Goal: Use online tool/utility: Utilize a website feature to perform a specific function

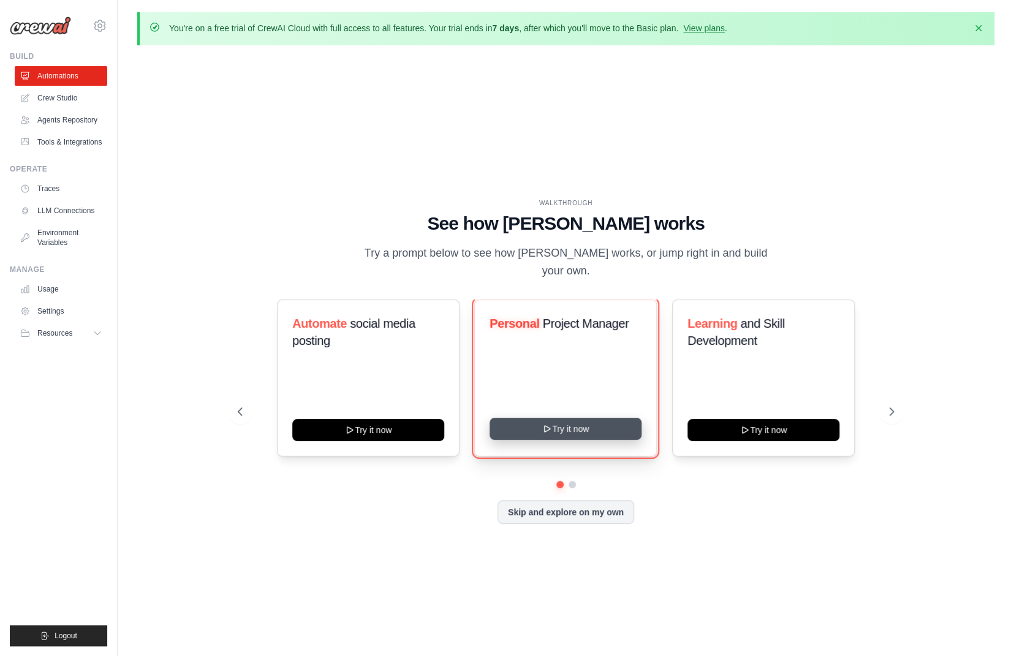
click at [549, 386] on button "Try it now" at bounding box center [566, 429] width 152 height 22
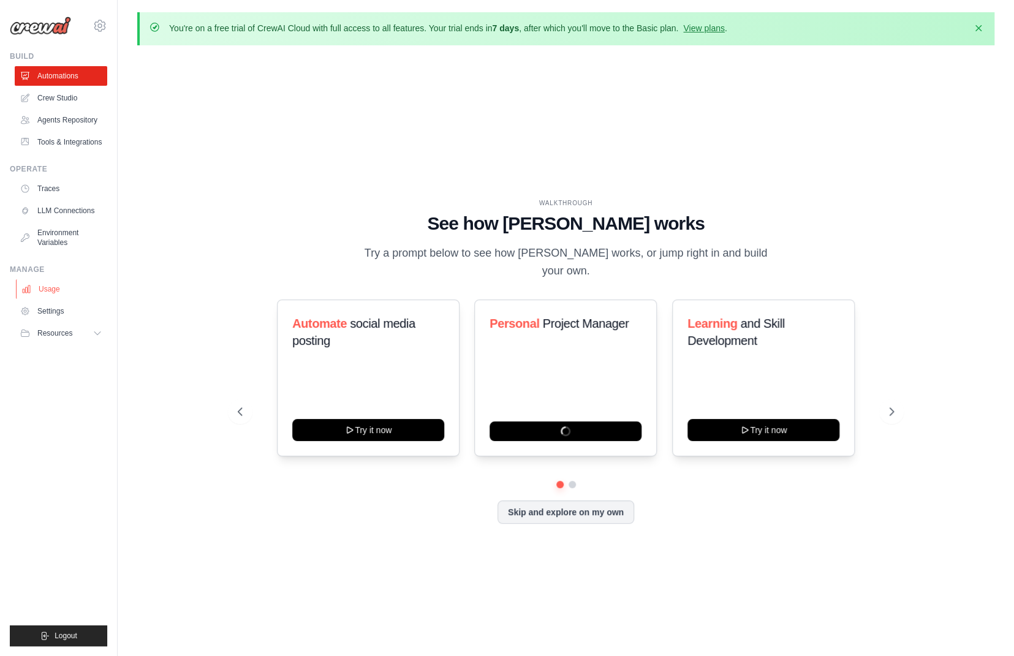
click at [57, 294] on link "Usage" at bounding box center [62, 289] width 93 height 20
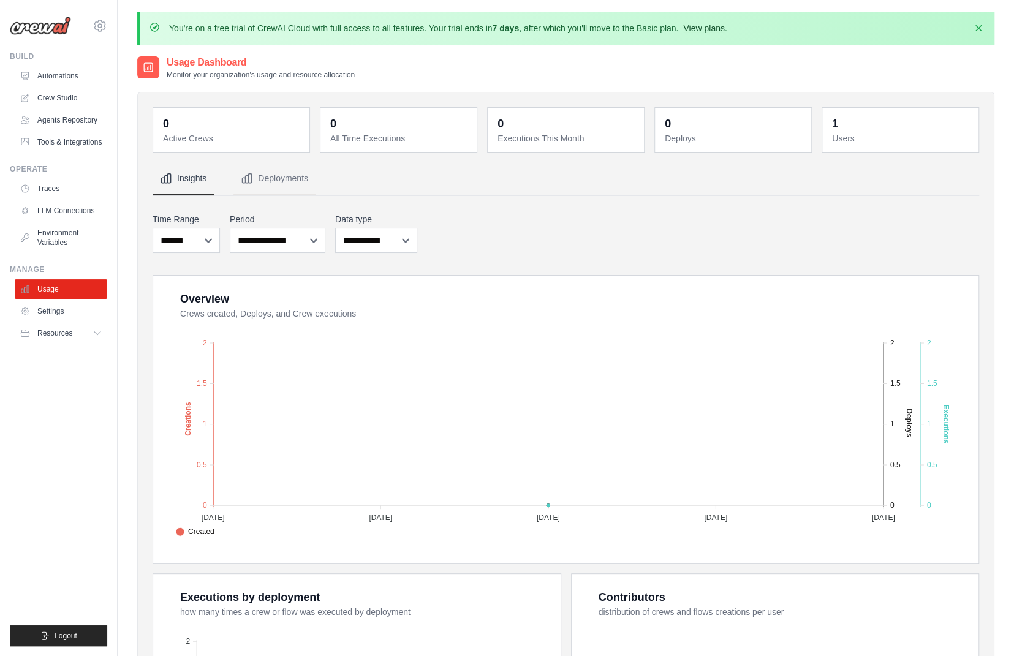
click at [575, 28] on link "View plans" at bounding box center [703, 28] width 41 height 10
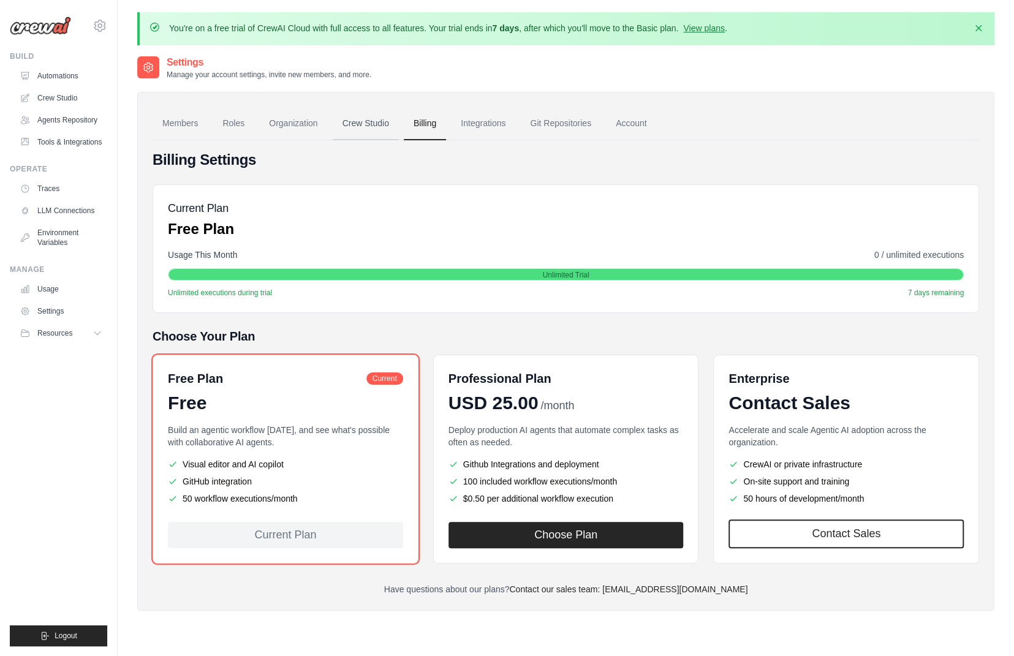
click at [368, 124] on link "Crew Studio" at bounding box center [366, 123] width 66 height 33
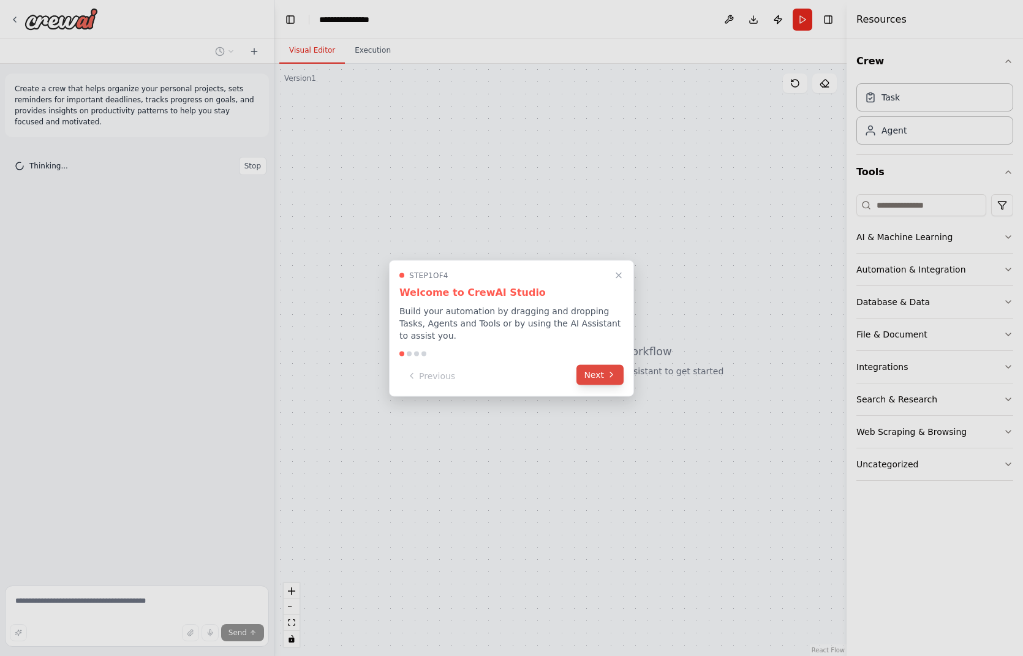
click at [602, 370] on button "Next" at bounding box center [600, 375] width 47 height 20
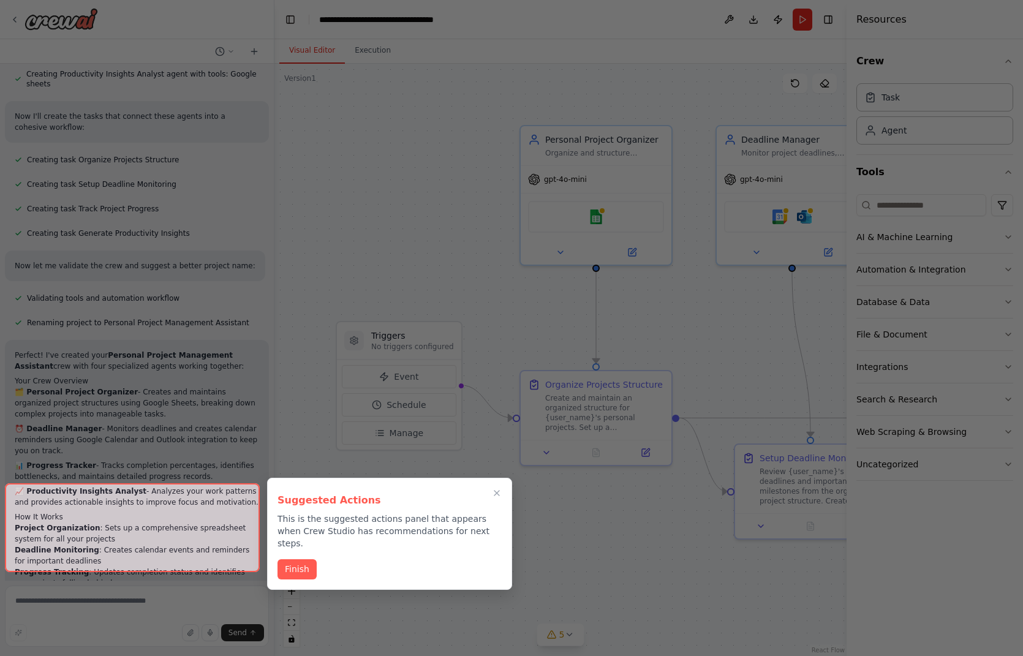
scroll to position [847, 0]
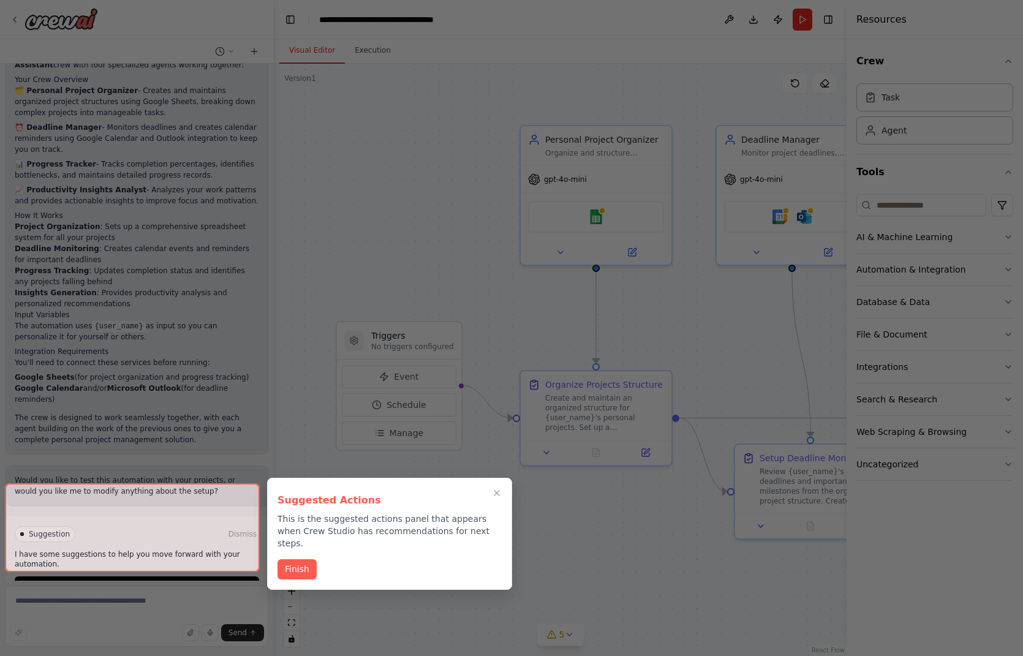
click at [295, 559] on button "Finish" at bounding box center [297, 569] width 39 height 20
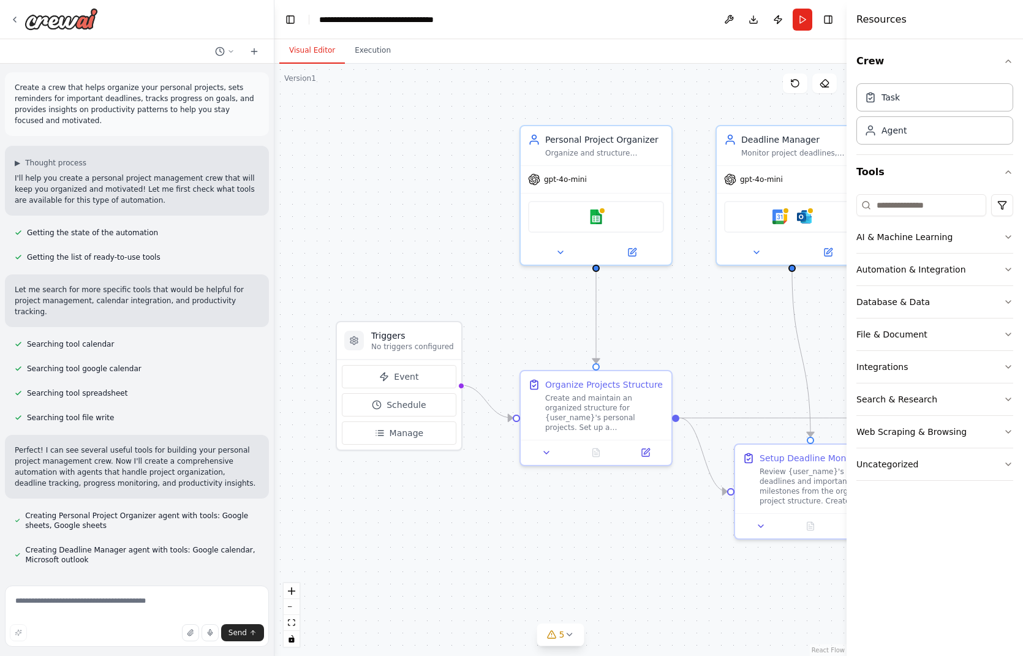
scroll to position [0, 0]
click at [1009, 428] on icon "button" at bounding box center [1009, 432] width 10 height 10
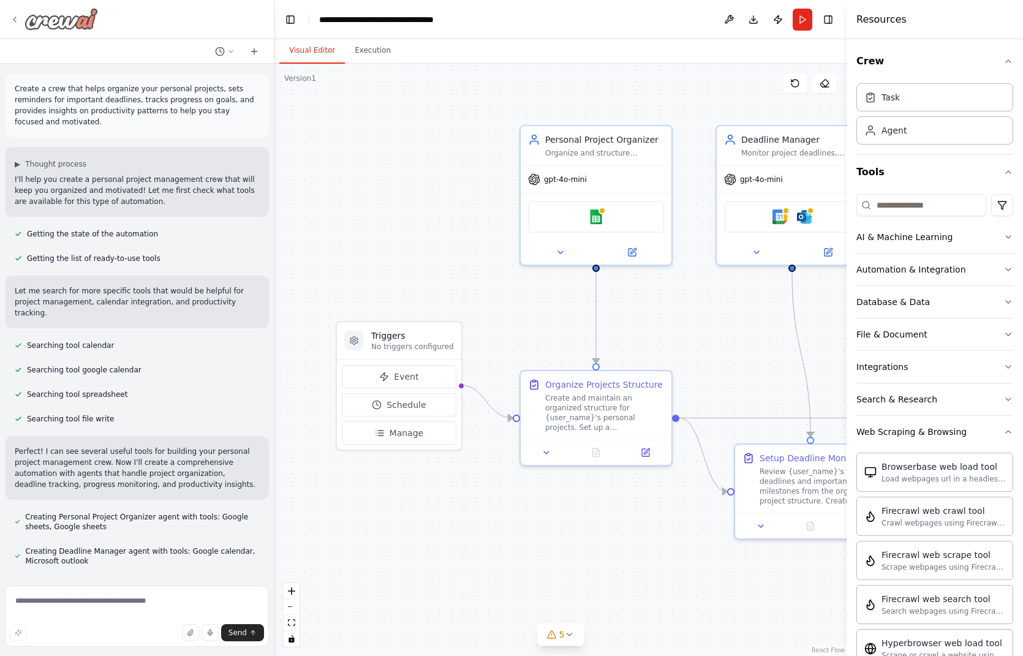
click at [11, 22] on icon at bounding box center [15, 20] width 10 height 10
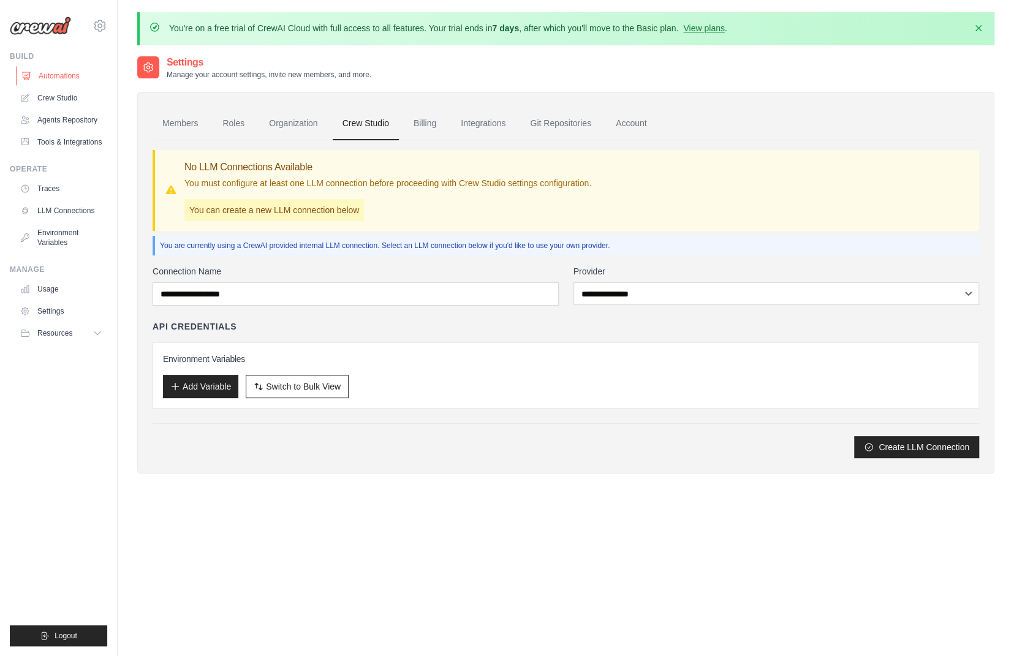
click at [58, 74] on link "Automations" at bounding box center [62, 76] width 93 height 20
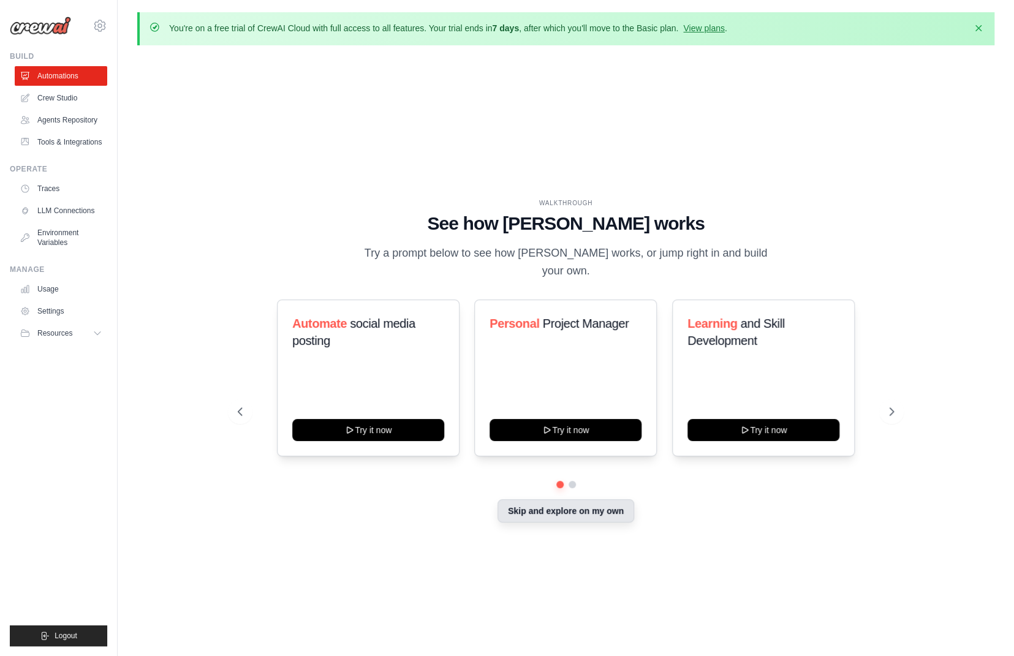
click at [570, 507] on button "Skip and explore on my own" at bounding box center [566, 510] width 137 height 23
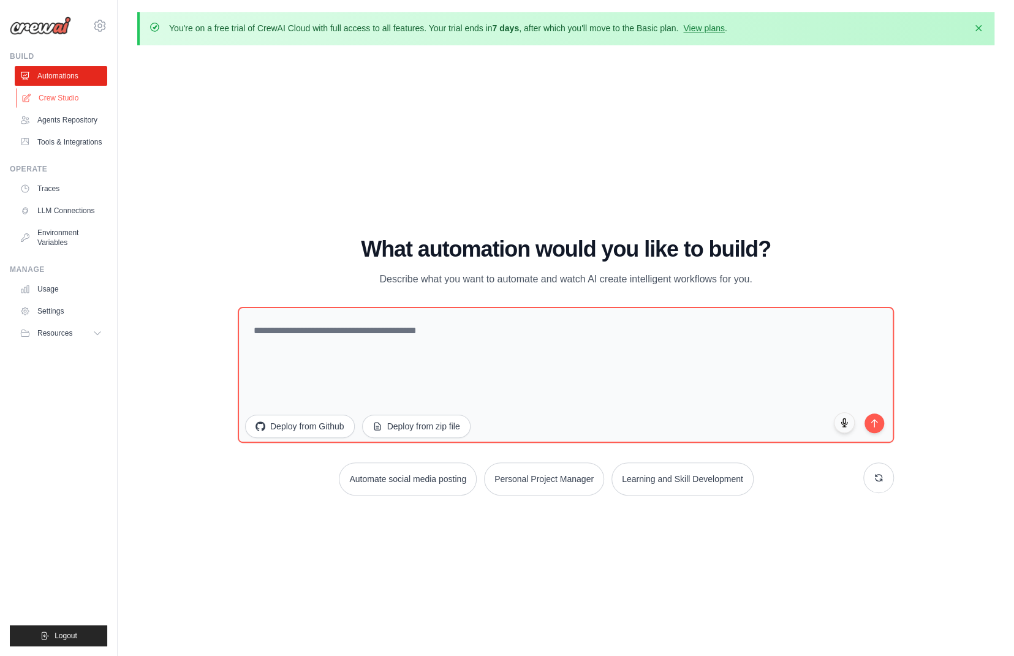
click at [61, 96] on link "Crew Studio" at bounding box center [62, 98] width 93 height 20
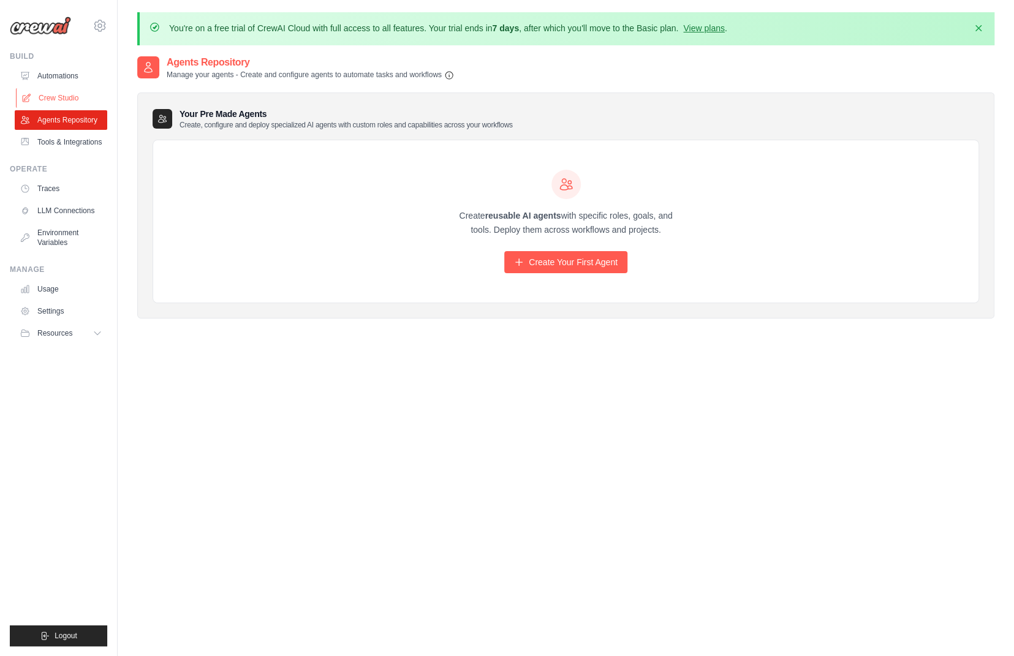
click at [67, 96] on link "Crew Studio" at bounding box center [62, 98] width 93 height 20
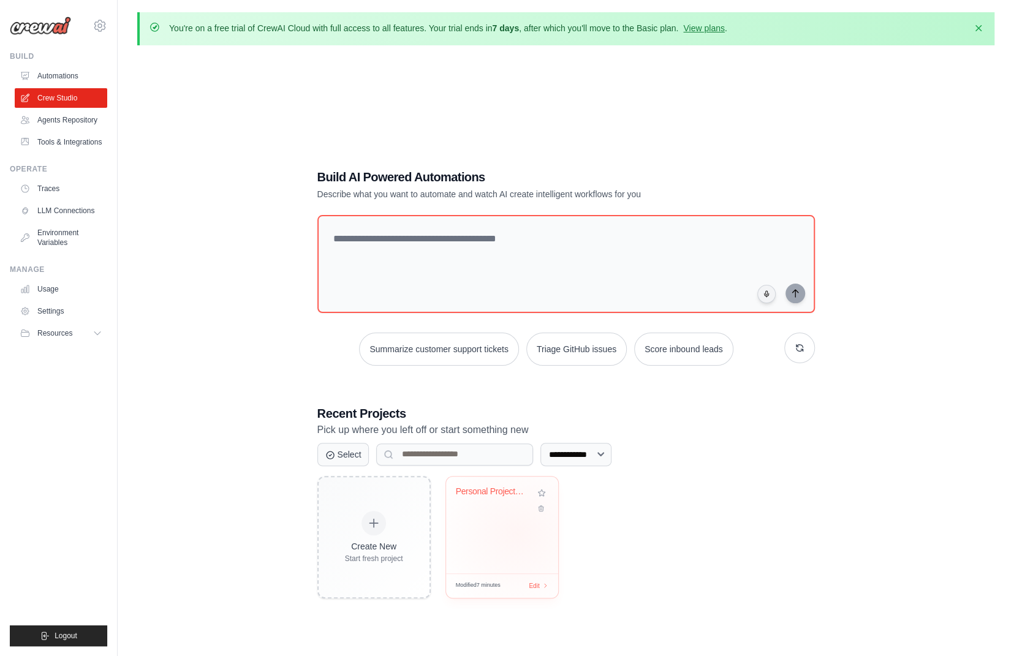
click at [517, 533] on div "Personal Project Management Assista..." at bounding box center [502, 525] width 112 height 97
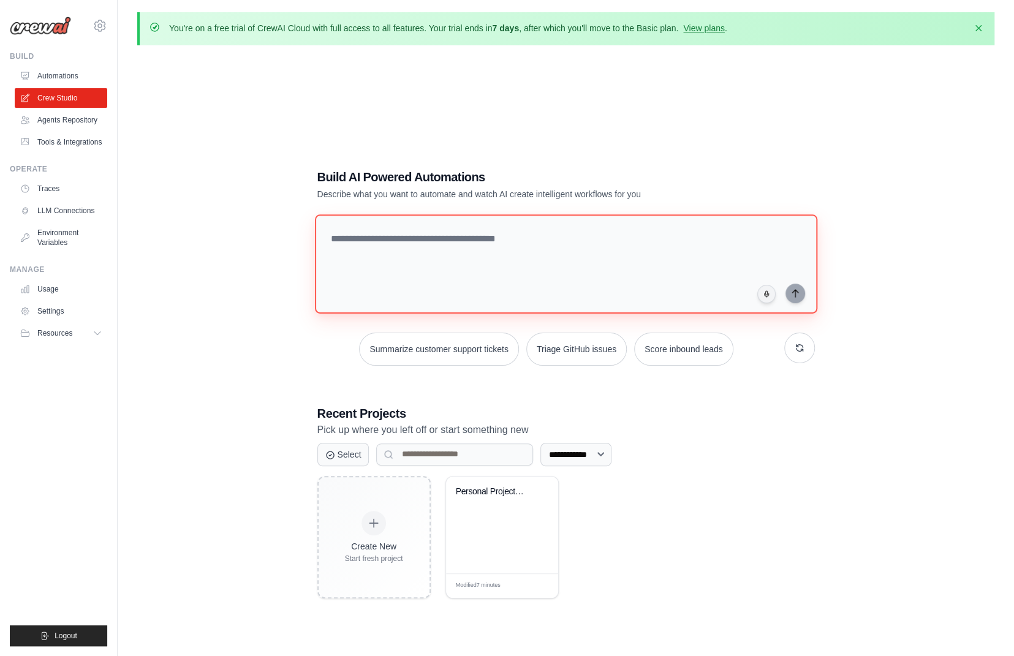
click at [476, 246] on textarea at bounding box center [565, 263] width 502 height 99
type textarea "**********"
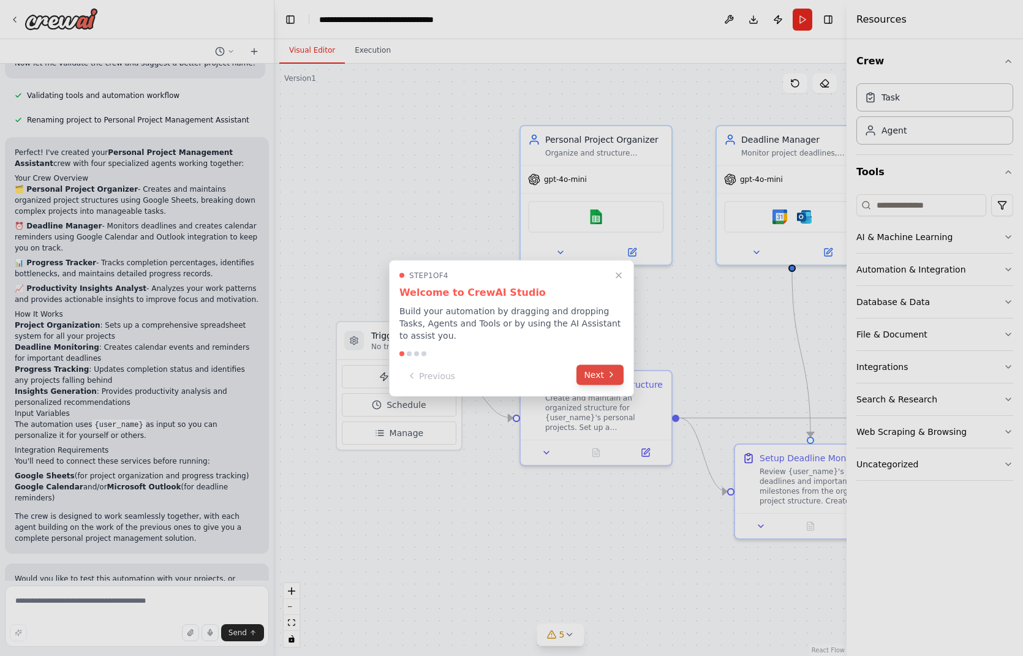
click at [597, 369] on button "Next" at bounding box center [600, 375] width 47 height 20
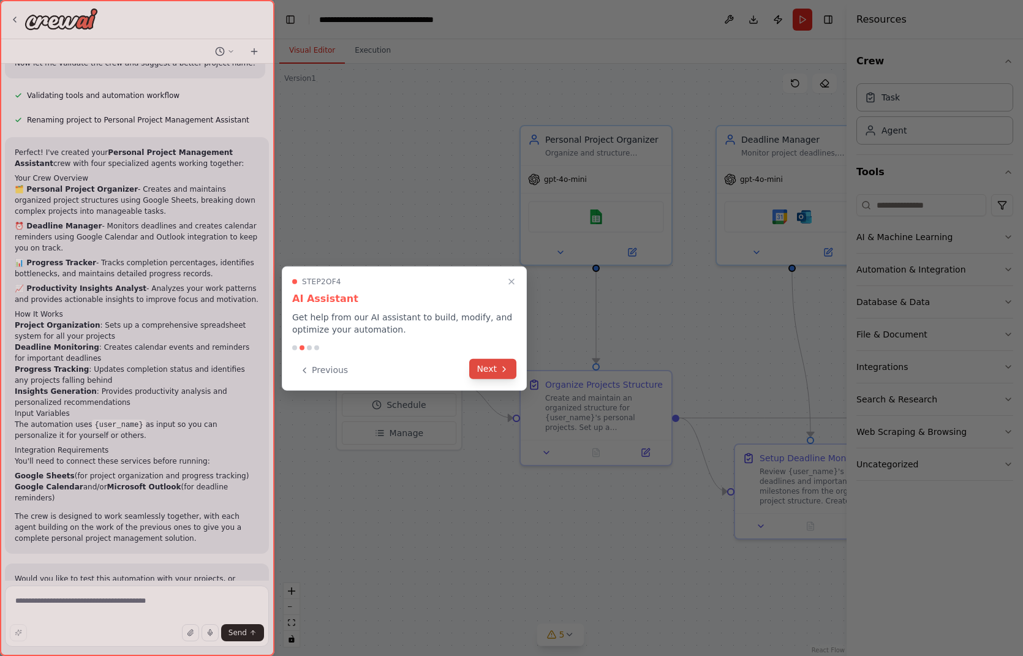
click at [496, 363] on button "Next" at bounding box center [492, 369] width 47 height 20
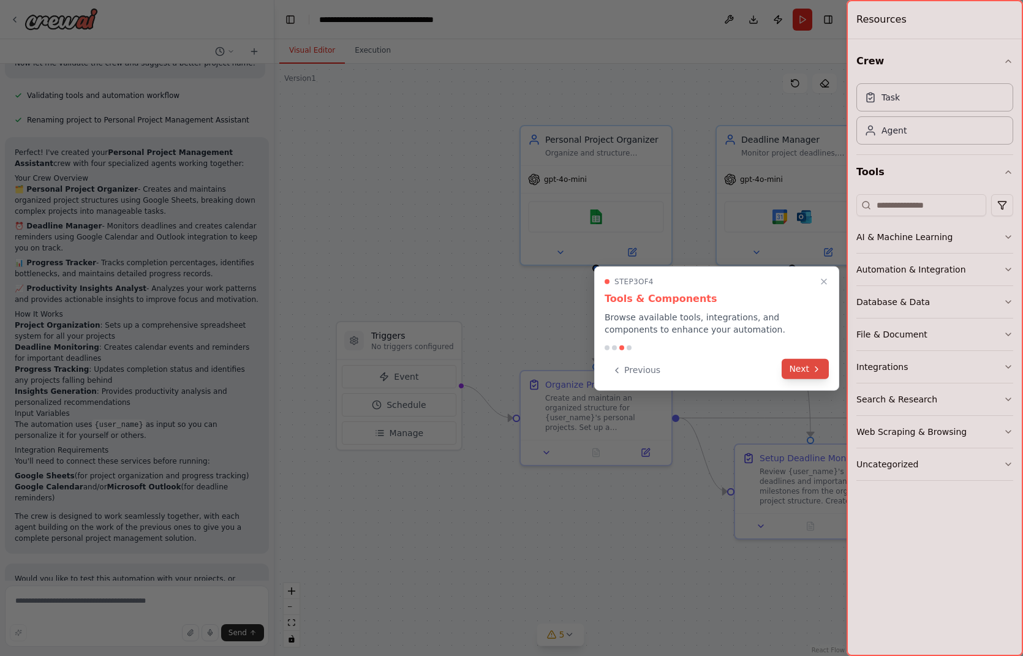
click at [805, 373] on button "Next" at bounding box center [805, 369] width 47 height 20
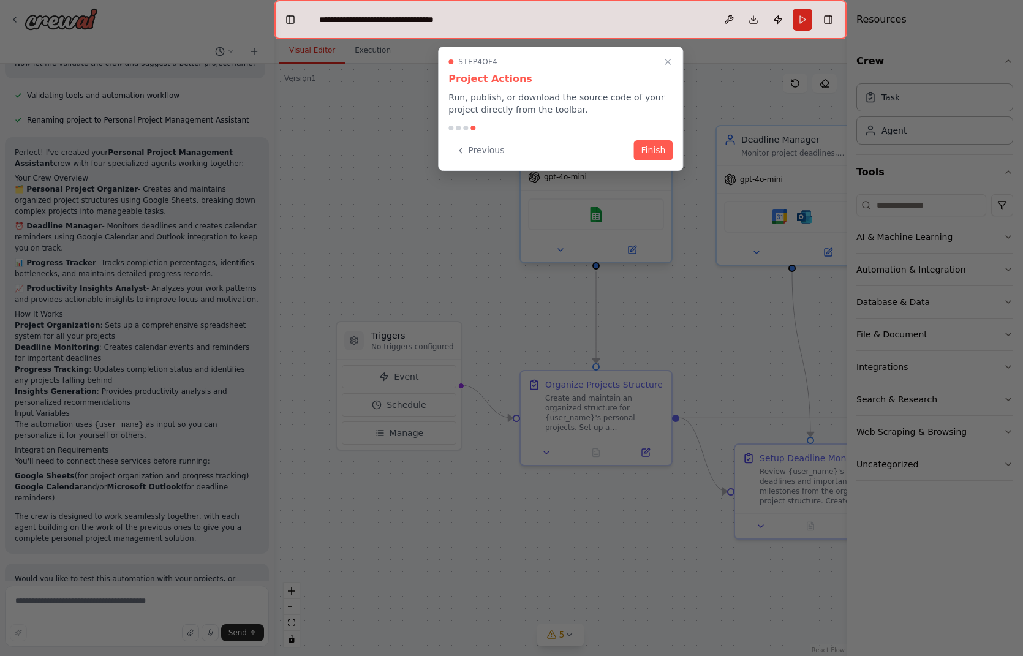
click at [651, 147] on button "Finish" at bounding box center [653, 150] width 39 height 20
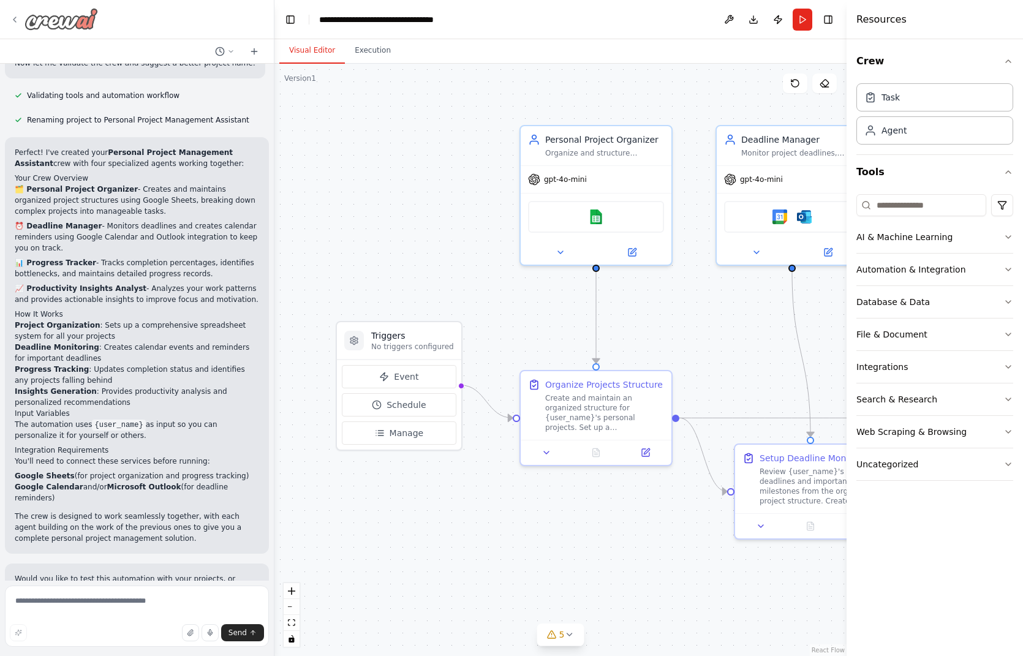
click at [15, 17] on icon at bounding box center [14, 19] width 2 height 5
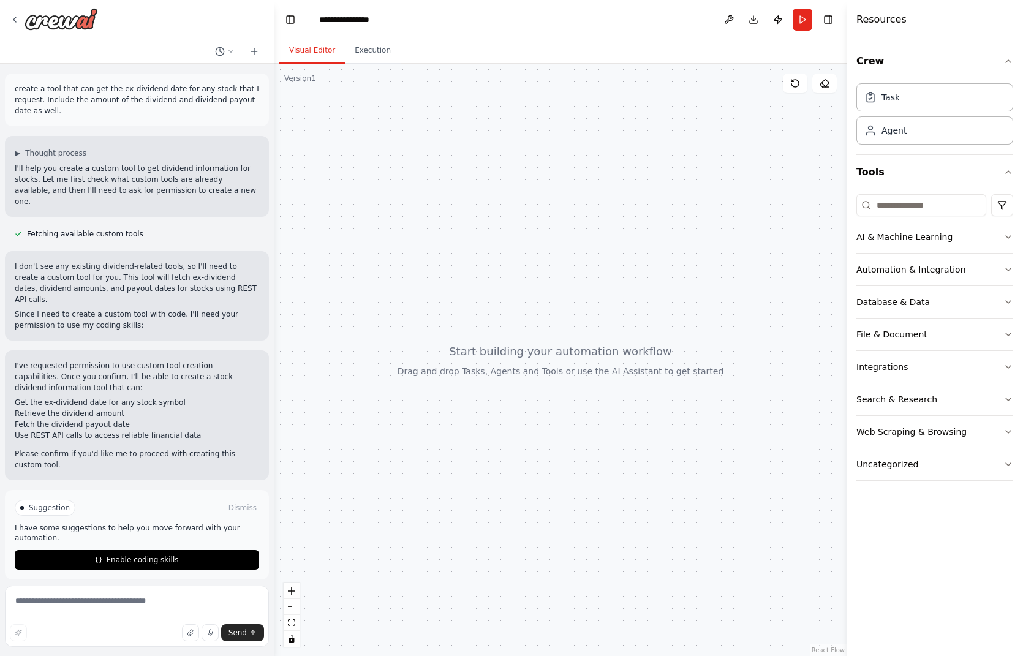
click at [137, 555] on span "Enable coding skills" at bounding box center [142, 560] width 72 height 10
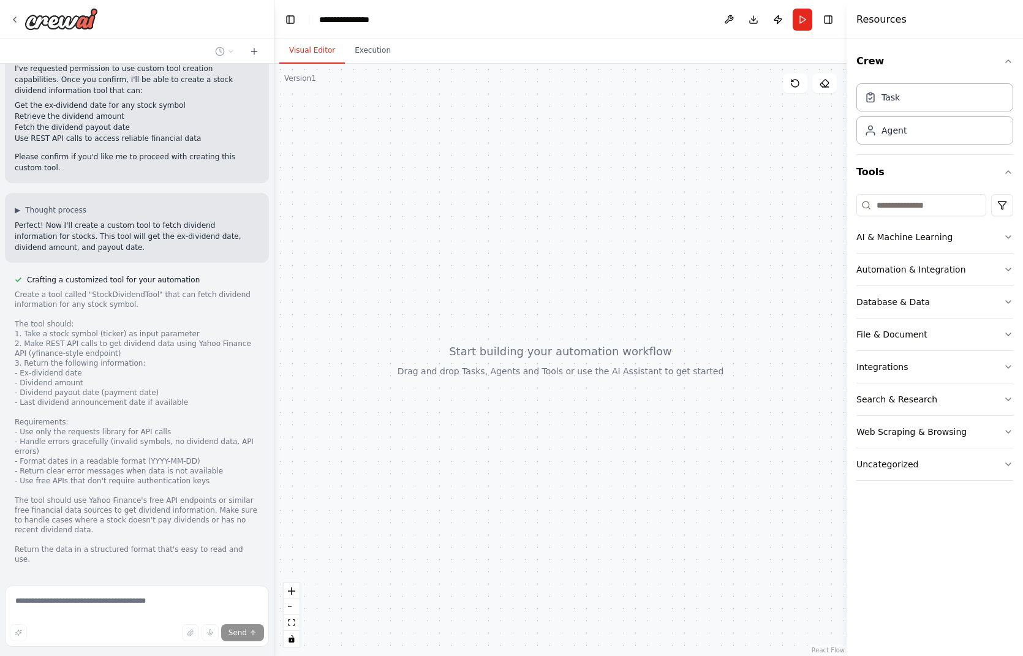
scroll to position [371, 0]
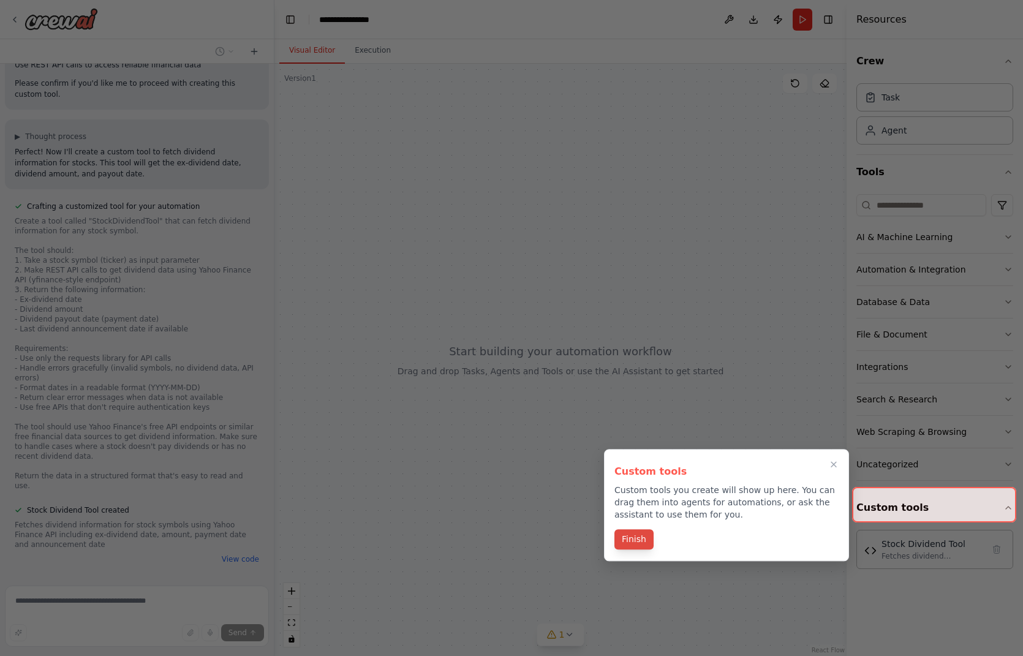
click at [641, 539] on button "Finish" at bounding box center [634, 539] width 39 height 20
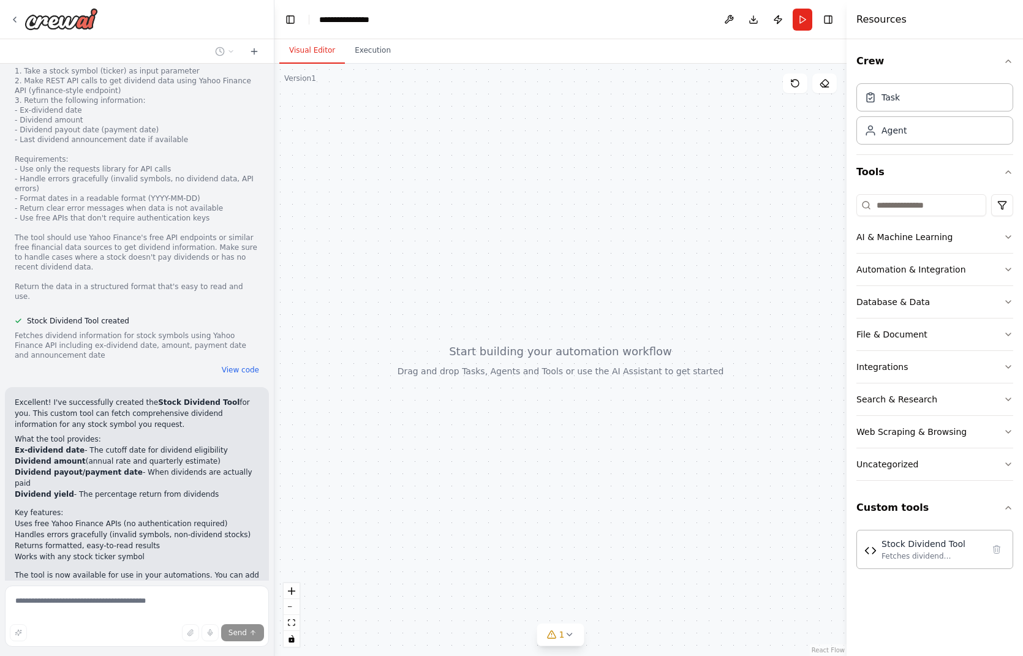
scroll to position [705, 0]
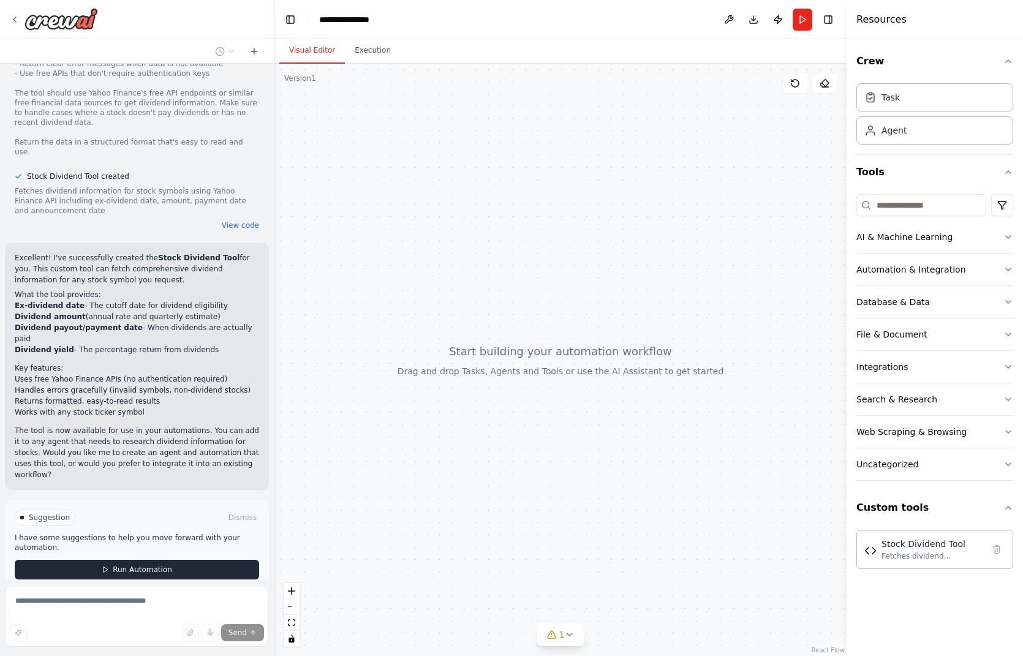
click at [119, 565] on span "Run Automation" at bounding box center [142, 570] width 59 height 10
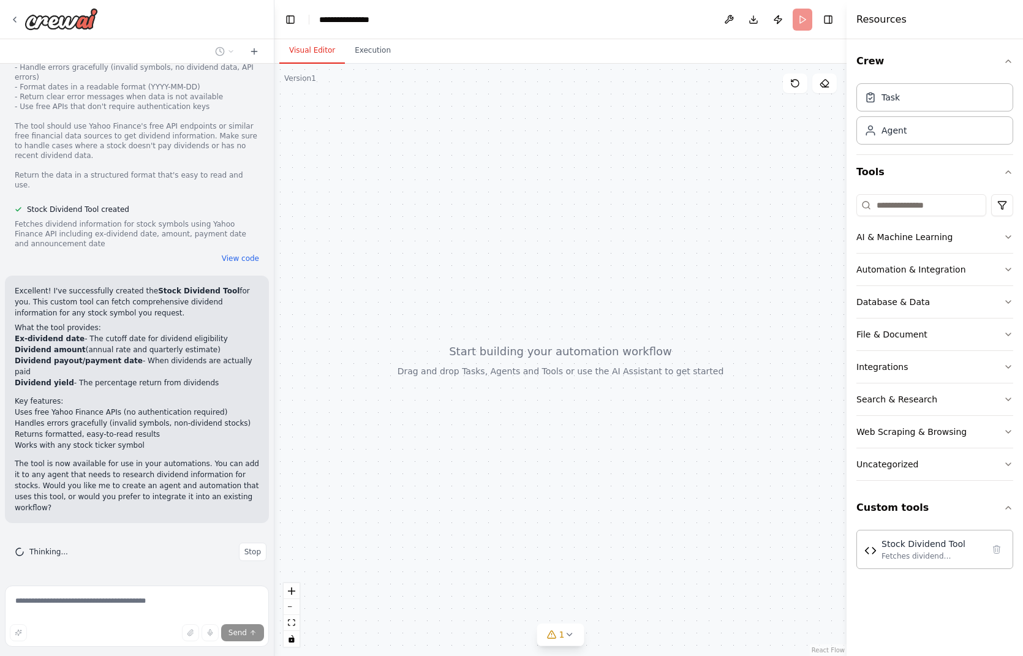
scroll to position [606, 0]
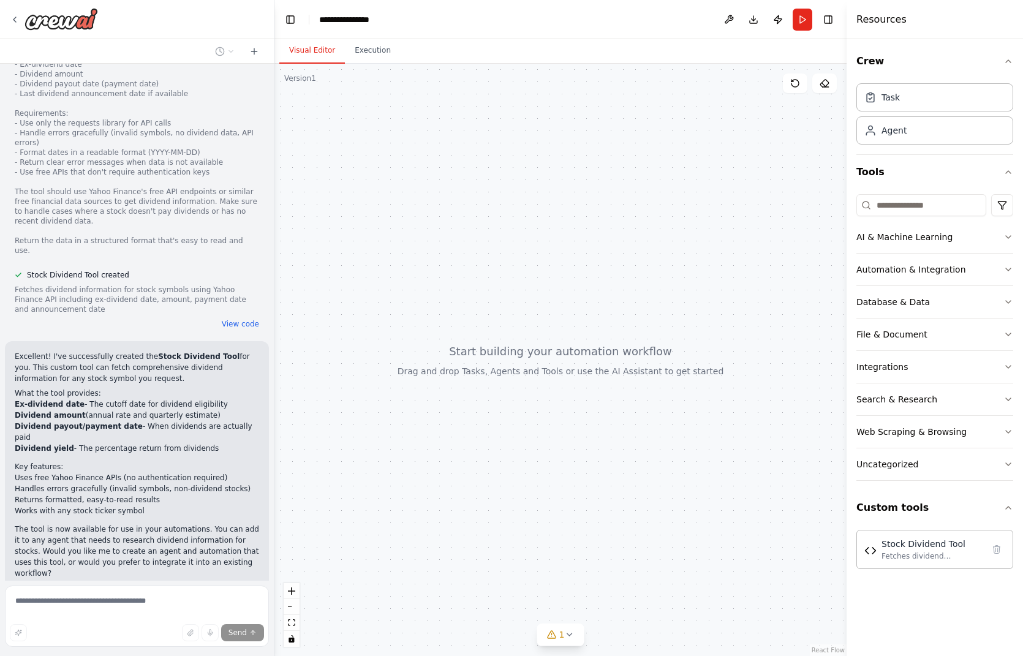
click at [244, 613] on span "Stop" at bounding box center [252, 618] width 17 height 10
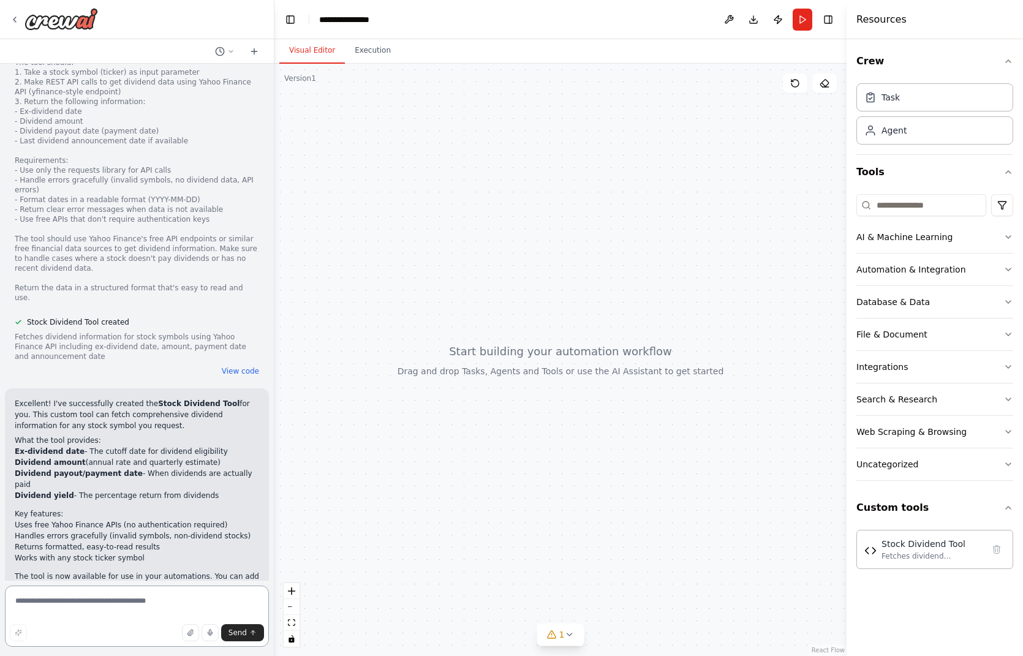
click at [123, 604] on textarea at bounding box center [137, 616] width 264 height 61
type textarea "**********"
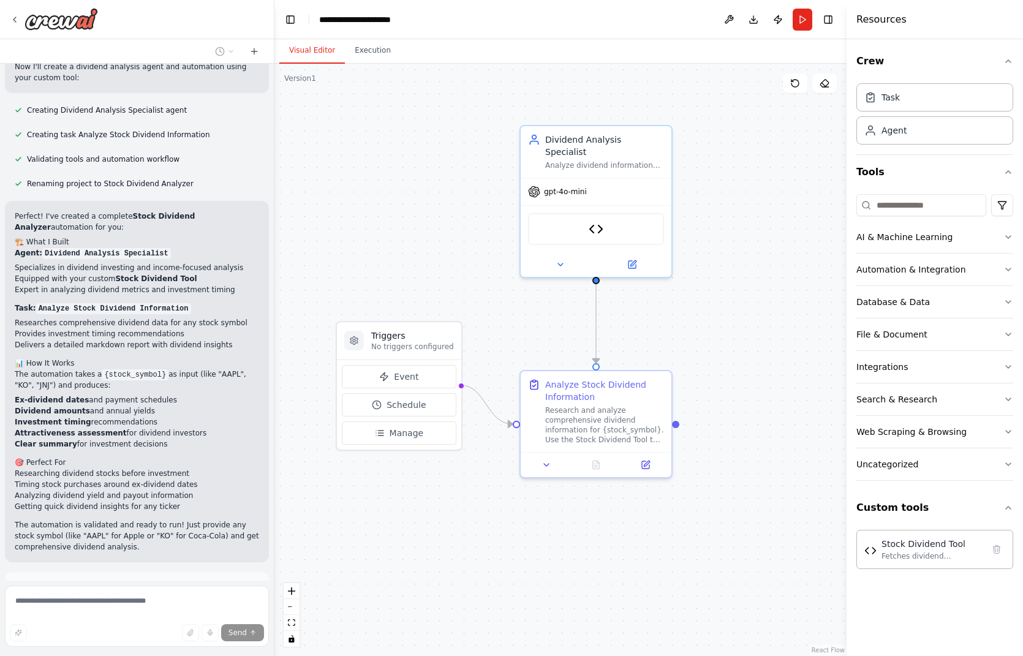
scroll to position [1403, 0]
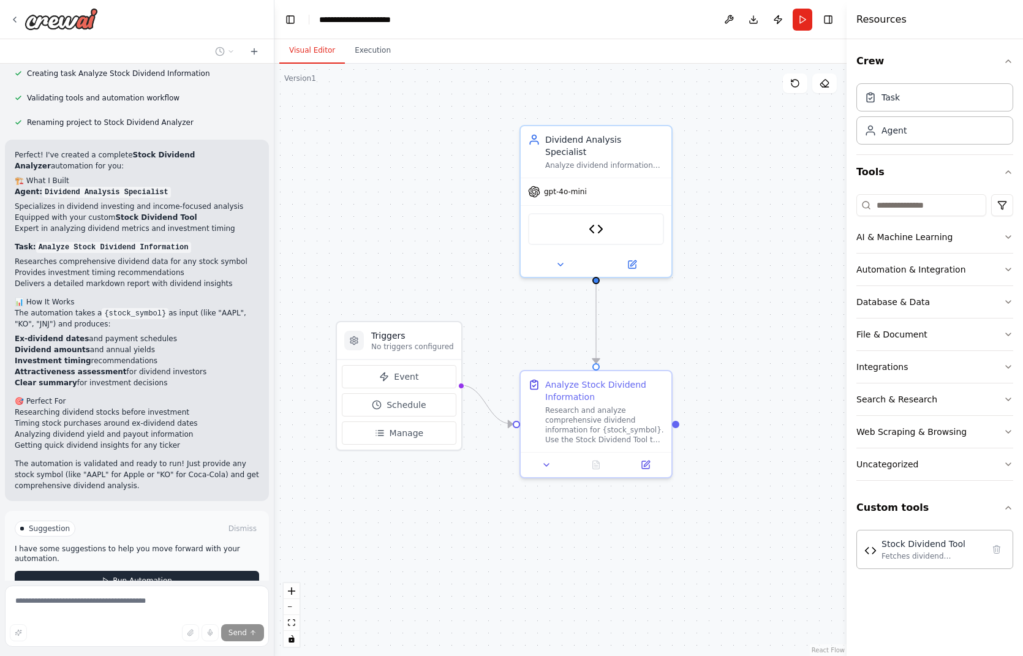
click at [119, 576] on span "Run Automation" at bounding box center [142, 581] width 59 height 10
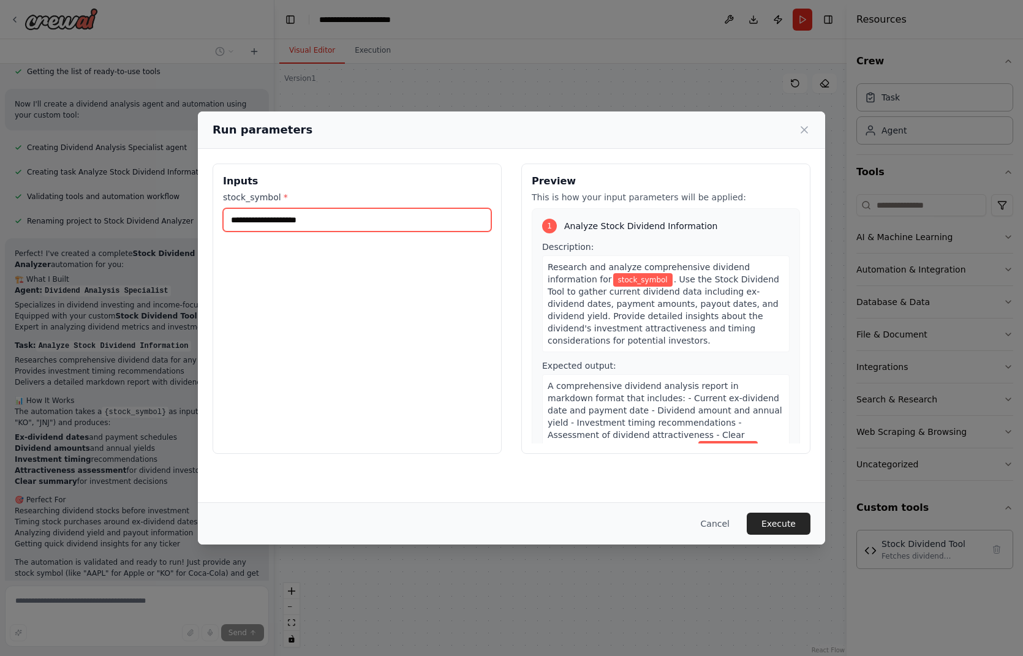
click at [319, 221] on input "stock_symbol *" at bounding box center [357, 219] width 268 height 23
type input "****"
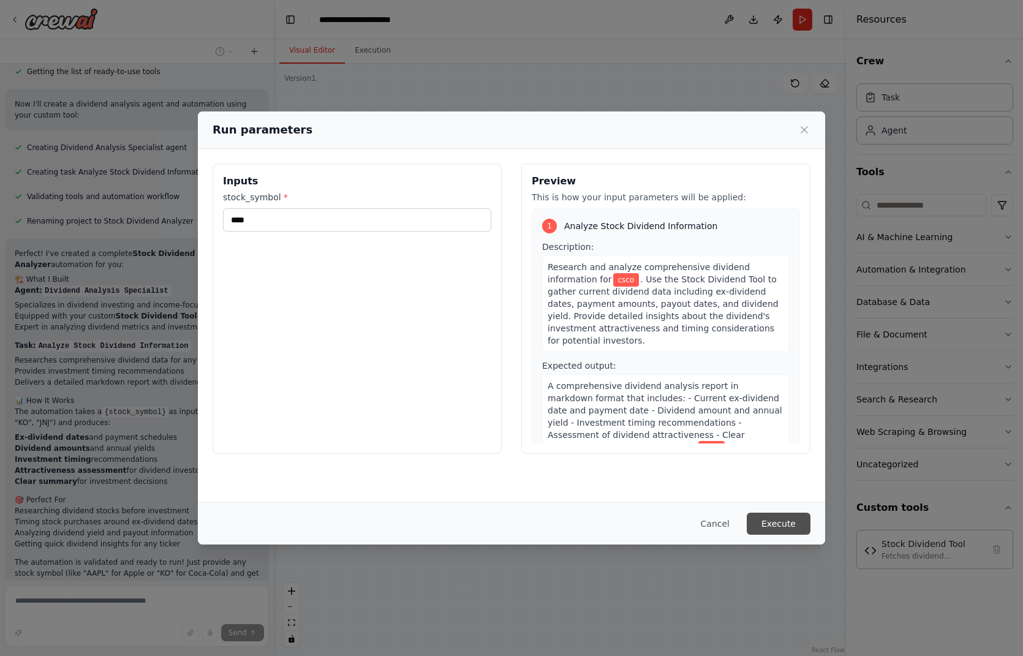
click at [774, 521] on button "Execute" at bounding box center [779, 524] width 64 height 22
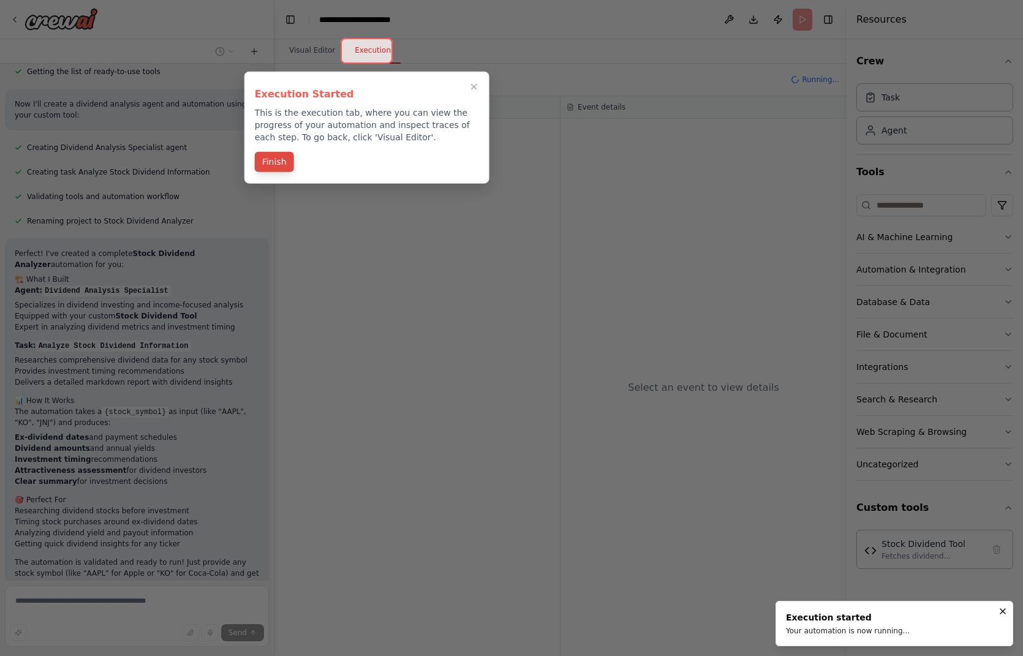
click at [273, 163] on button "Finish" at bounding box center [274, 162] width 39 height 20
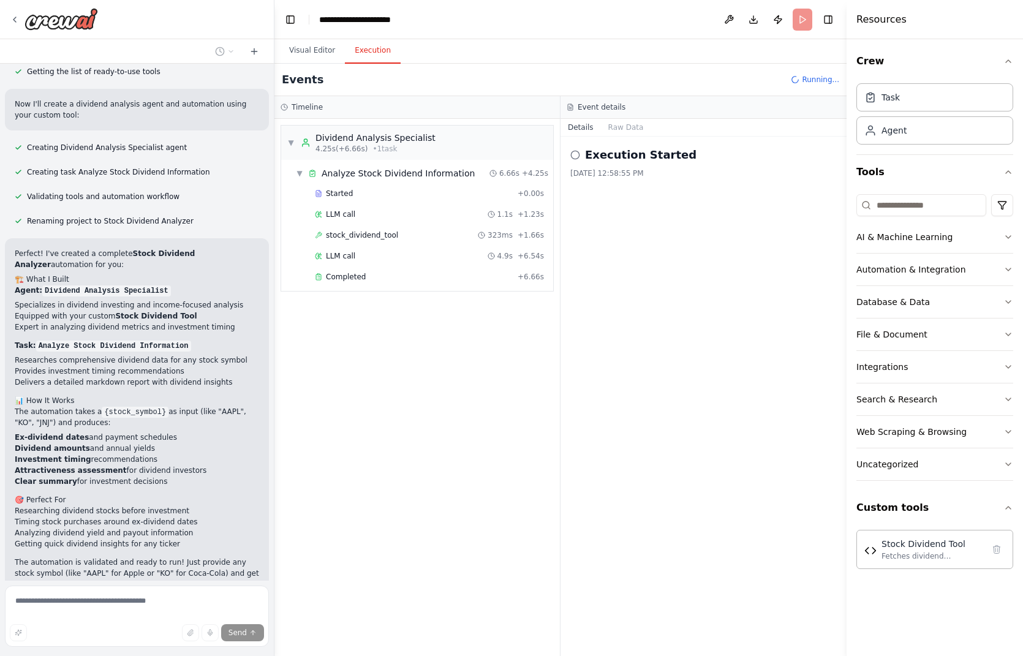
scroll to position [1403, 0]
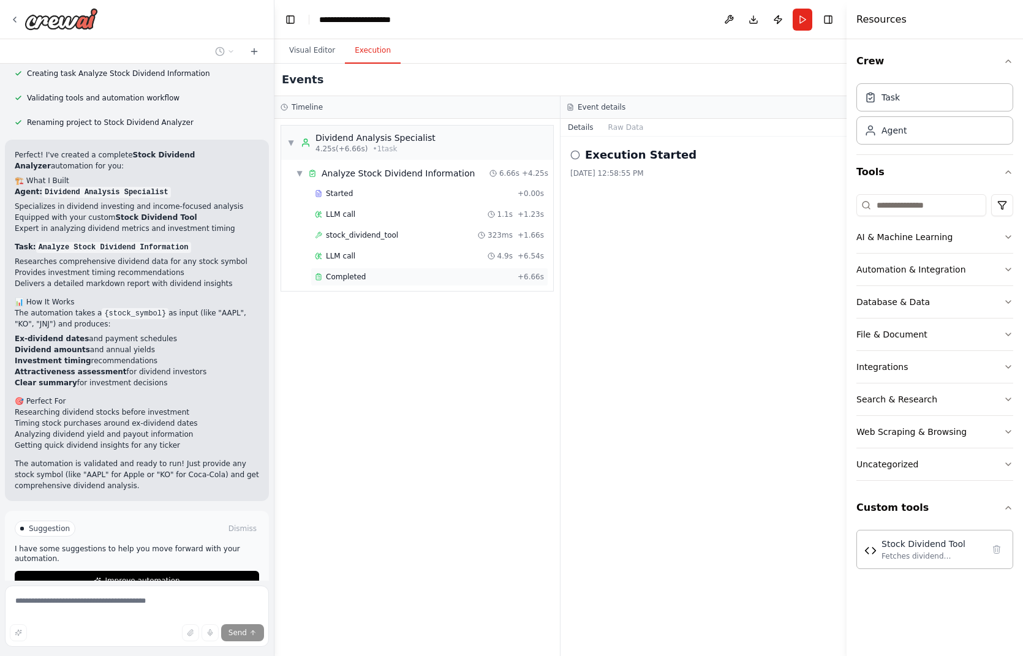
click at [348, 275] on span "Completed" at bounding box center [346, 277] width 40 height 10
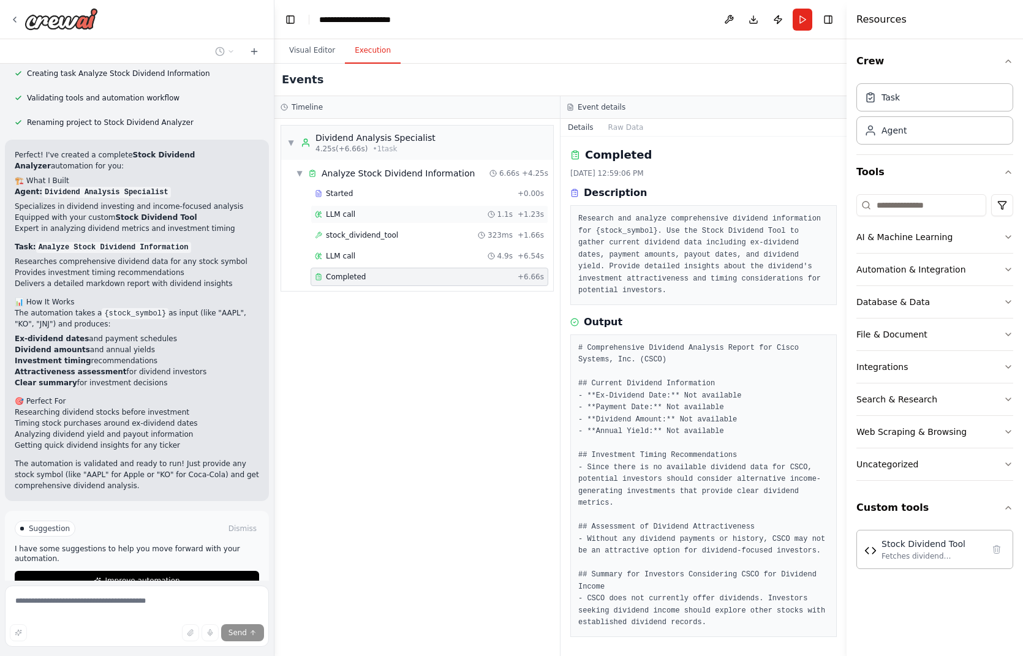
click at [398, 213] on div "LLM call 1.1s + 1.23s" at bounding box center [429, 215] width 229 height 10
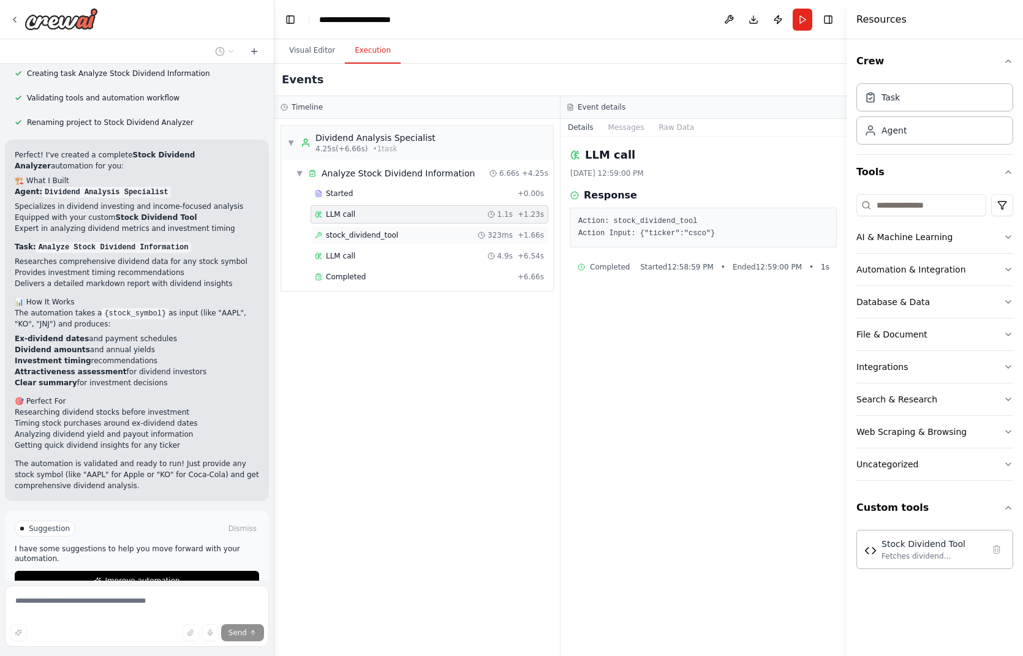
click at [409, 231] on div "stock_dividend_tool 323ms + 1.66s" at bounding box center [429, 235] width 229 height 10
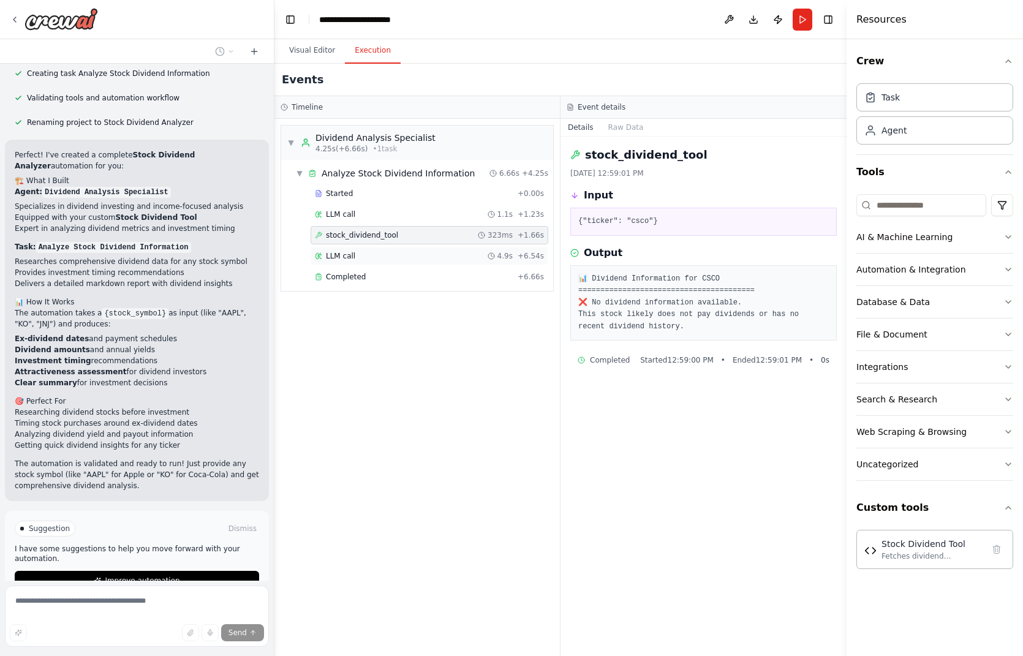
click at [392, 251] on div "LLM call 4.9s + 6.54s" at bounding box center [429, 256] width 229 height 10
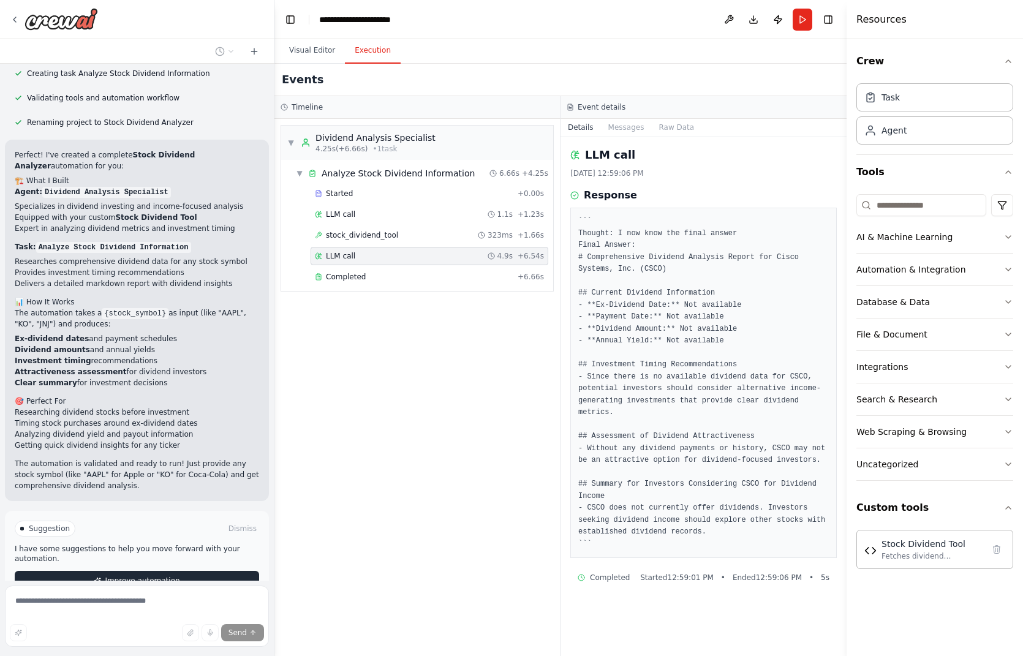
click at [143, 576] on span "Improve automation" at bounding box center [142, 581] width 75 height 10
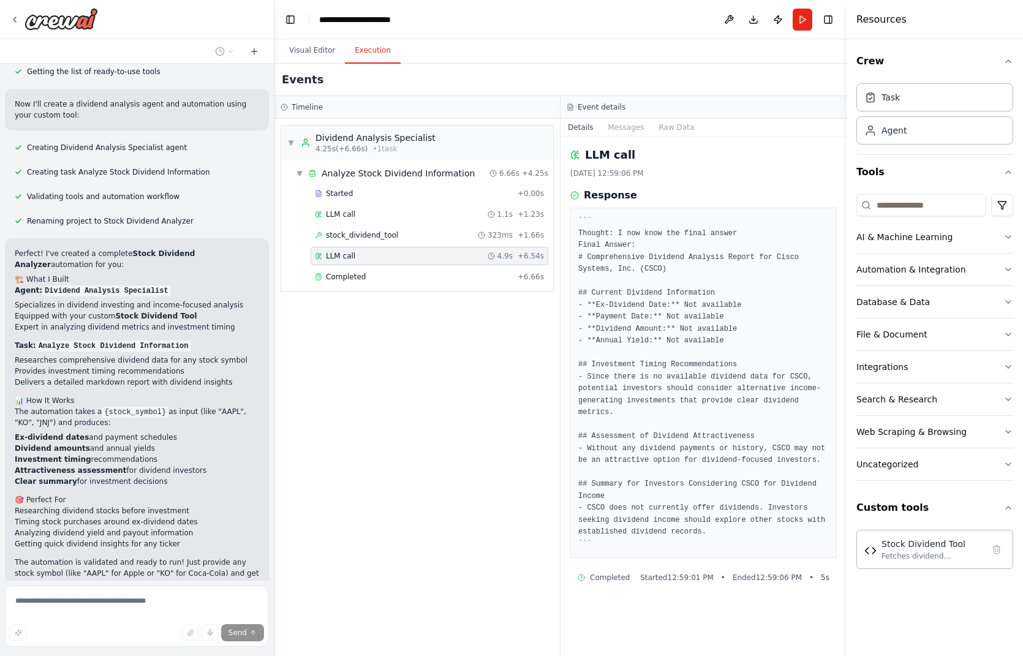
click at [244, 624] on span "Stop" at bounding box center [252, 629] width 17 height 10
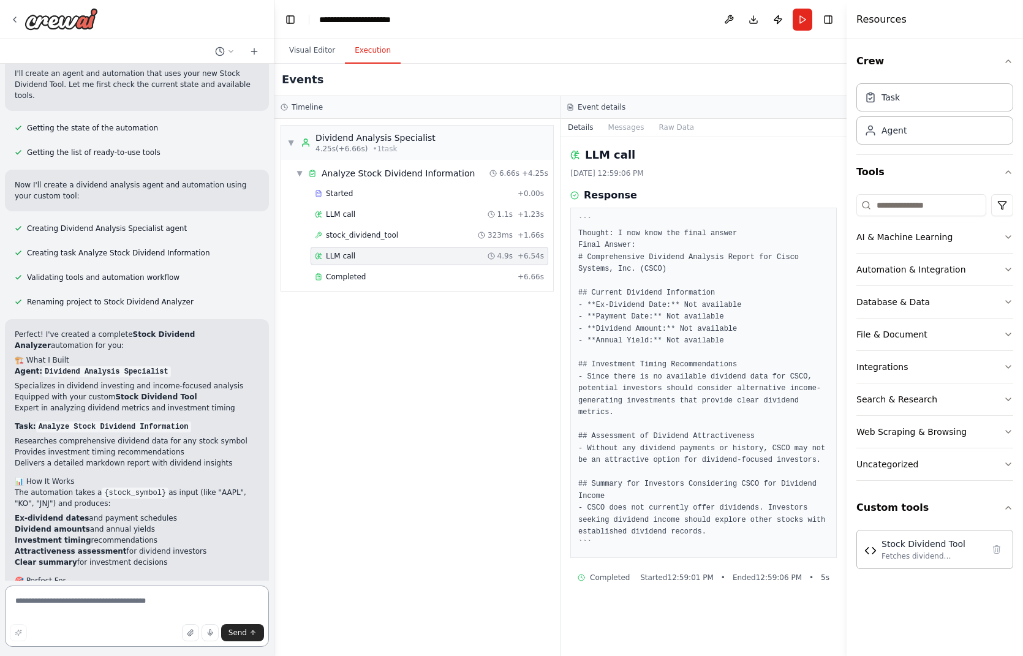
scroll to position [1257, 0]
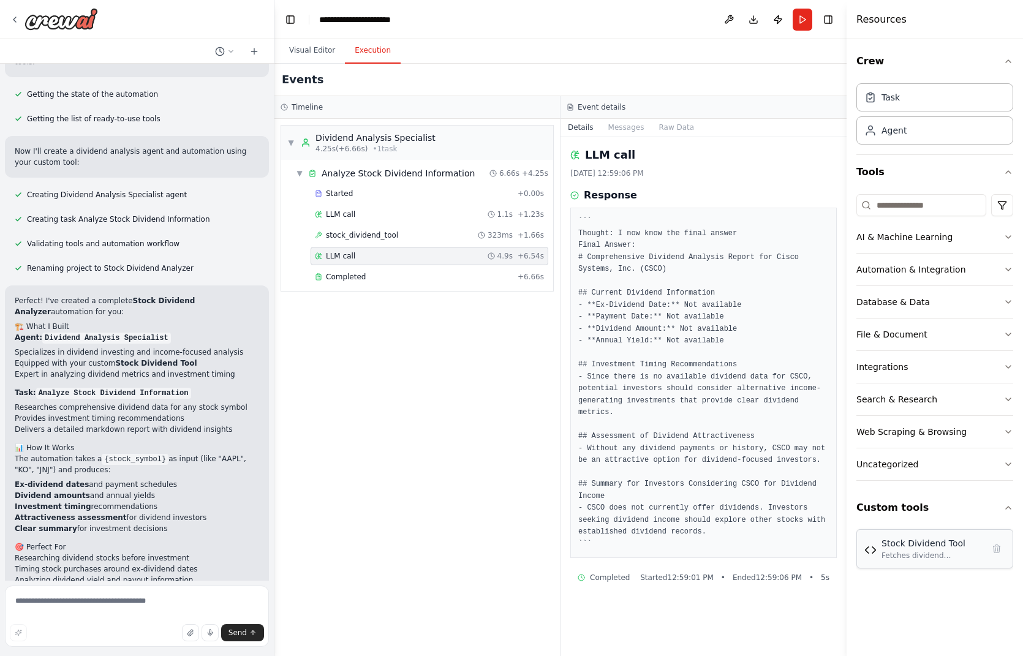
click at [926, 551] on div "Fetches dividend information for stock symbols using Yahoo Finance API includin…" at bounding box center [933, 556] width 102 height 10
click at [622, 127] on button "Messages" at bounding box center [626, 127] width 51 height 17
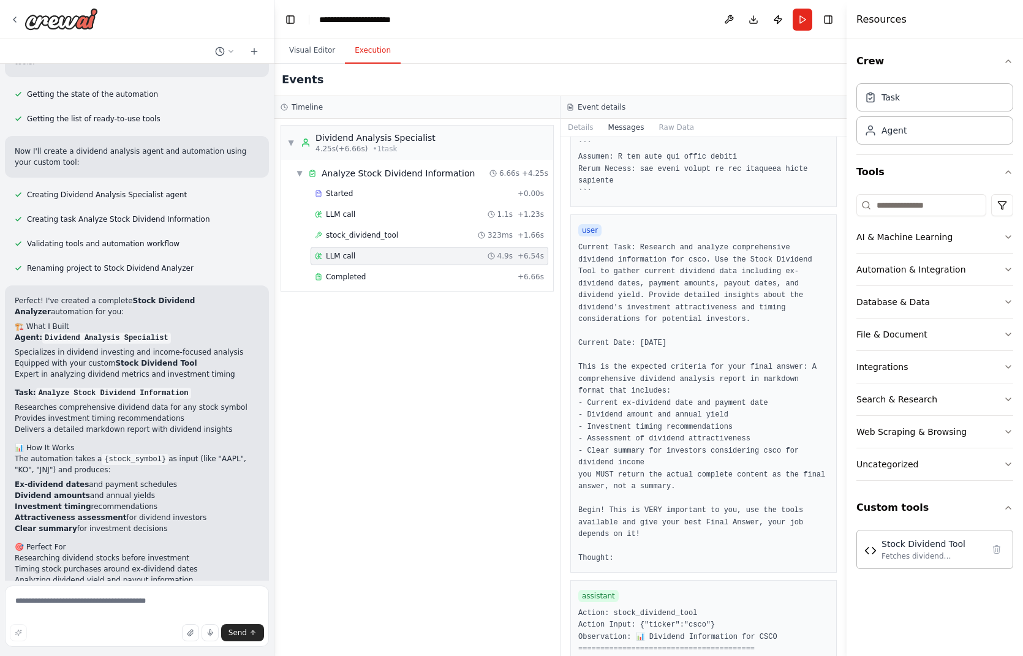
scroll to position [588, 0]
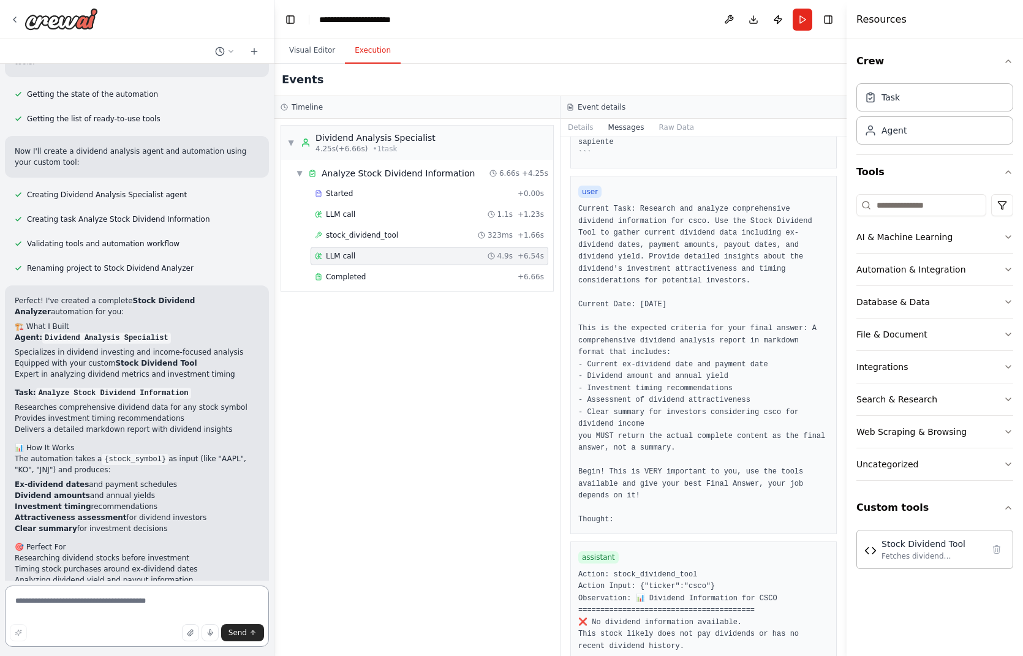
click at [91, 610] on textarea at bounding box center [137, 616] width 264 height 61
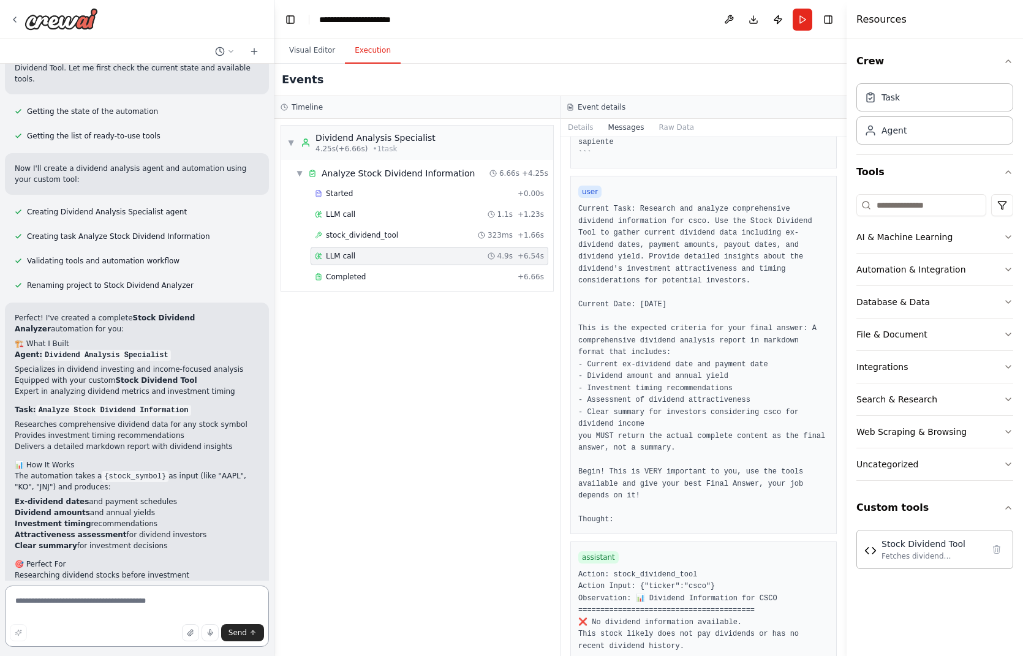
scroll to position [1257, 0]
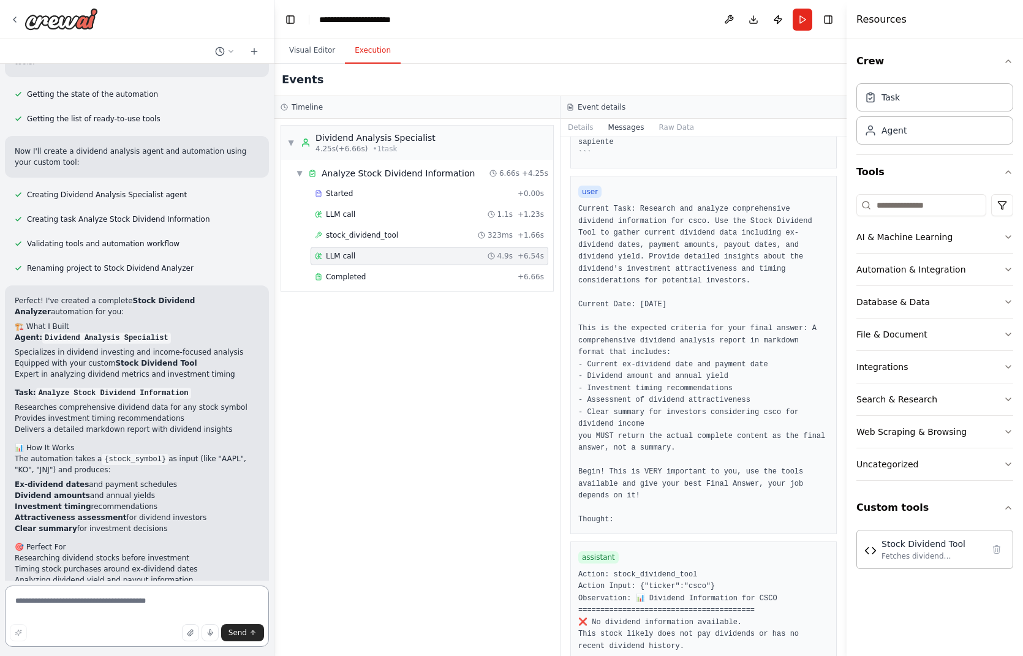
click at [172, 605] on textarea at bounding box center [137, 616] width 264 height 61
type textarea "****"
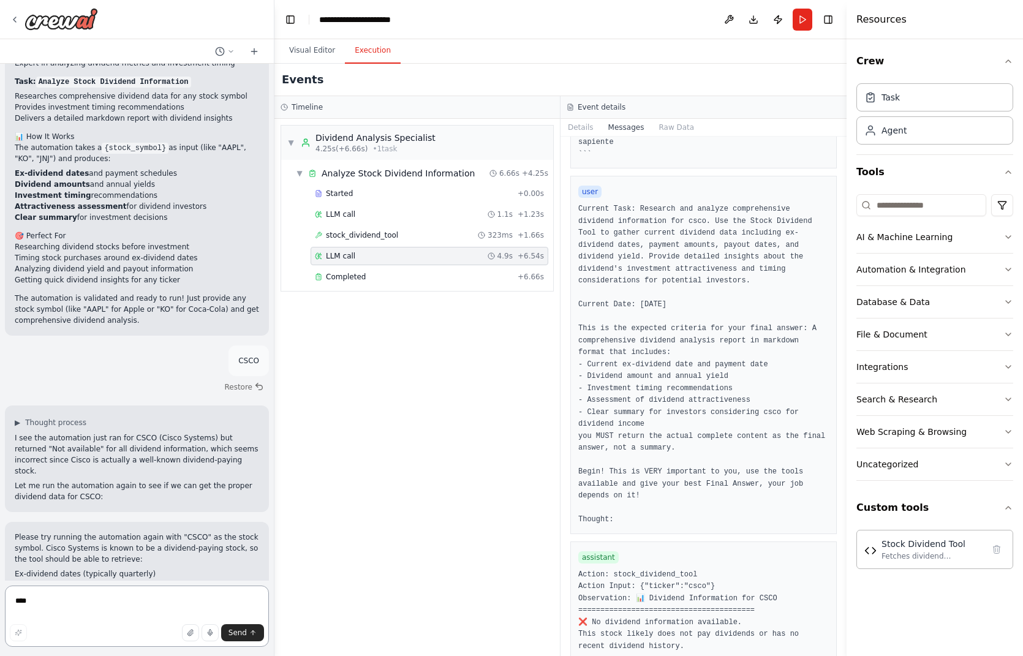
scroll to position [1672, 0]
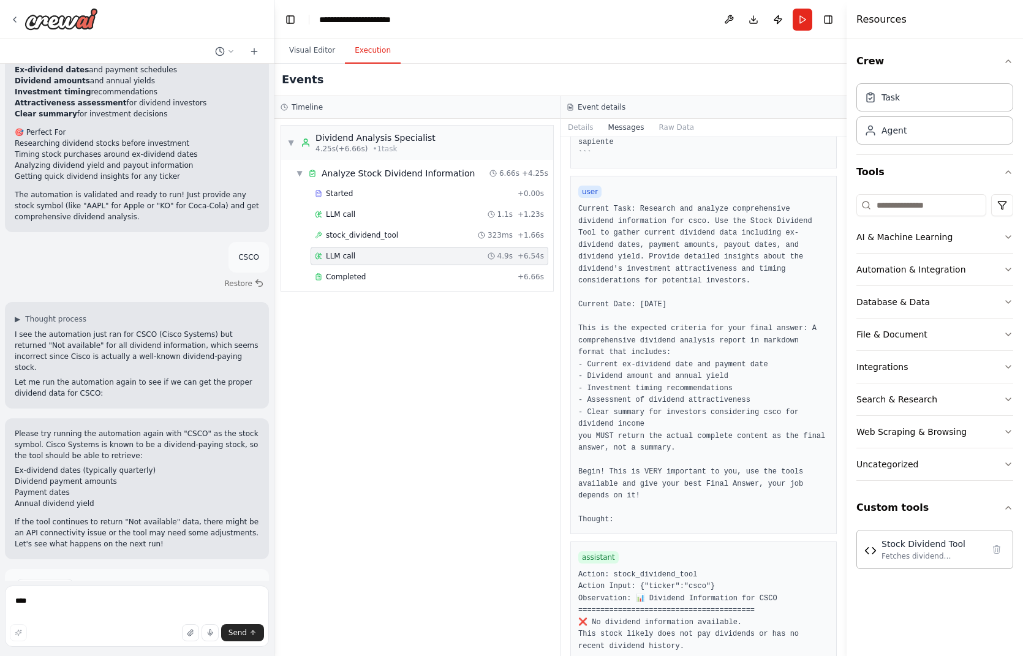
click at [125, 634] on span "Run Automation" at bounding box center [142, 639] width 59 height 10
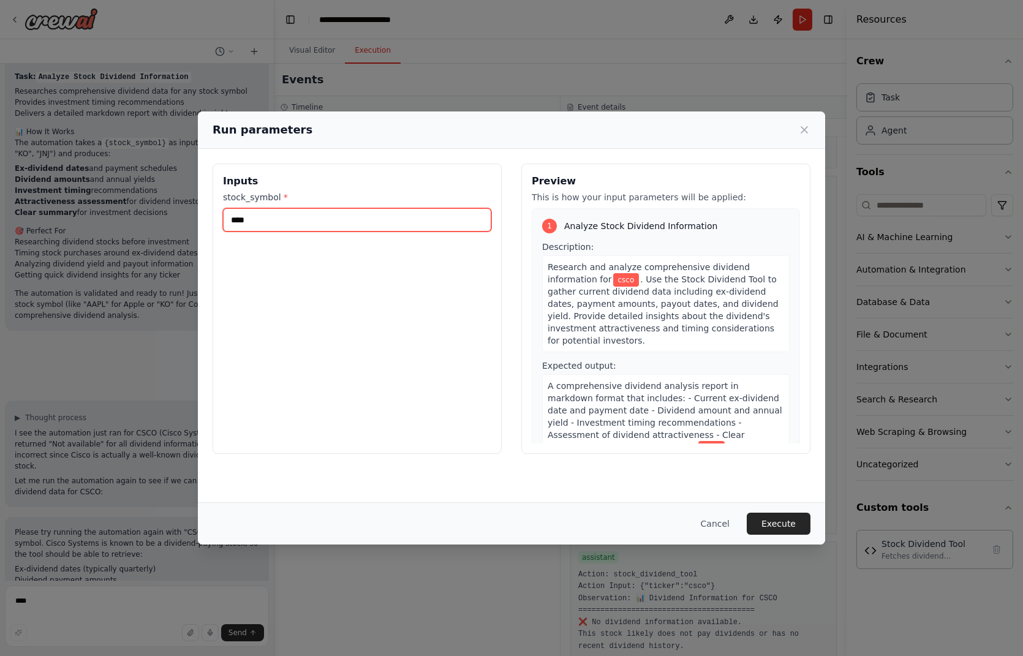
click at [314, 224] on input "****" at bounding box center [357, 219] width 268 height 23
type input "******"
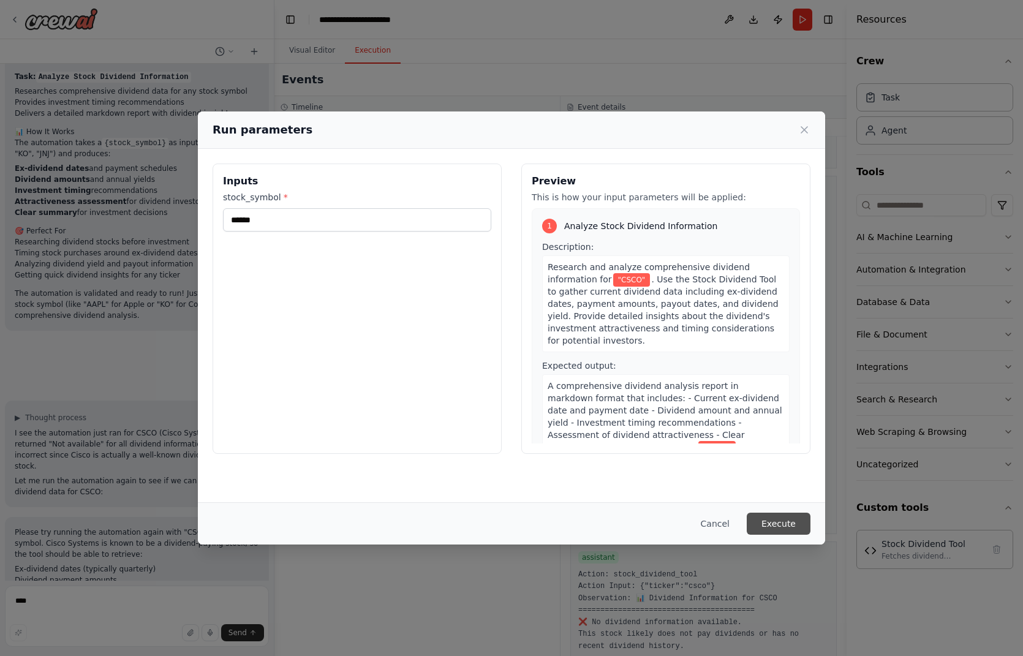
click at [790, 526] on button "Execute" at bounding box center [779, 524] width 64 height 22
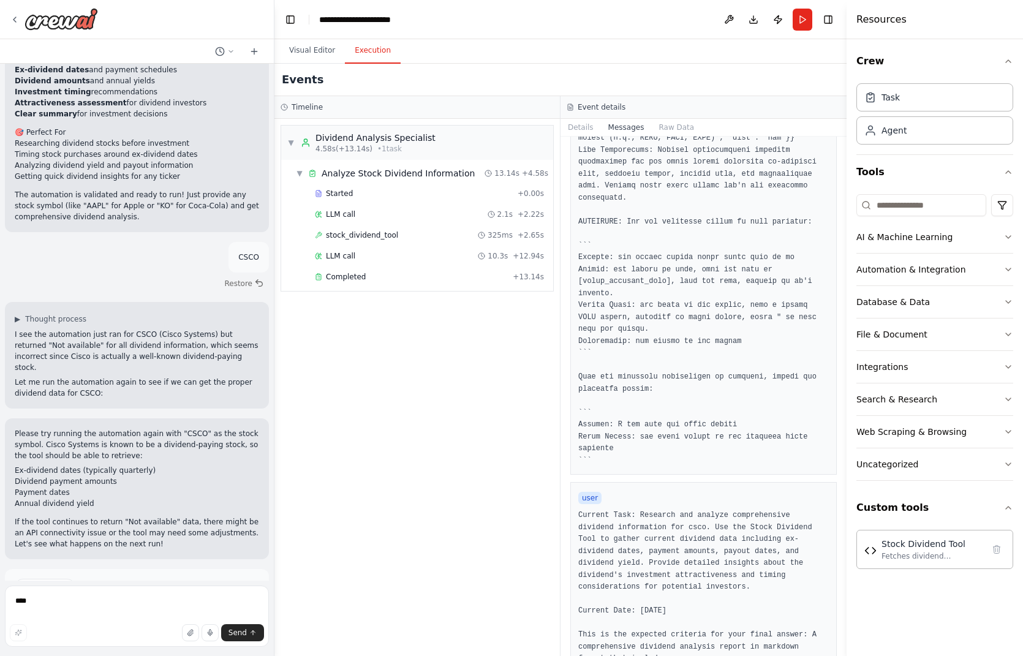
scroll to position [588, 0]
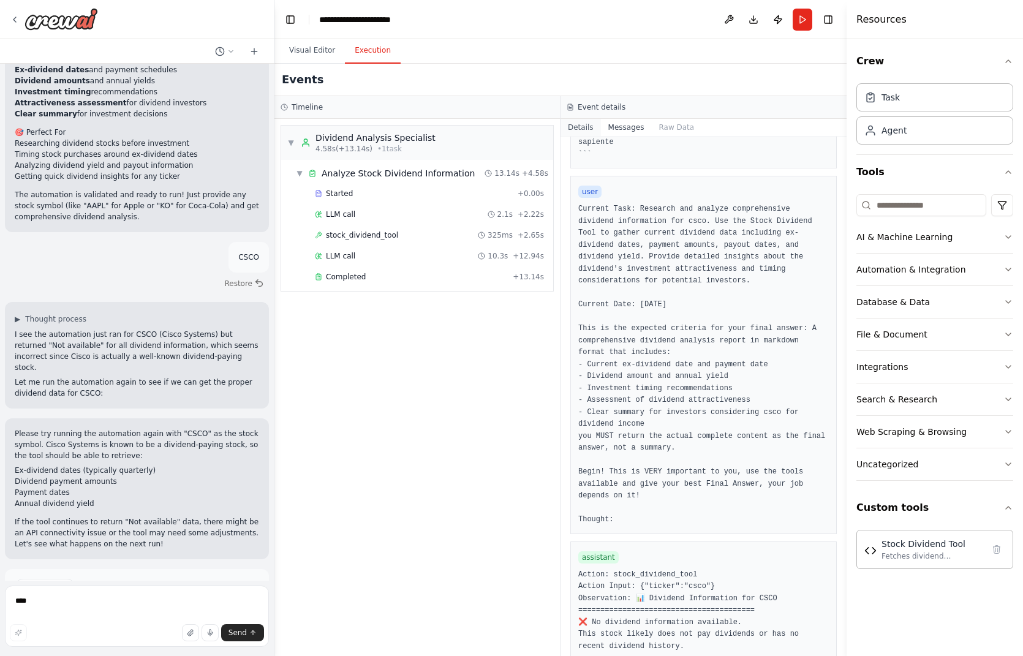
click at [581, 128] on button "Details" at bounding box center [581, 127] width 40 height 17
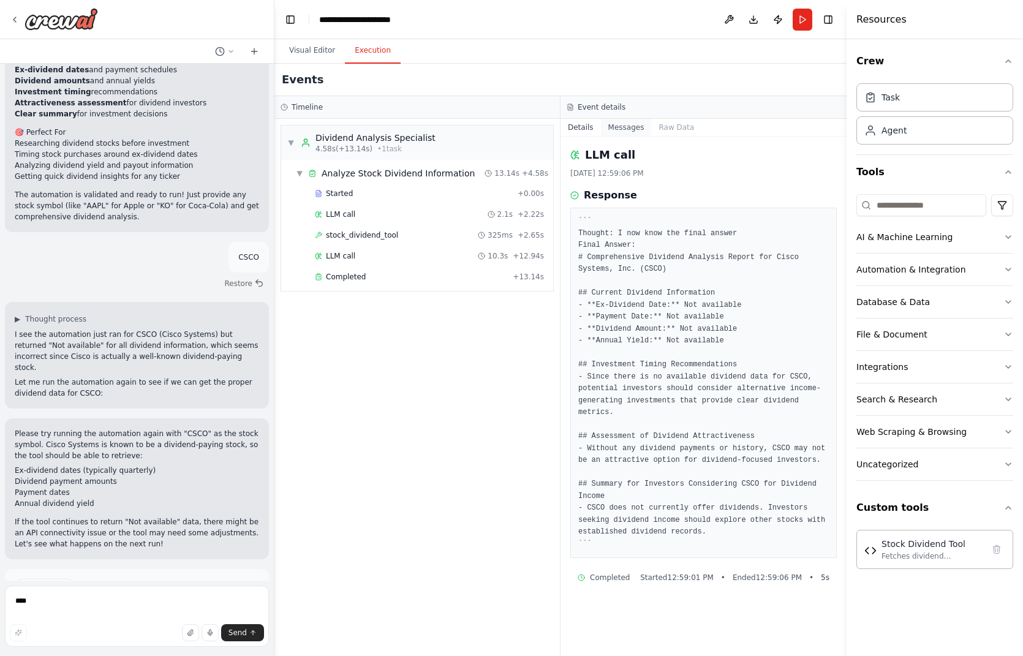
click at [623, 129] on button "Messages" at bounding box center [626, 127] width 51 height 17
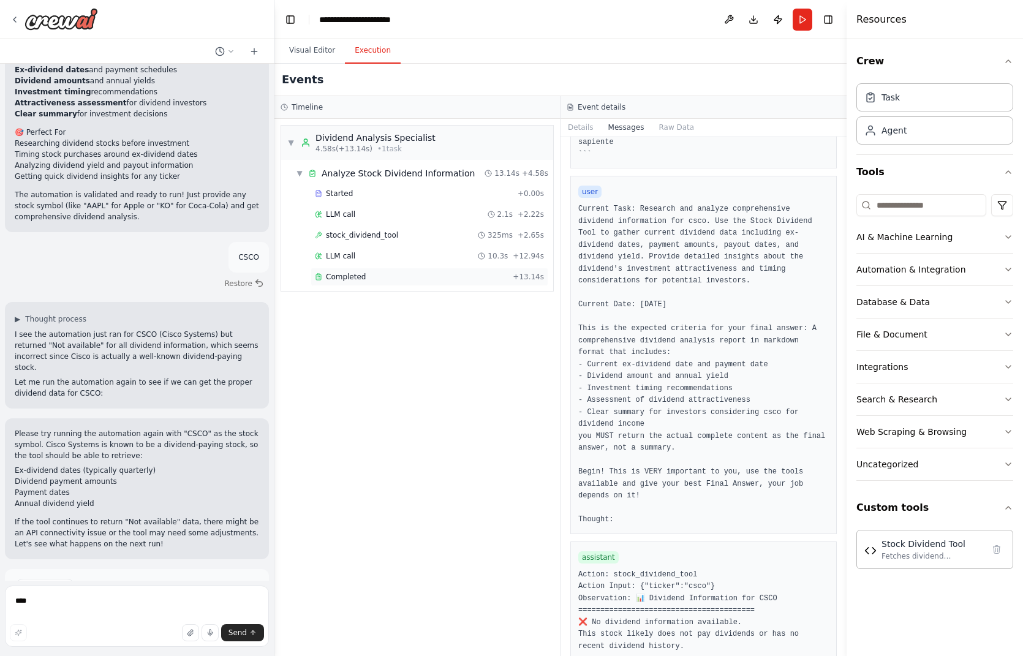
click at [349, 276] on span "Completed" at bounding box center [346, 277] width 40 height 10
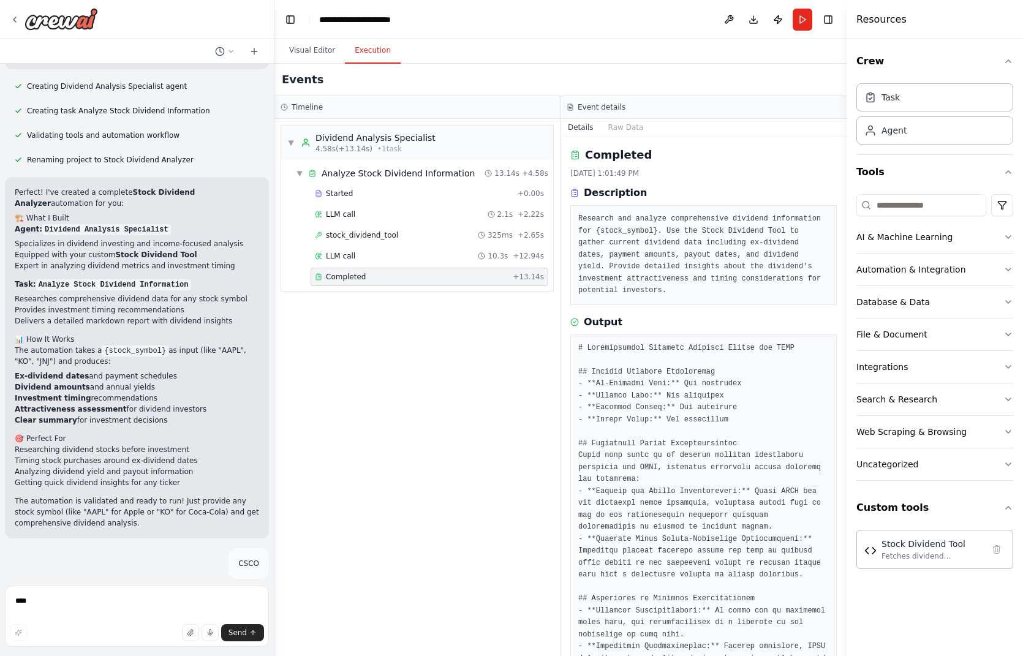
scroll to position [1672, 0]
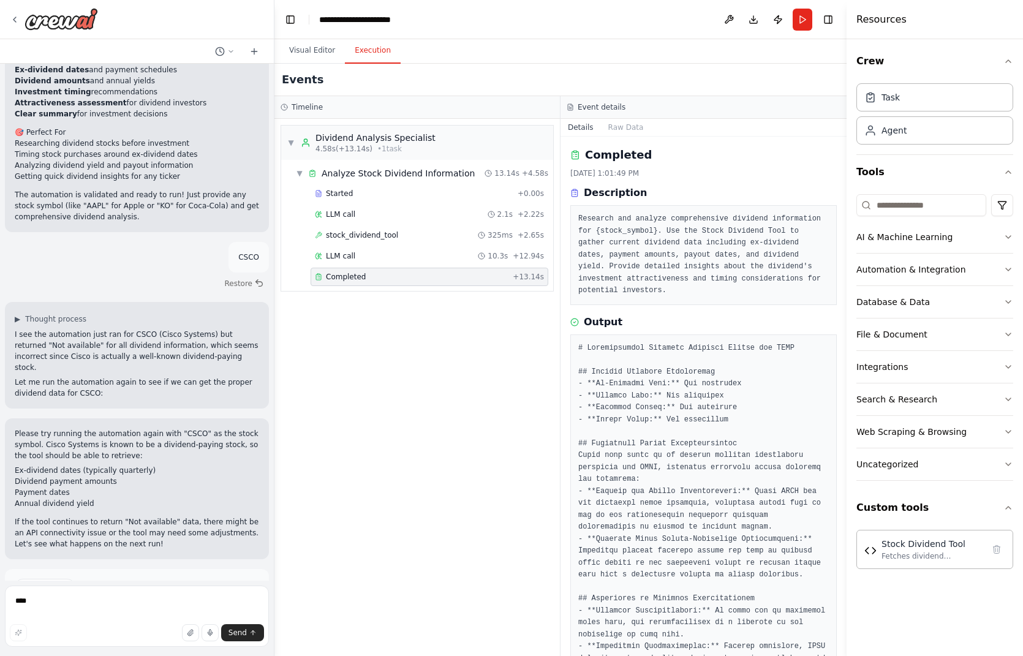
click at [173, 629] on button "Improve automation" at bounding box center [137, 639] width 244 height 20
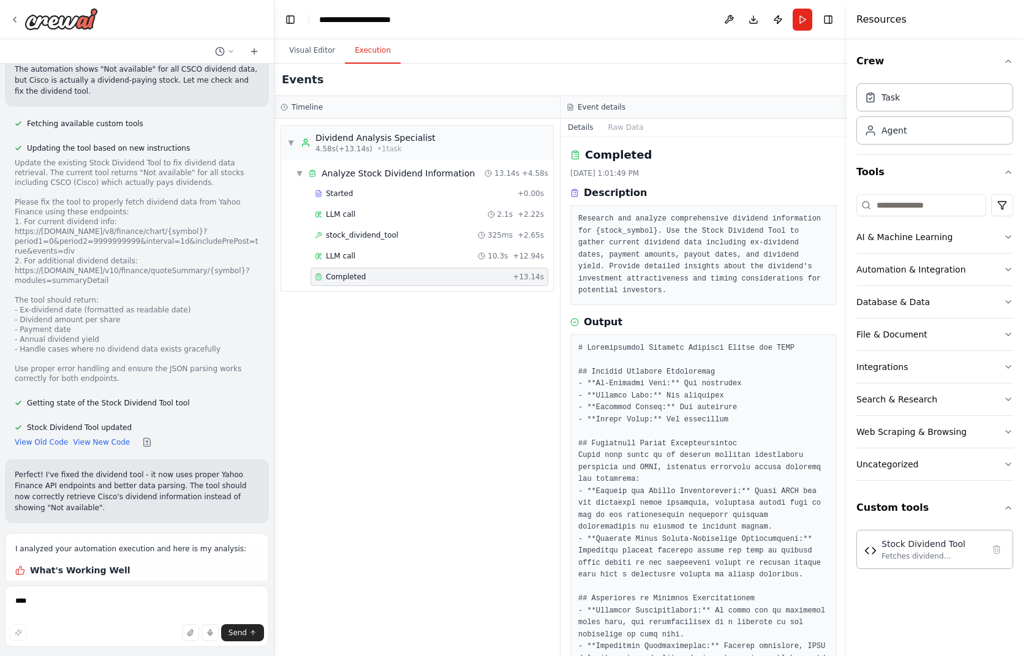
scroll to position [2436, 0]
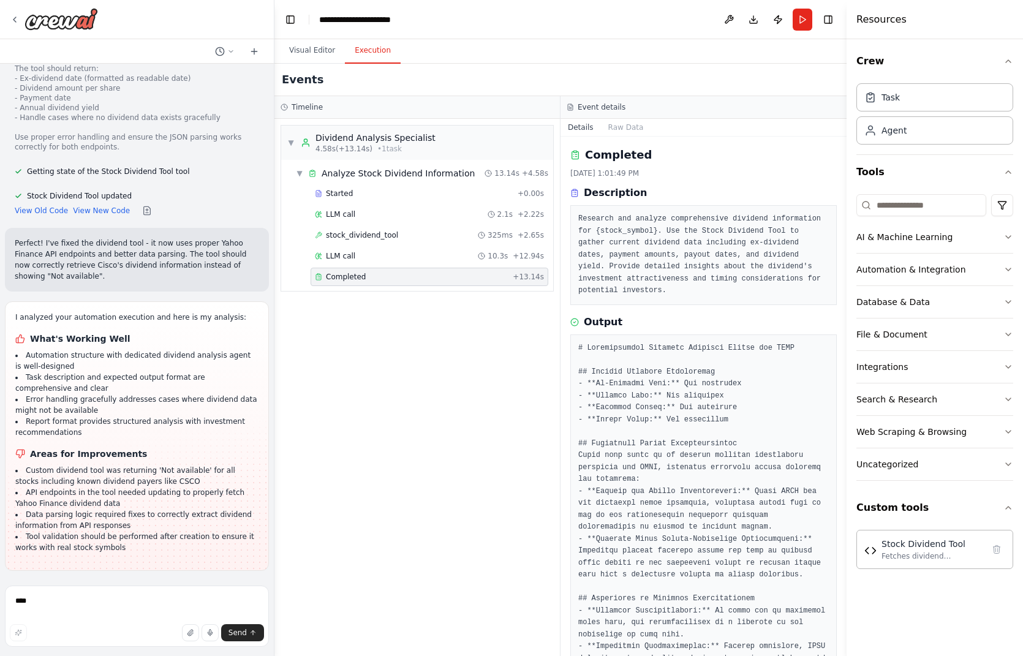
click at [147, 646] on span "Run Automation" at bounding box center [142, 651] width 59 height 10
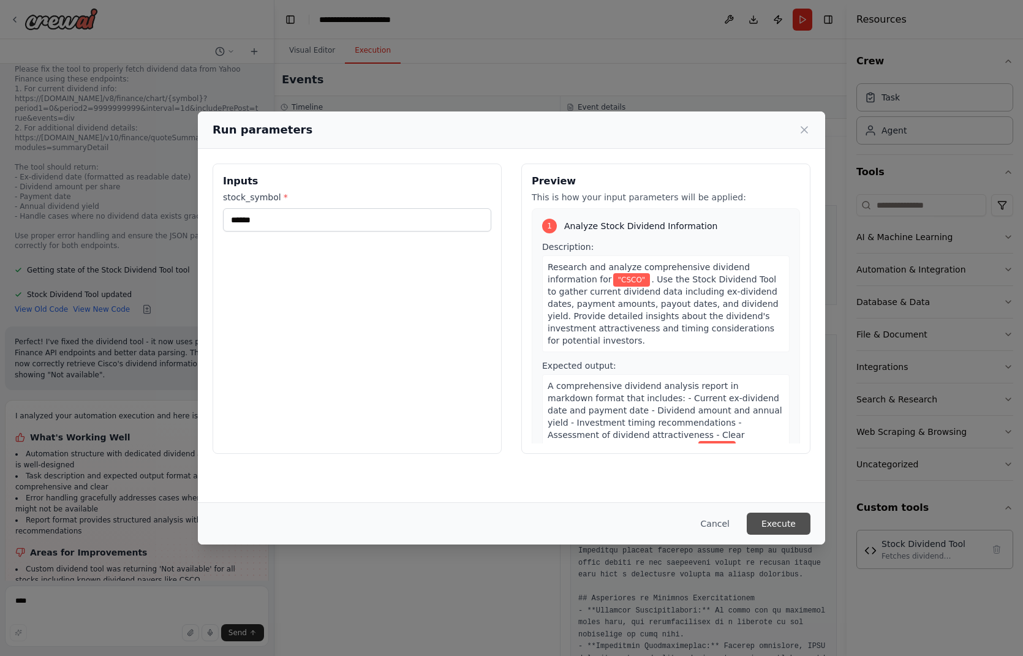
click at [790, 527] on button "Execute" at bounding box center [779, 524] width 64 height 22
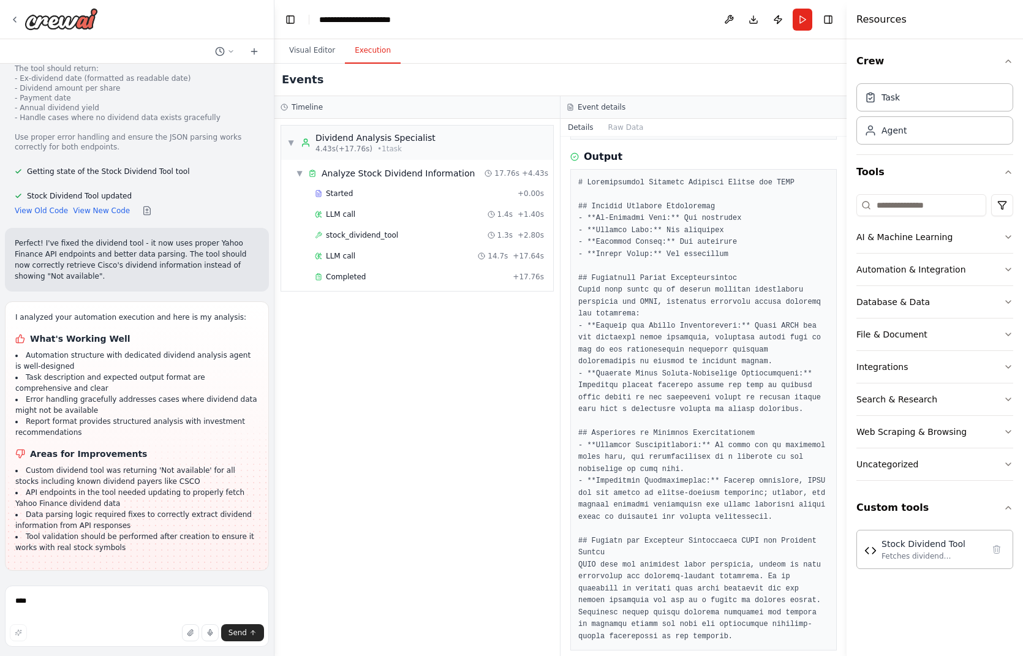
scroll to position [0, 0]
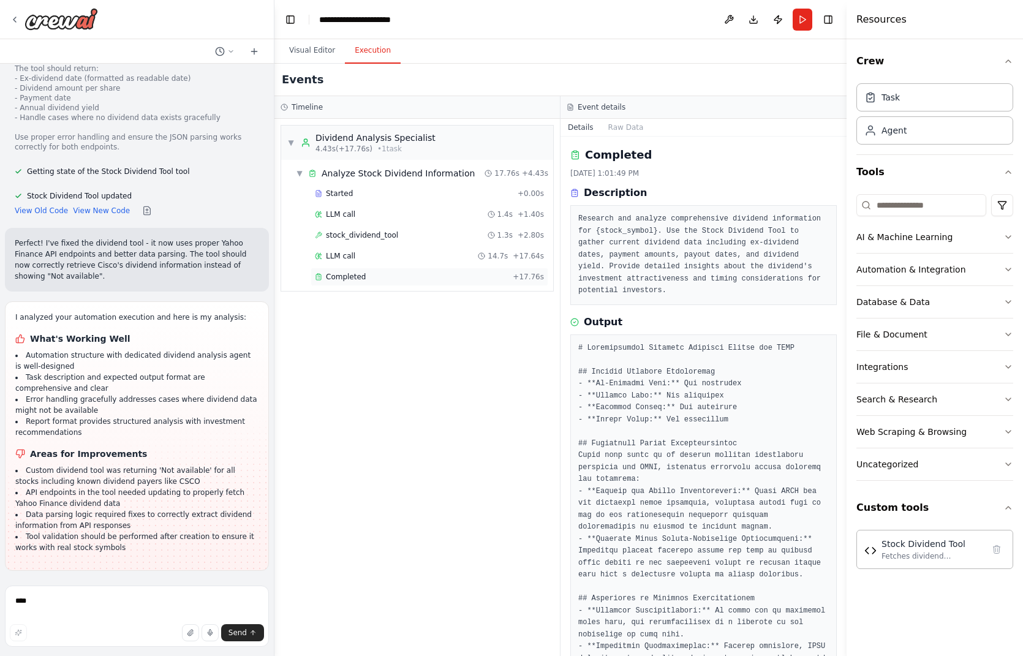
click at [385, 276] on div "Completed" at bounding box center [411, 277] width 193 height 10
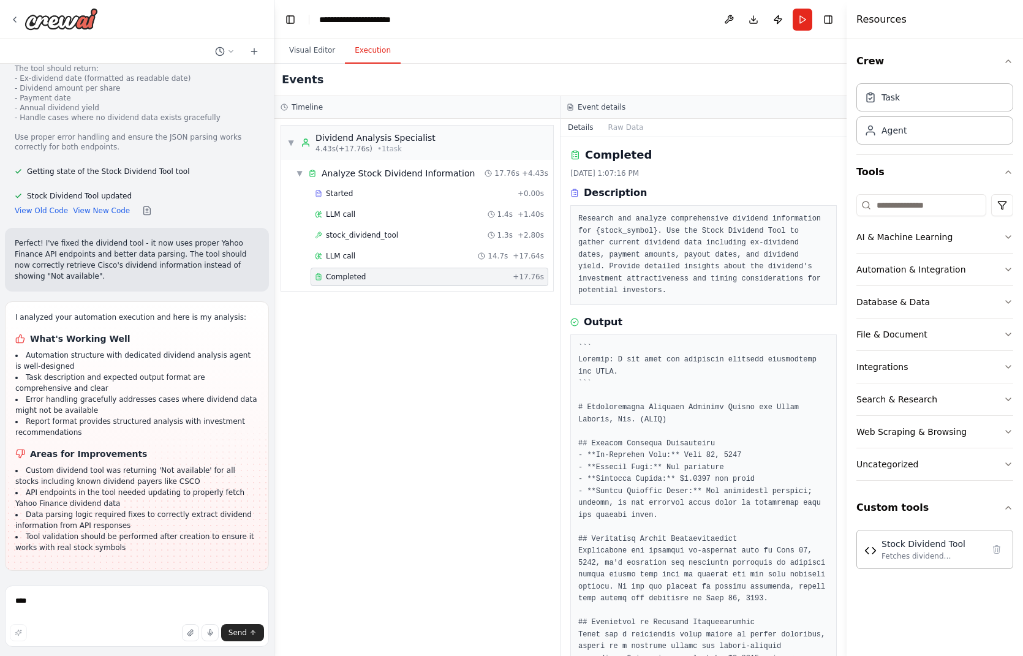
click at [385, 276] on div "Completed" at bounding box center [411, 277] width 193 height 10
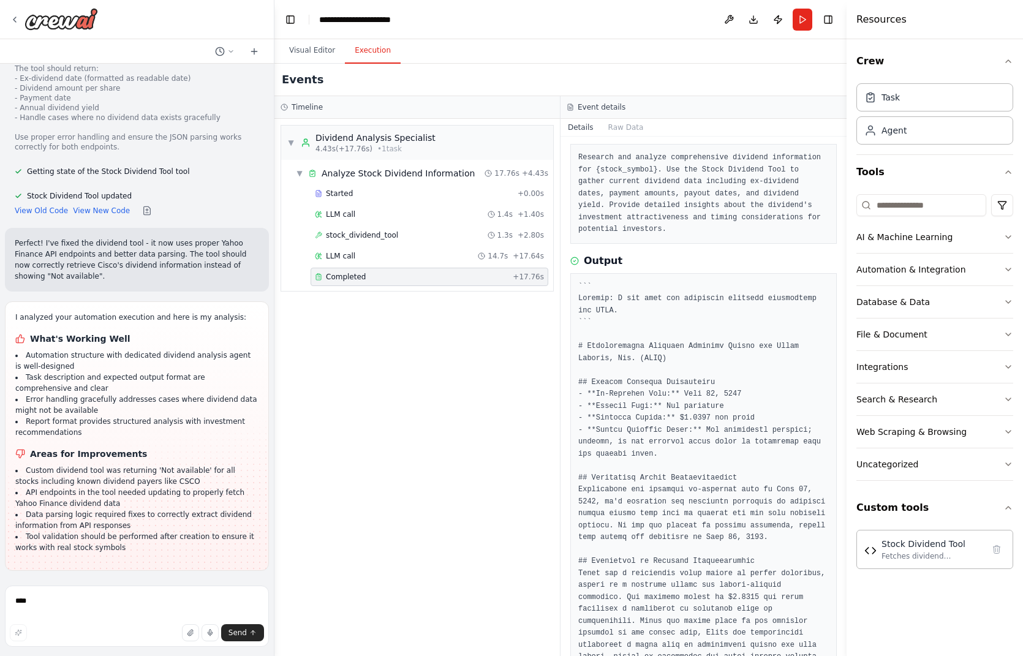
scroll to position [123, 0]
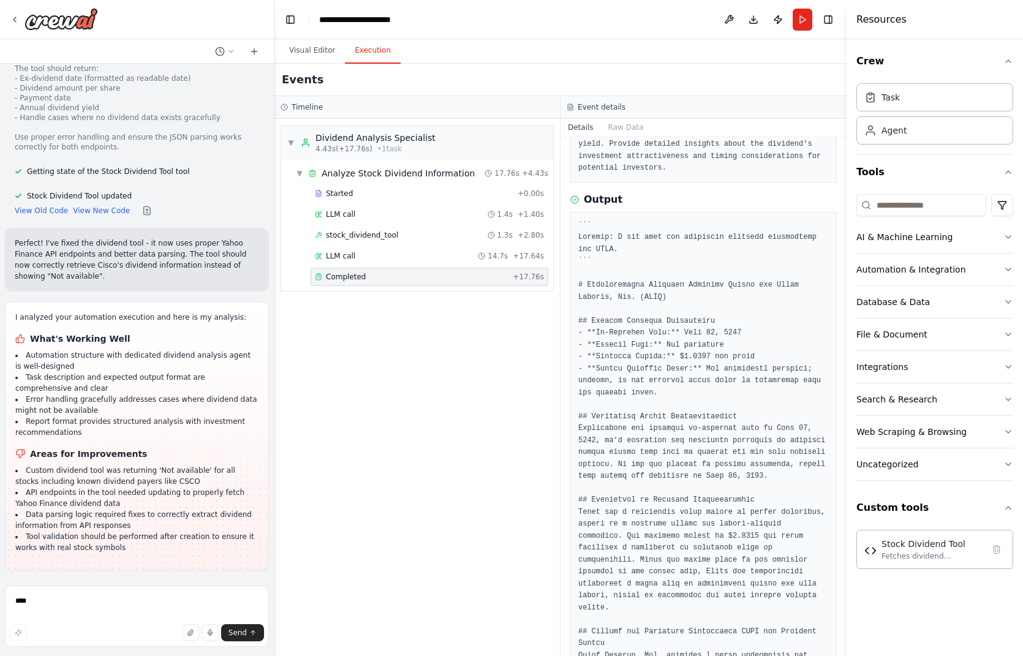
click at [193, 641] on button "Improve automation" at bounding box center [137, 651] width 244 height 20
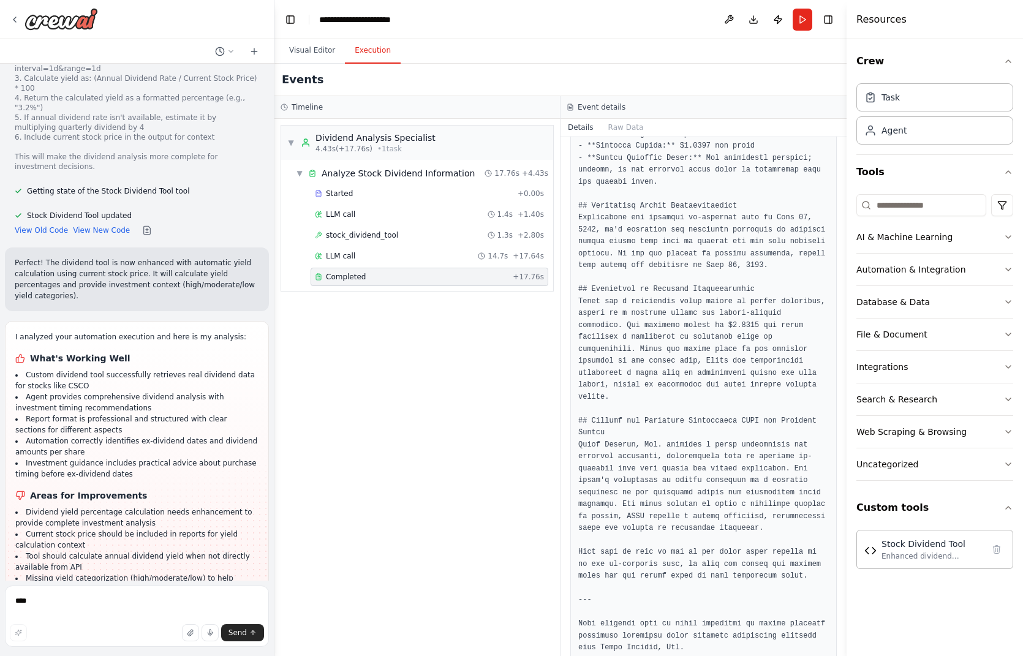
scroll to position [3197, 0]
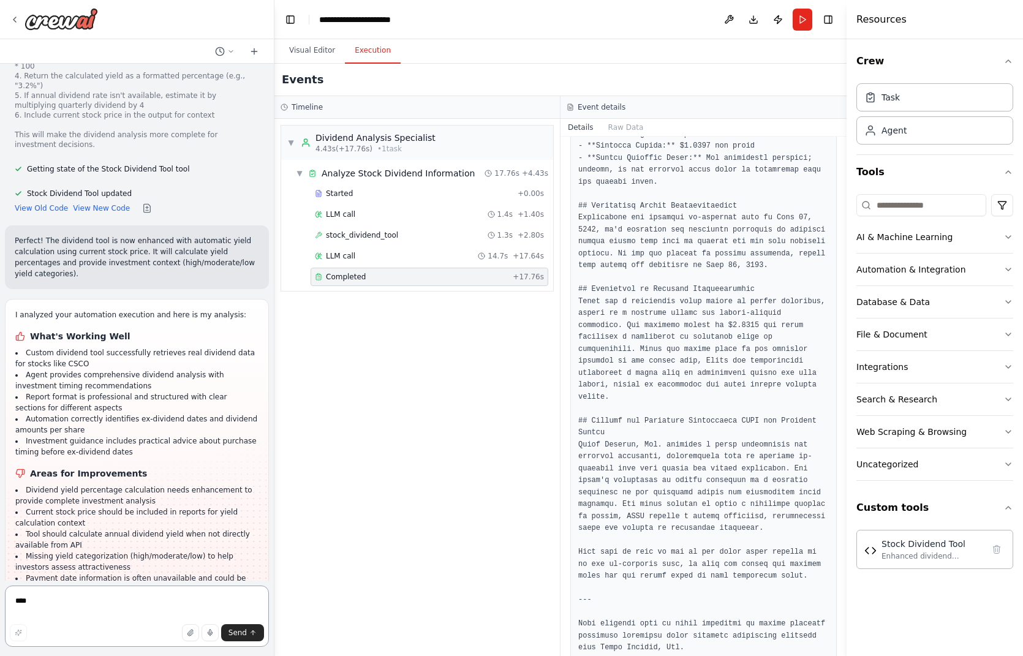
click at [105, 606] on textarea "****" at bounding box center [137, 616] width 264 height 61
click at [19, 601] on textarea "**********" at bounding box center [137, 616] width 264 height 61
type textarea "**********"
click at [240, 635] on span "Send" at bounding box center [238, 633] width 18 height 10
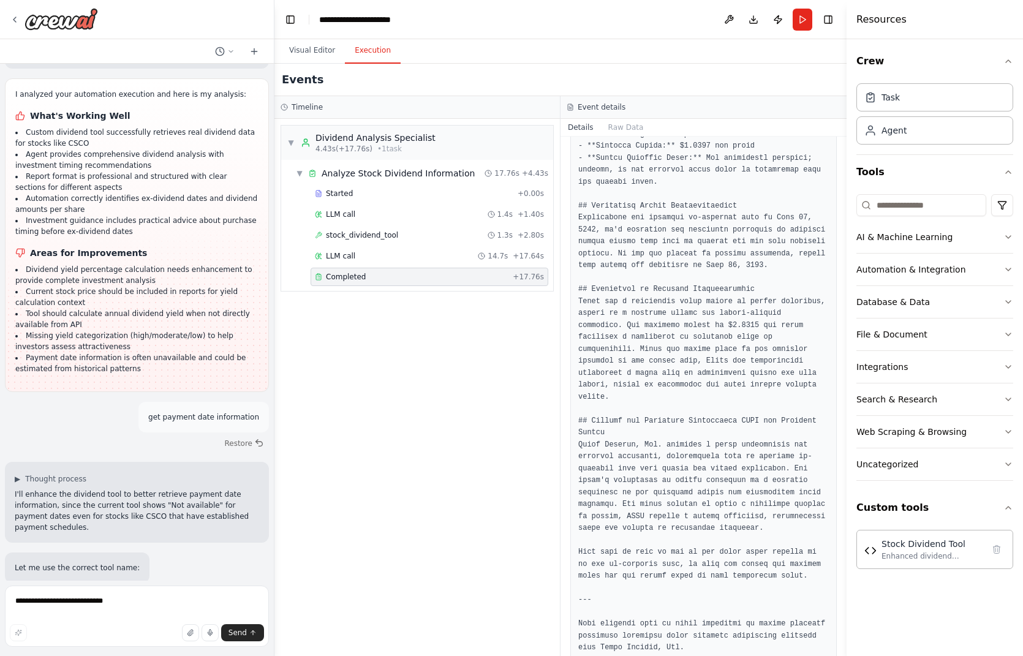
scroll to position [3539, 0]
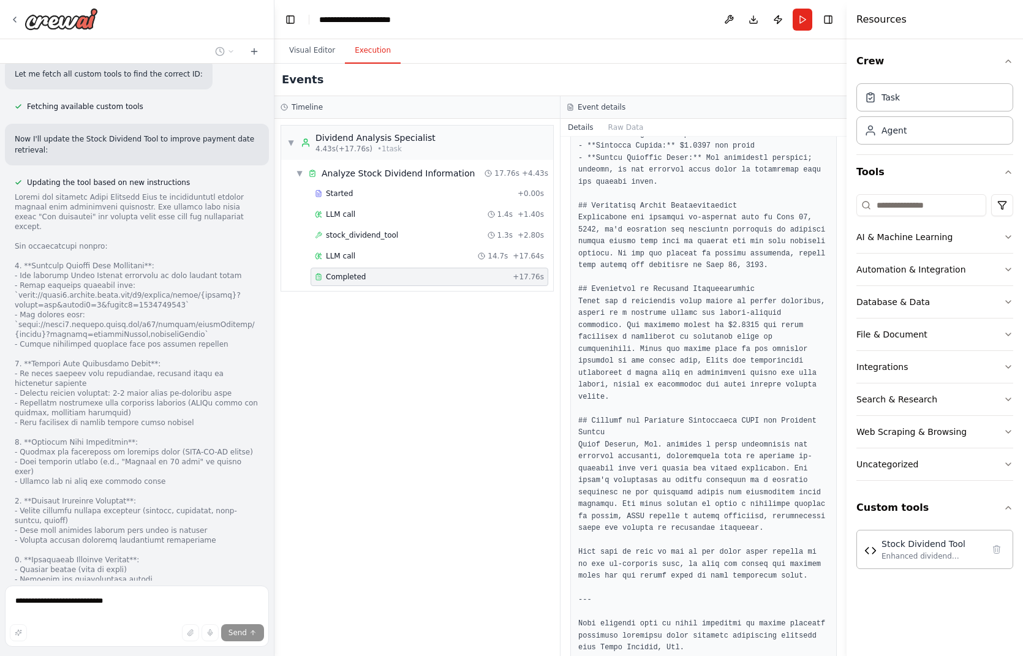
scroll to position [4218, 0]
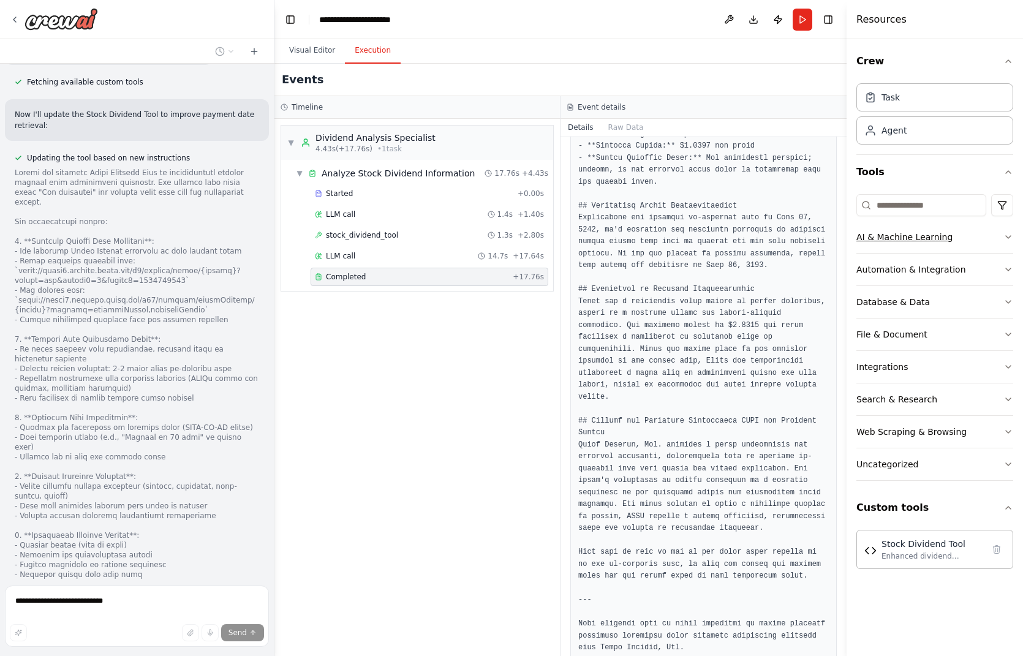
click at [1011, 240] on icon "button" at bounding box center [1009, 237] width 10 height 10
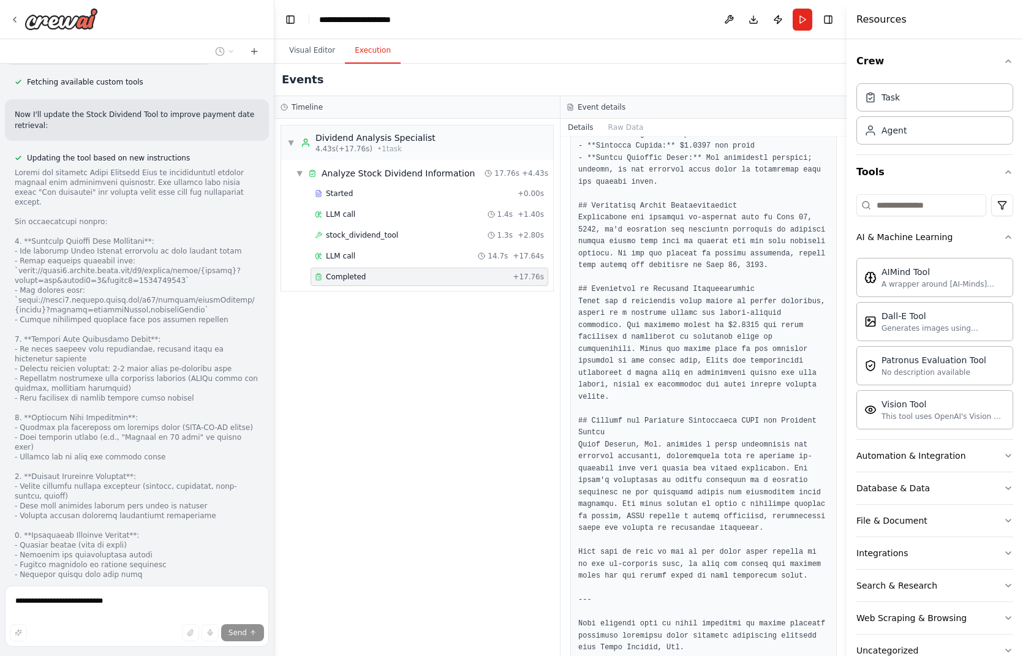
click at [1010, 237] on div "Crew Task Agent Tools AI & Machine Learning AIMind Tool A wrapper around [AI-Mi…" at bounding box center [935, 347] width 176 height 617
click at [1004, 238] on icon "button" at bounding box center [1009, 237] width 10 height 10
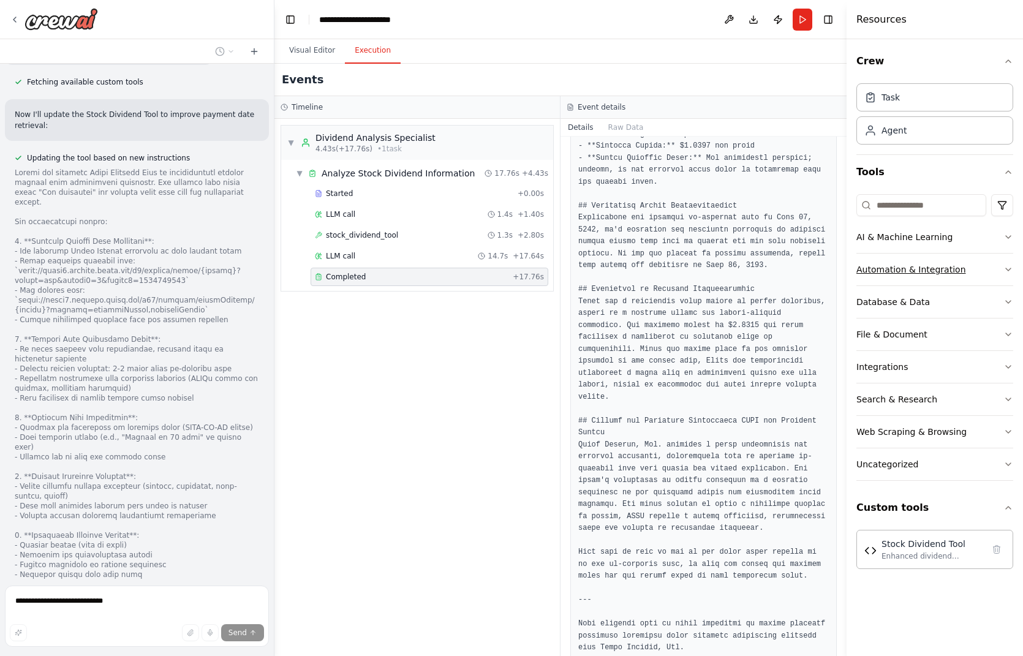
click at [1005, 267] on icon "button" at bounding box center [1009, 270] width 10 height 10
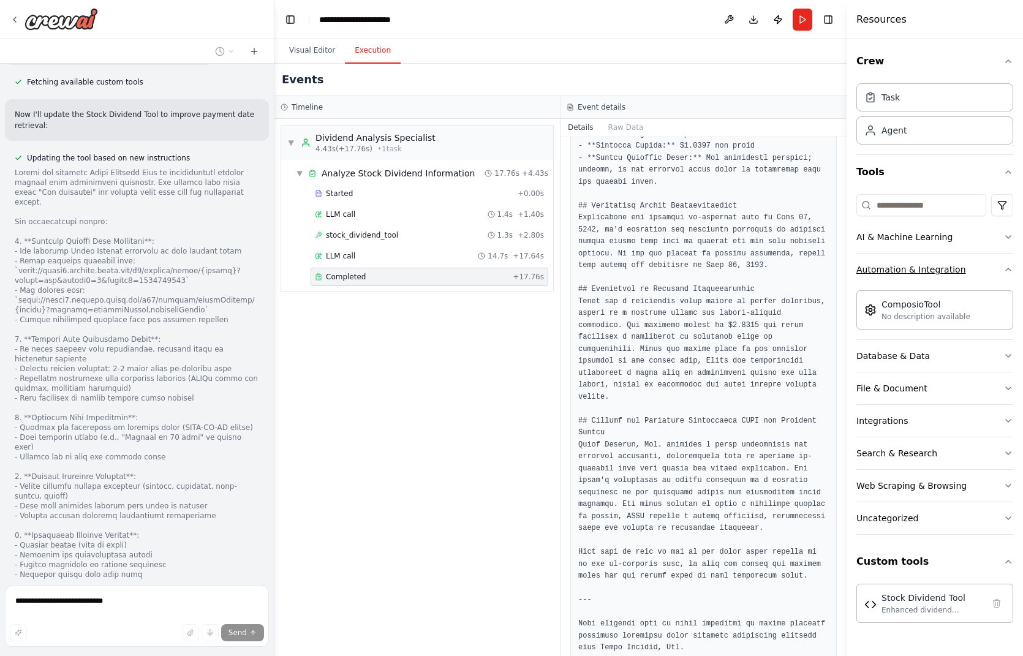
click at [1005, 266] on icon "button" at bounding box center [1009, 270] width 10 height 10
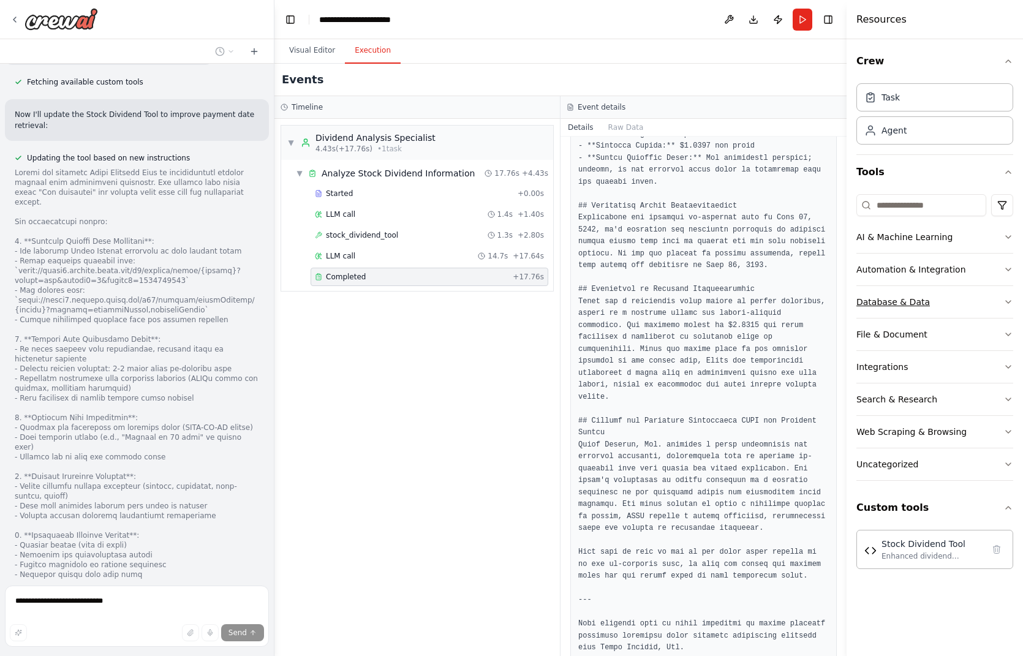
click at [1002, 297] on button "Database & Data" at bounding box center [935, 302] width 157 height 32
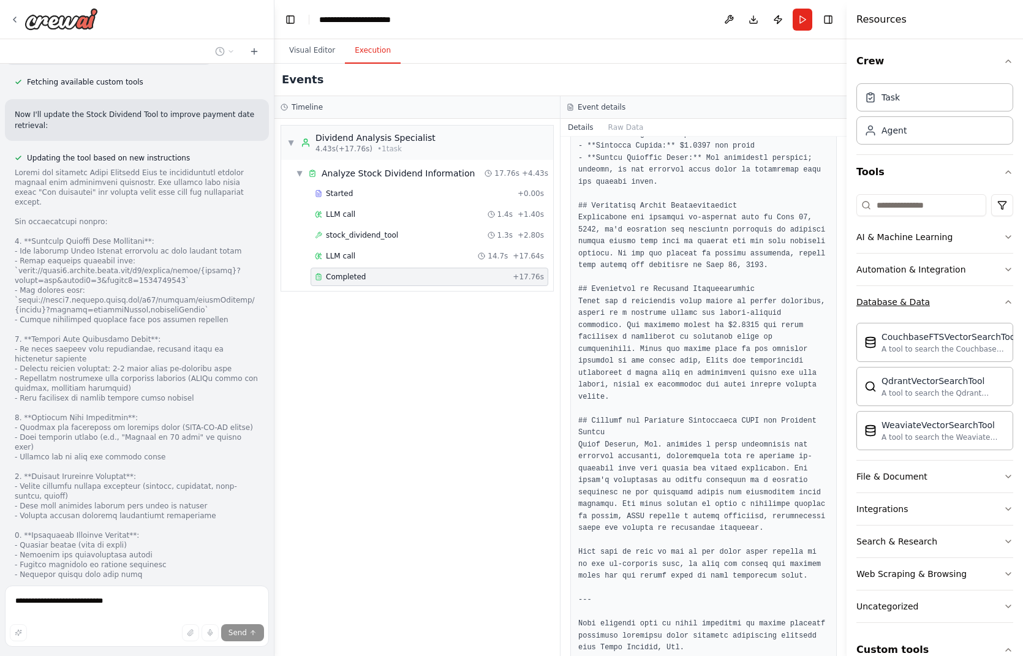
click at [1004, 297] on icon "button" at bounding box center [1009, 302] width 10 height 10
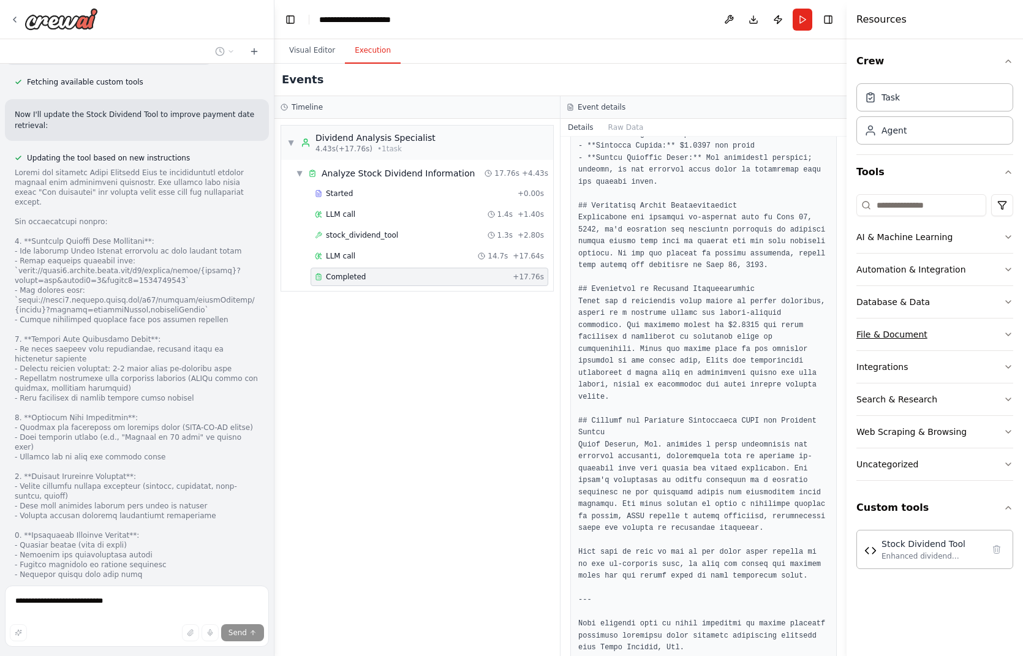
click at [1004, 344] on button "File & Document" at bounding box center [935, 335] width 157 height 32
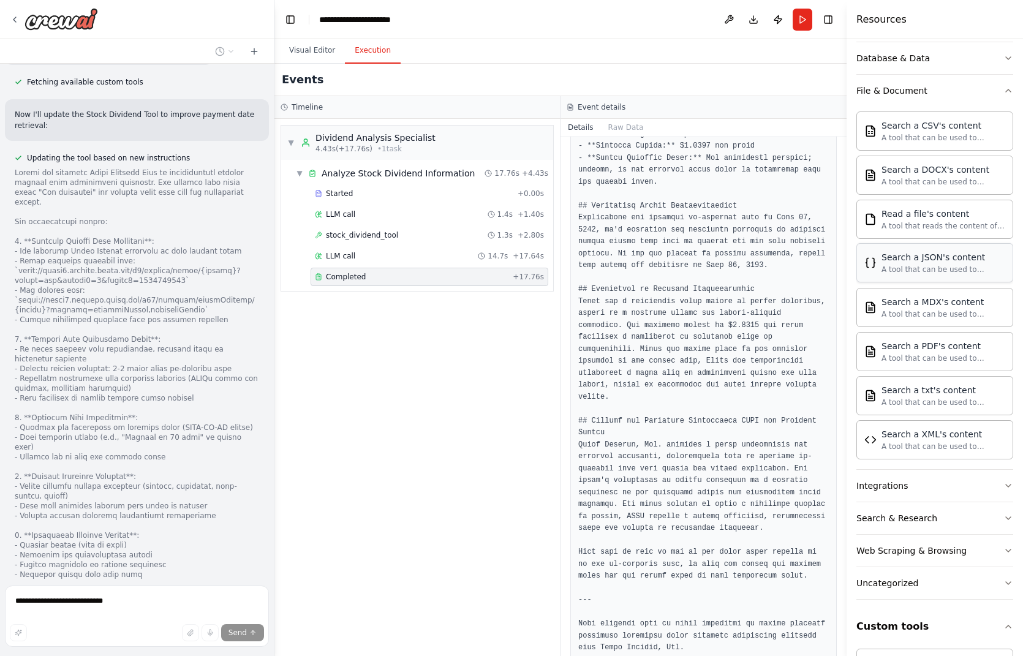
scroll to position [245, 0]
click at [1004, 480] on icon "button" at bounding box center [1009, 485] width 10 height 10
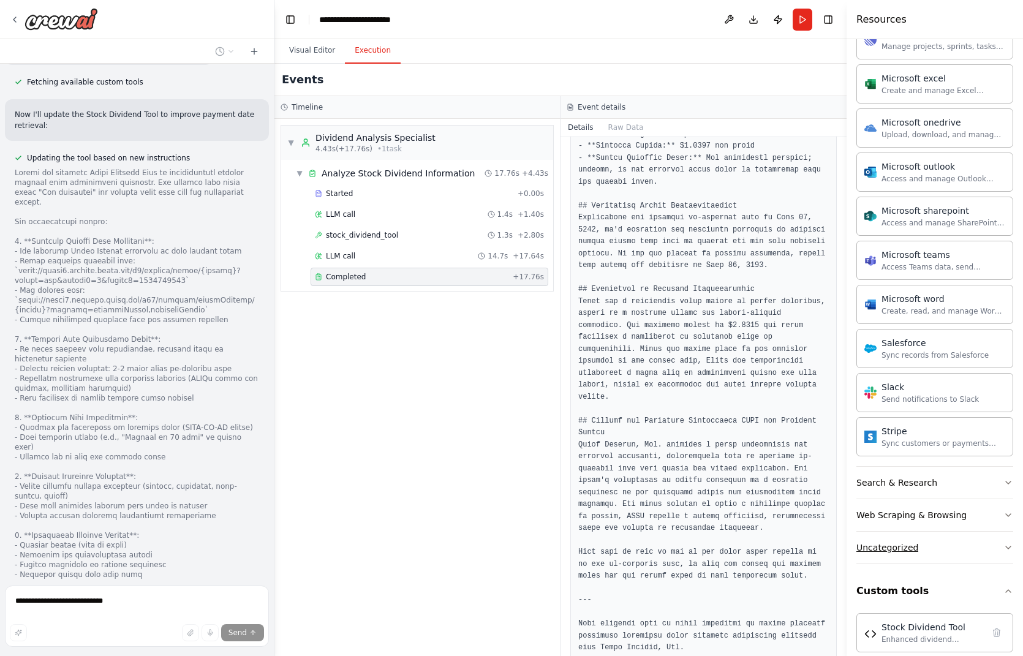
scroll to position [997, 0]
click at [987, 464] on button "Search & Research" at bounding box center [935, 480] width 157 height 32
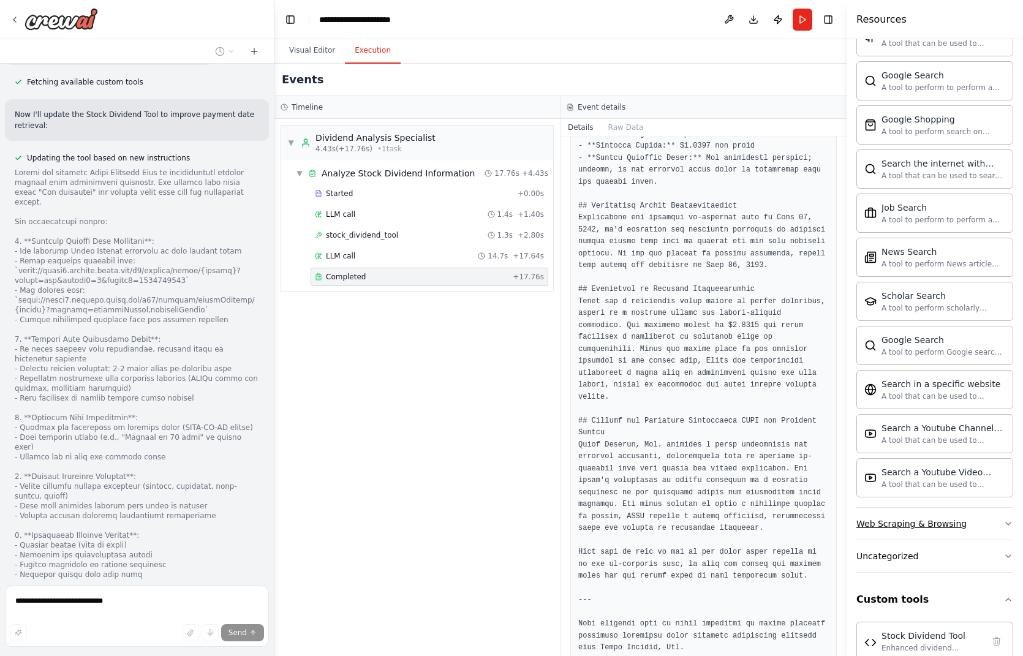
scroll to position [1619, 0]
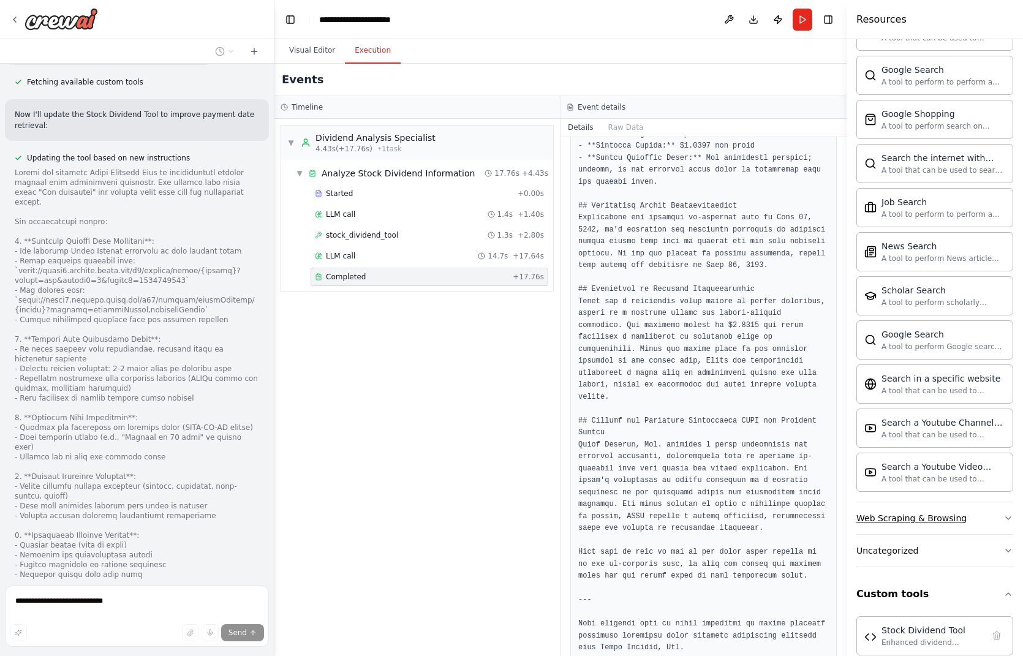
click at [985, 502] on button "Web Scraping & Browsing" at bounding box center [935, 518] width 157 height 32
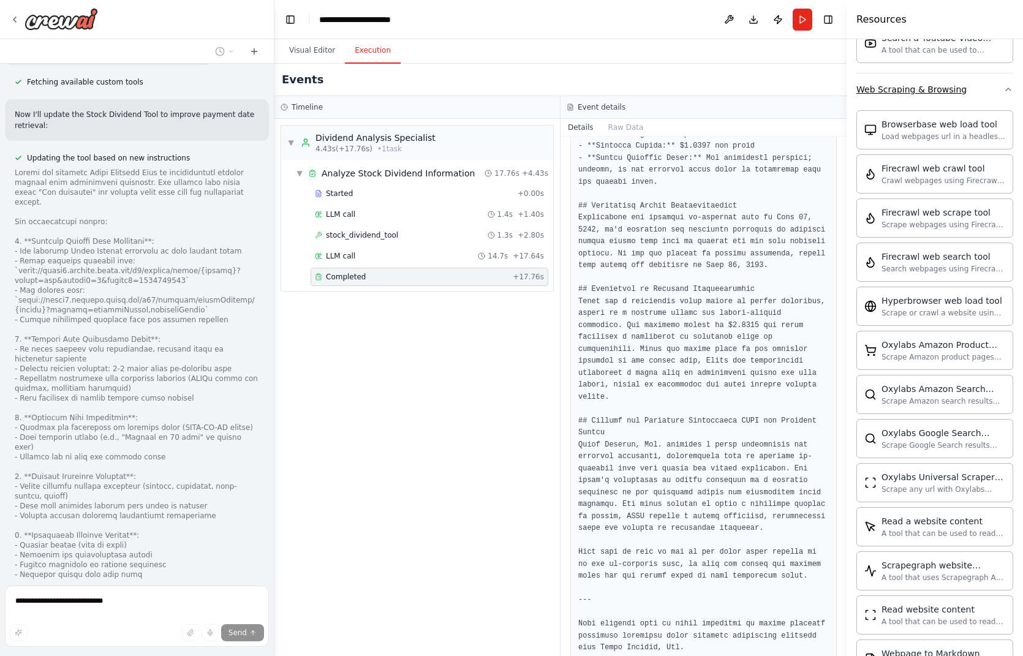
scroll to position [2285, 0]
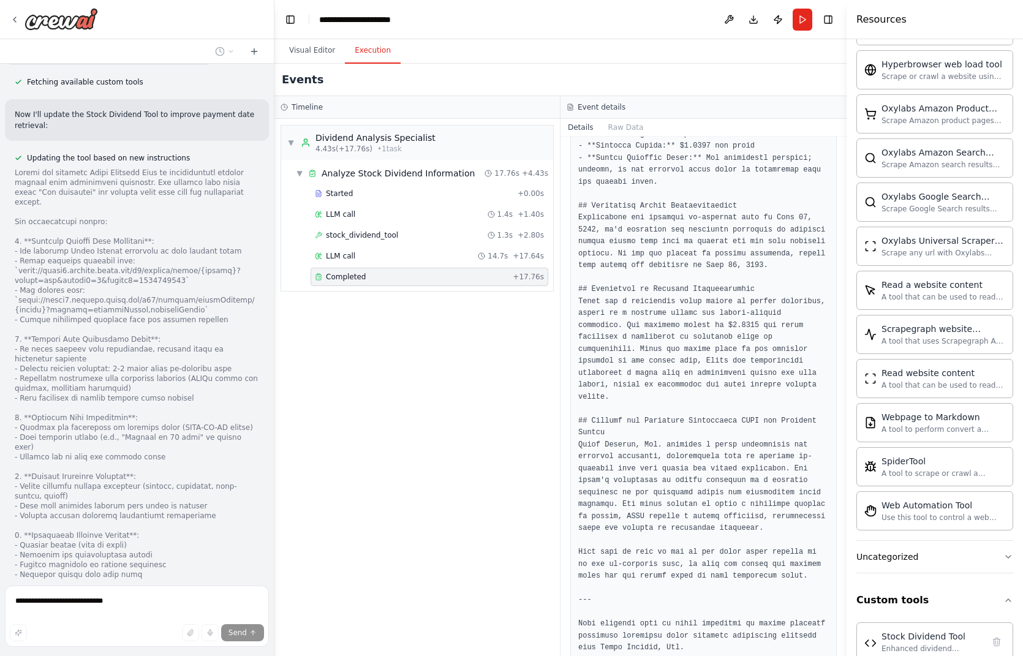
click at [722, 450] on pre at bounding box center [703, 331] width 251 height 645
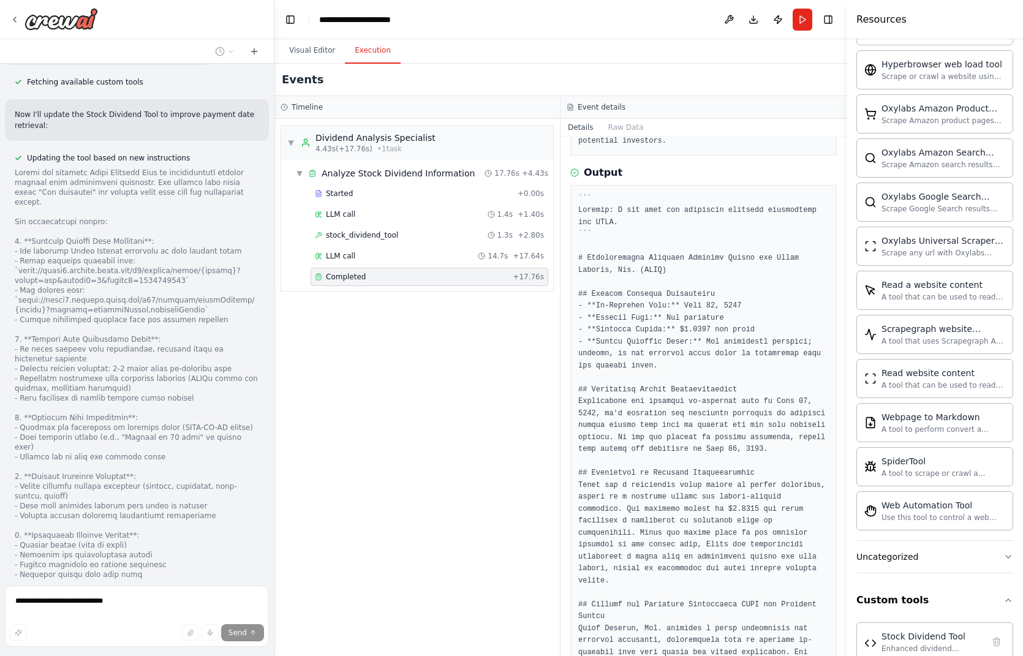
scroll to position [0, 0]
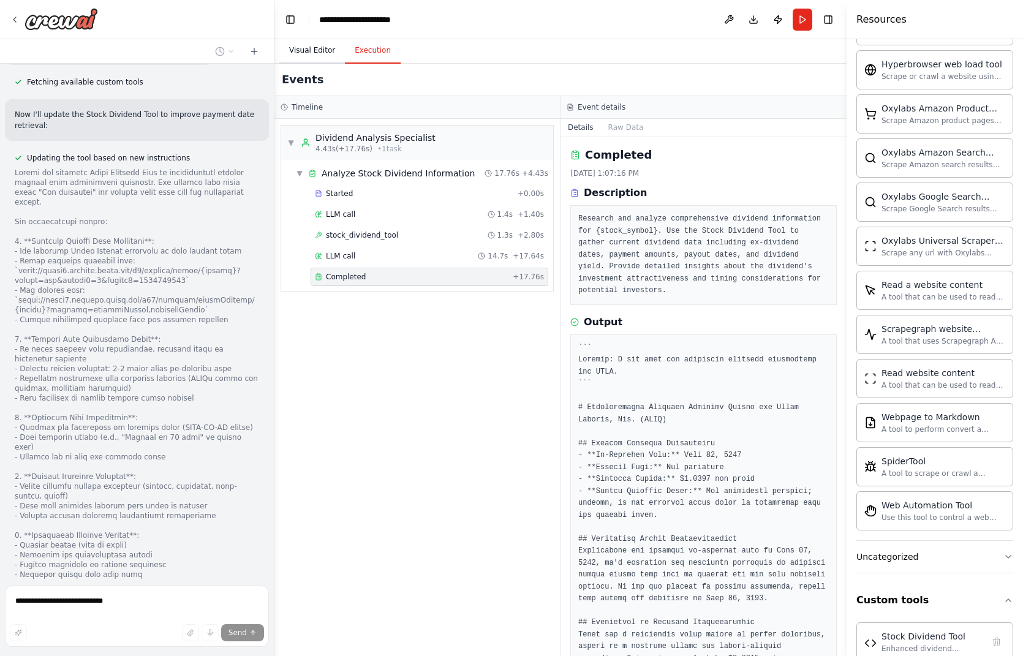
click at [292, 53] on button "Visual Editor" at bounding box center [312, 51] width 66 height 26
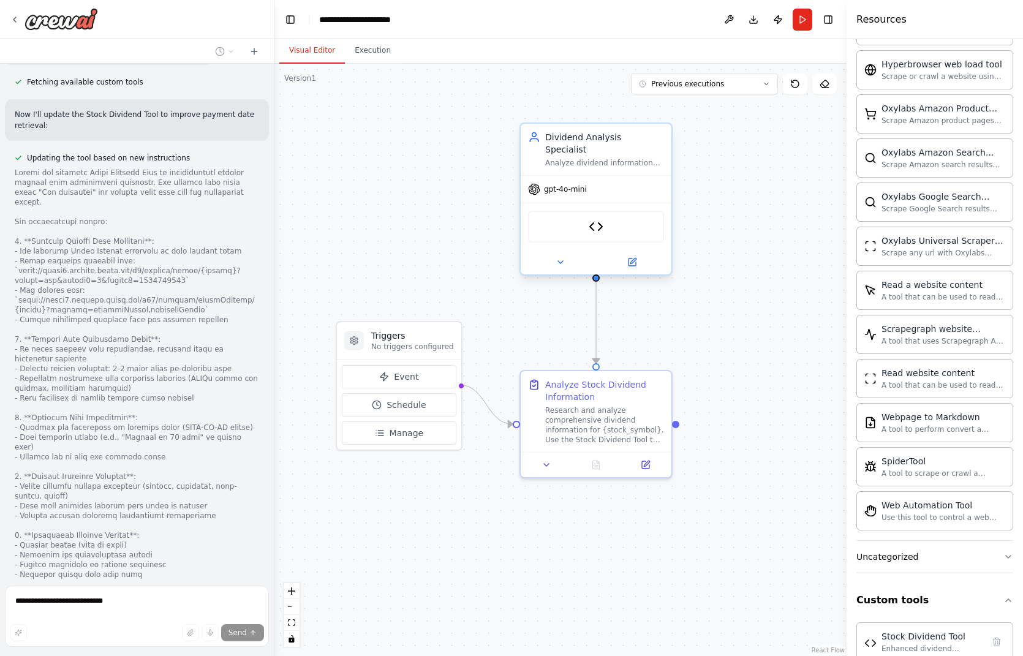
click at [604, 158] on div "Analyze dividend information for stocks including ex-dividend dates, dividend a…" at bounding box center [604, 163] width 119 height 10
click at [615, 157] on div "Dividend Analysis Specialist Analyze dividend information for stocks including …" at bounding box center [596, 149] width 151 height 51
click at [625, 162] on div "Dividend Analysis Specialist Analyze dividend information for stocks including …" at bounding box center [596, 149] width 151 height 51
click at [594, 219] on img at bounding box center [596, 226] width 15 height 15
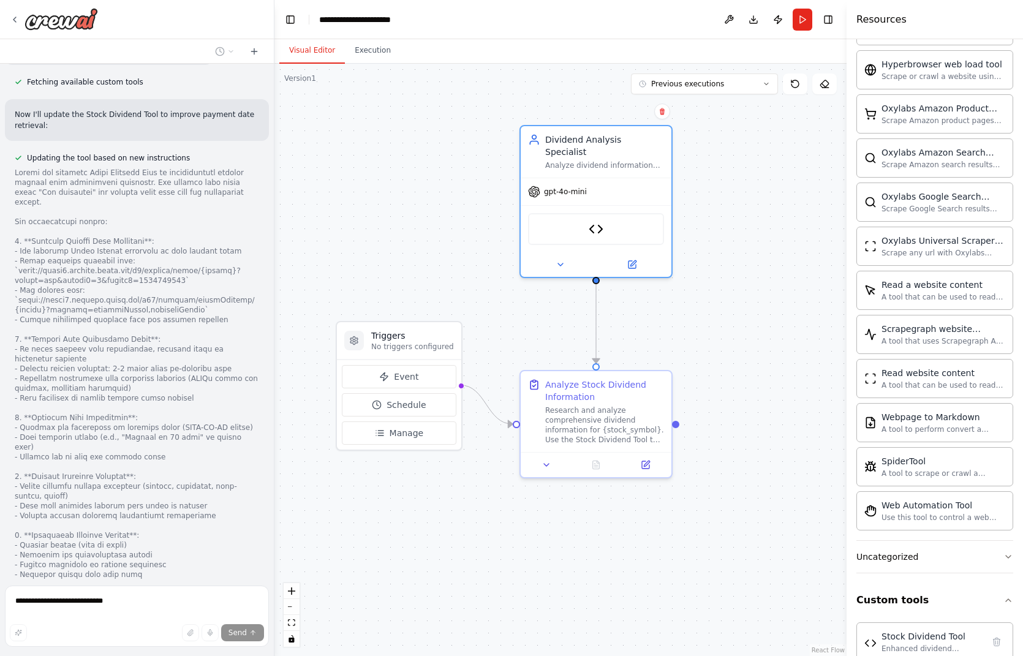
click at [736, 347] on div ".deletable-edge-delete-btn { width: 20px; height: 20px; border: 0px solid #ffff…" at bounding box center [560, 360] width 572 height 592
click at [604, 439] on div "Research and analyze comprehensive dividend information for {stock_symbol}. Use…" at bounding box center [604, 422] width 119 height 39
click at [580, 396] on div "Analyze Stock Dividend Information" at bounding box center [604, 388] width 119 height 25
click at [652, 464] on button at bounding box center [645, 462] width 42 height 15
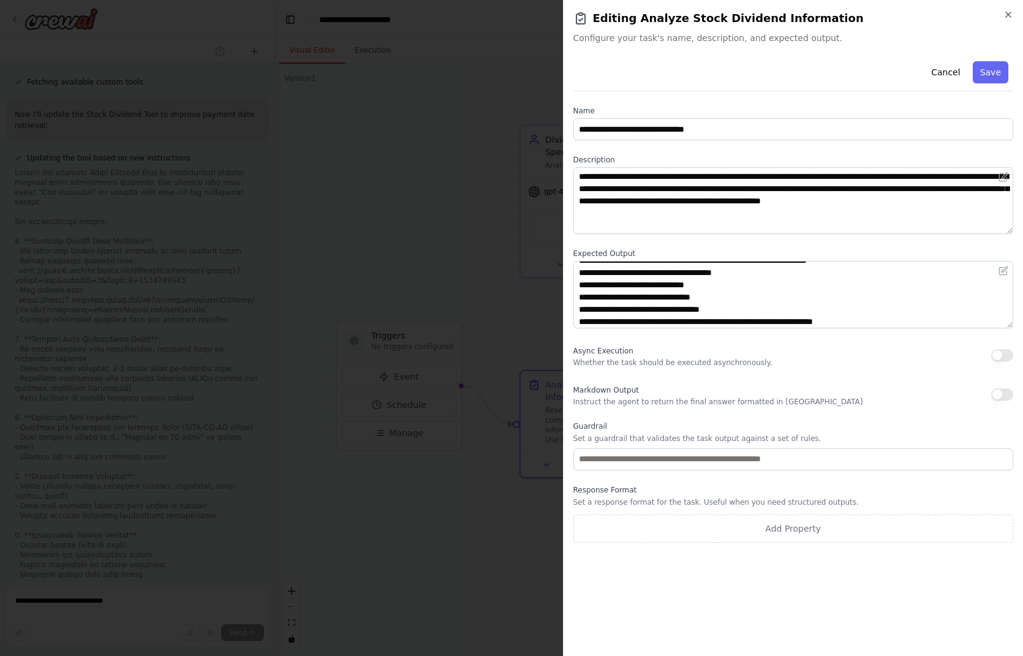
scroll to position [12, 0]
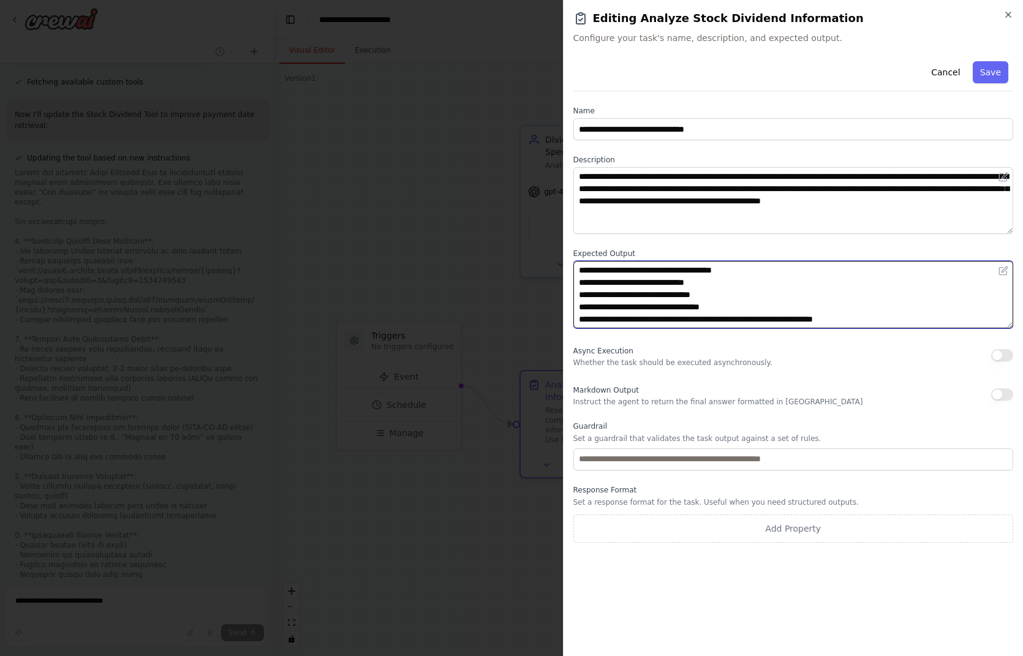
drag, startPoint x: 742, startPoint y: 298, endPoint x: 576, endPoint y: 295, distance: 166.1
click at [576, 295] on textarea "**********" at bounding box center [793, 294] width 441 height 67
drag, startPoint x: 885, startPoint y: 320, endPoint x: 528, endPoint y: 319, distance: 356.6
click at [528, 319] on body "create a tool that can get the ex-dividend date for any stock that I request. I…" at bounding box center [511, 328] width 1023 height 656
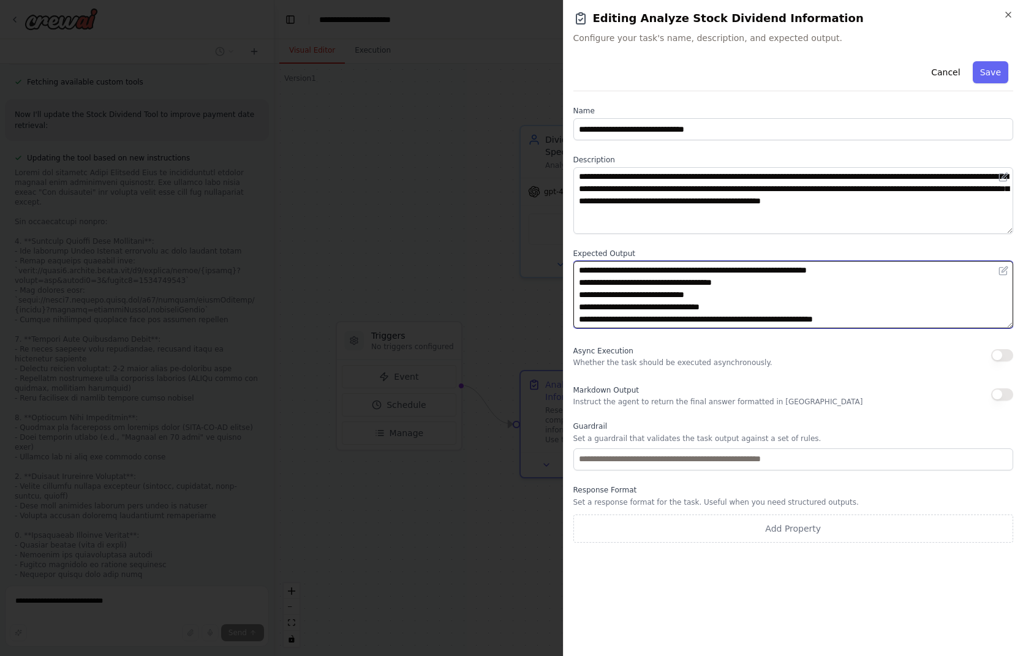
click at [886, 302] on textarea "**********" at bounding box center [793, 294] width 441 height 67
type textarea "**********"
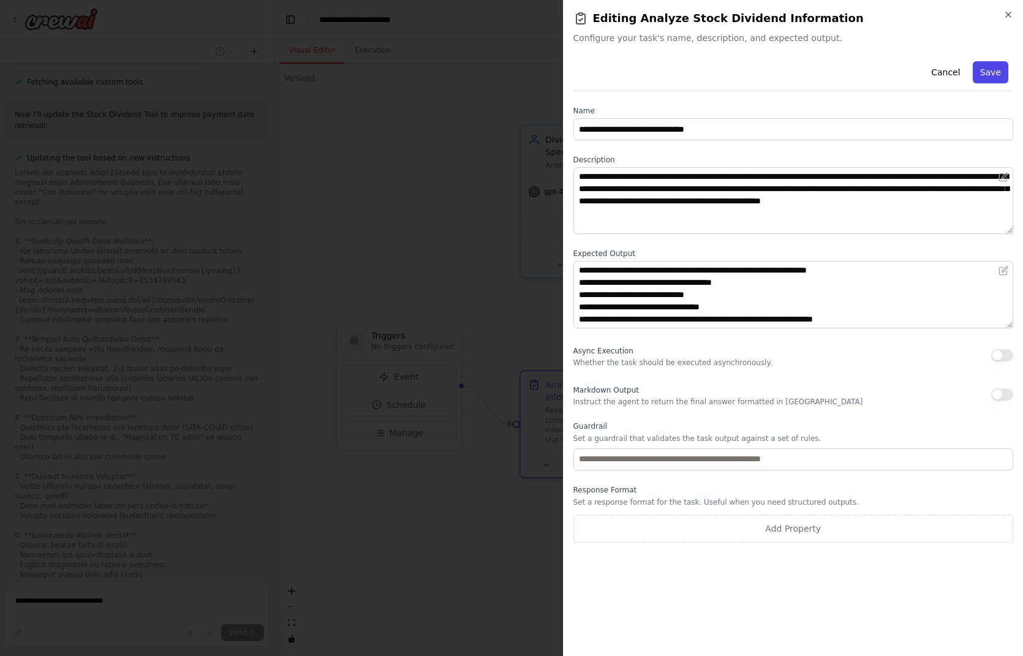
click at [991, 67] on button "Save" at bounding box center [991, 72] width 36 height 22
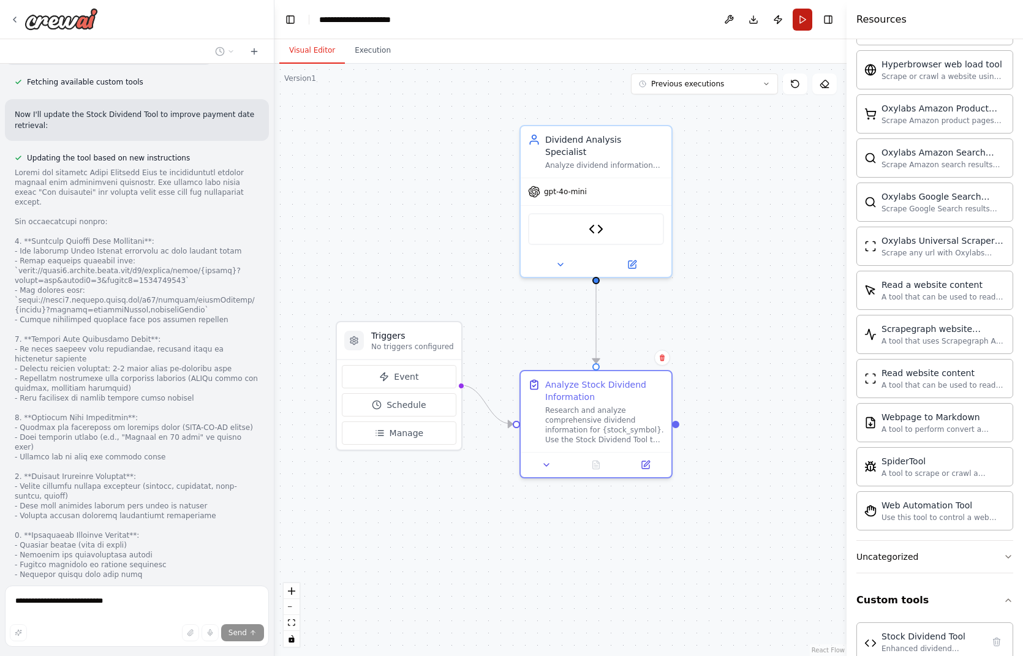
click at [808, 23] on button "Run" at bounding box center [803, 20] width 20 height 22
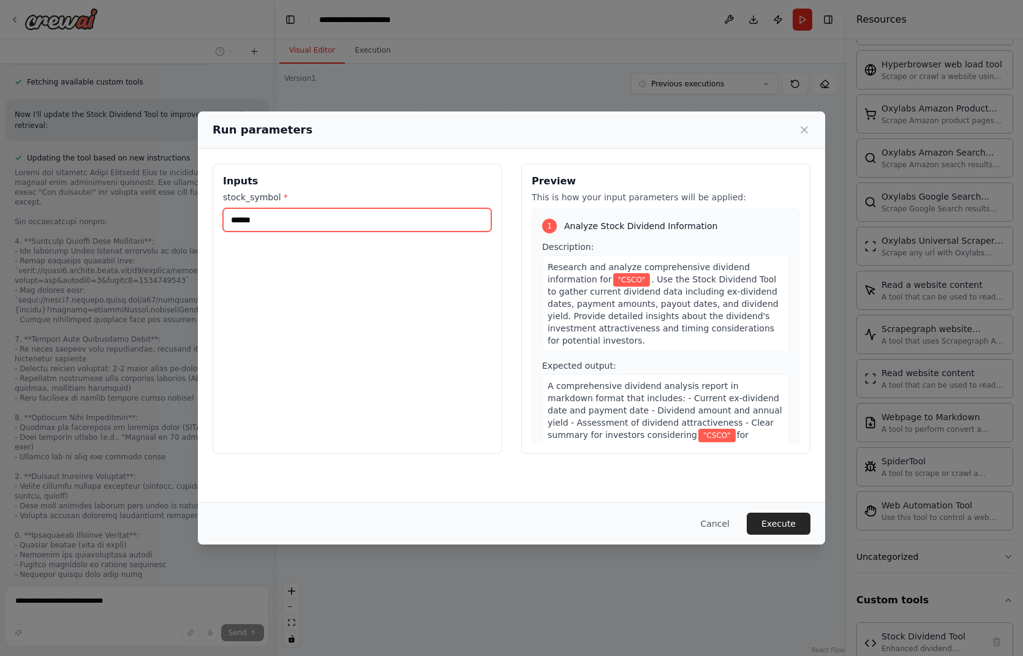
click at [252, 218] on input "******" at bounding box center [357, 219] width 268 height 23
type input "****"
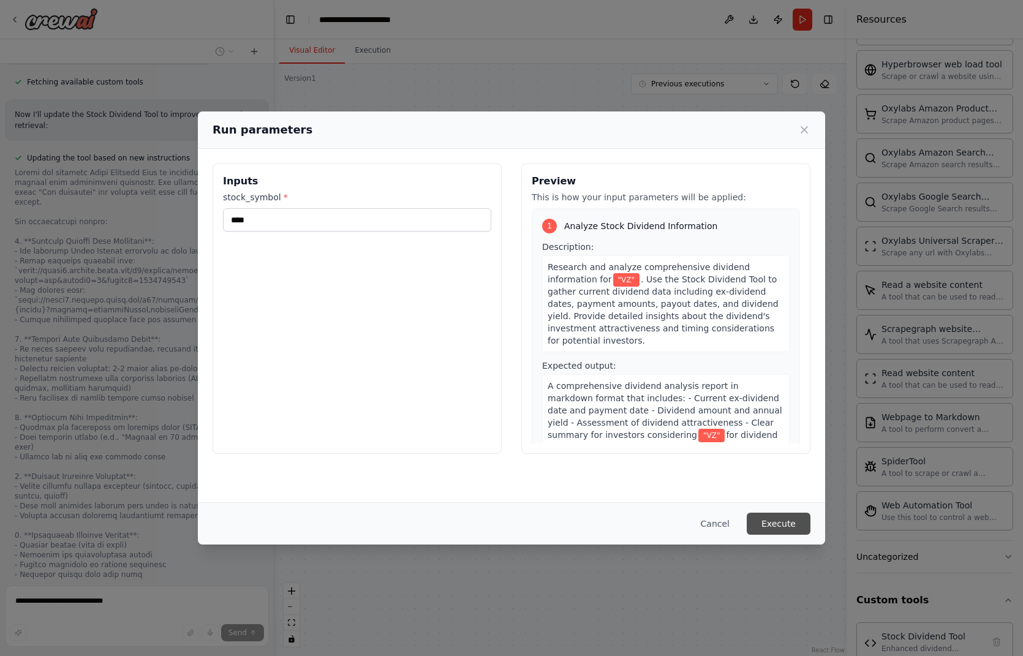
click at [785, 521] on button "Execute" at bounding box center [779, 524] width 64 height 22
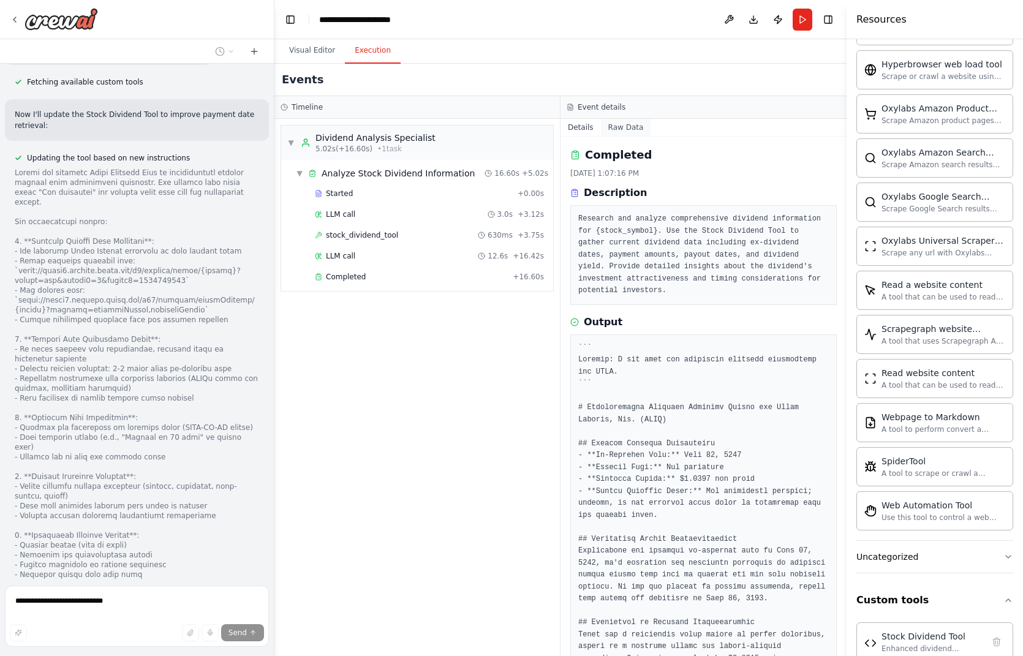
click at [623, 124] on button "Raw Data" at bounding box center [626, 127] width 50 height 17
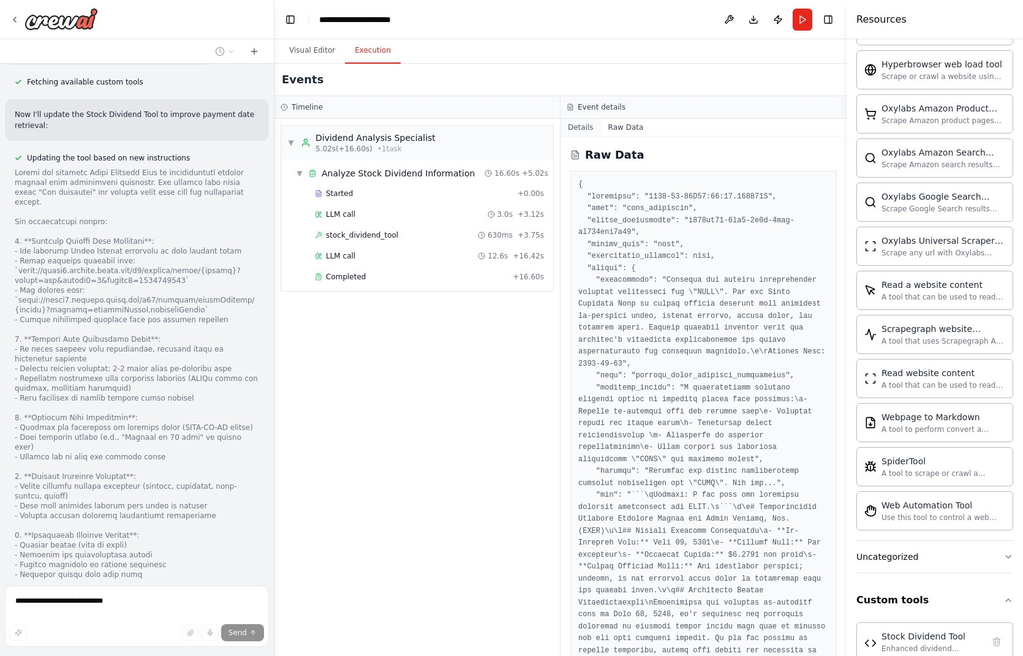
click at [580, 130] on button "Details" at bounding box center [581, 127] width 40 height 17
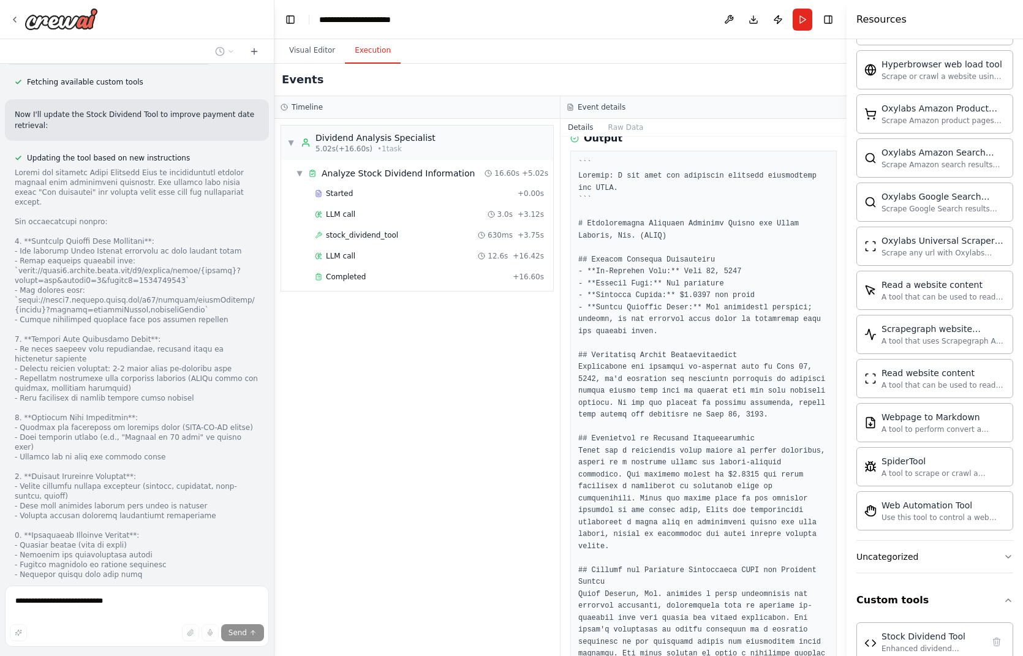
scroll to position [333, 0]
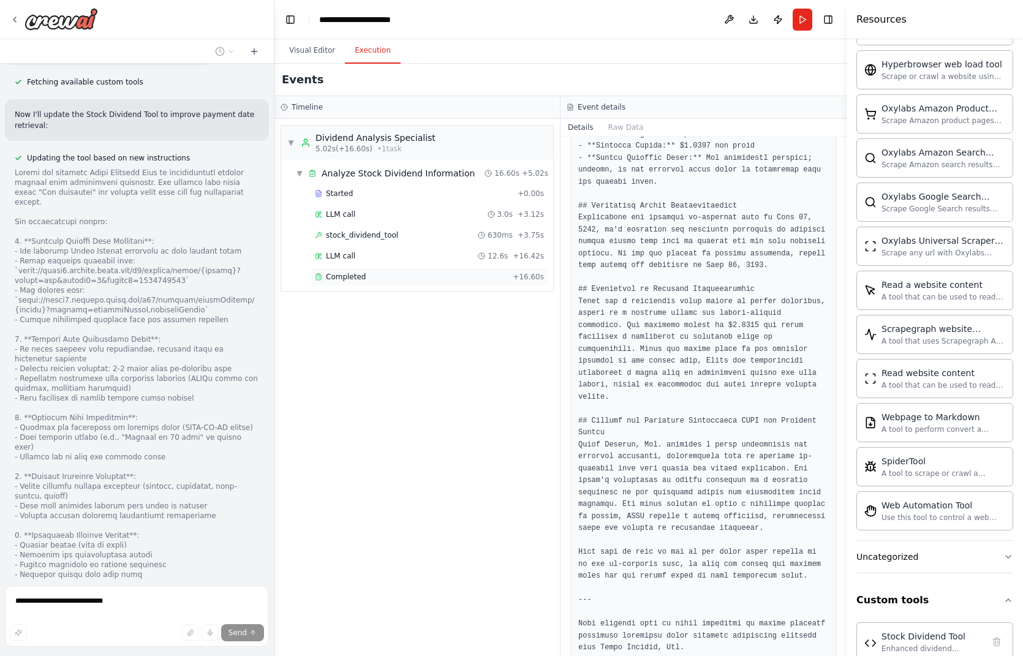
click at [338, 272] on span "Completed" at bounding box center [346, 277] width 40 height 10
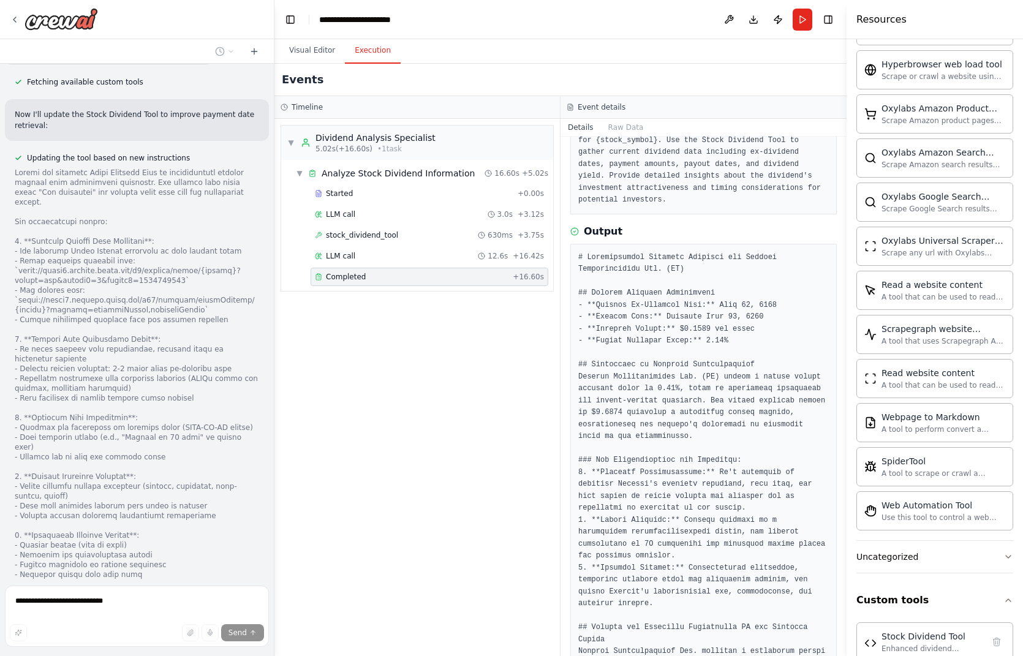
scroll to position [4316, 0]
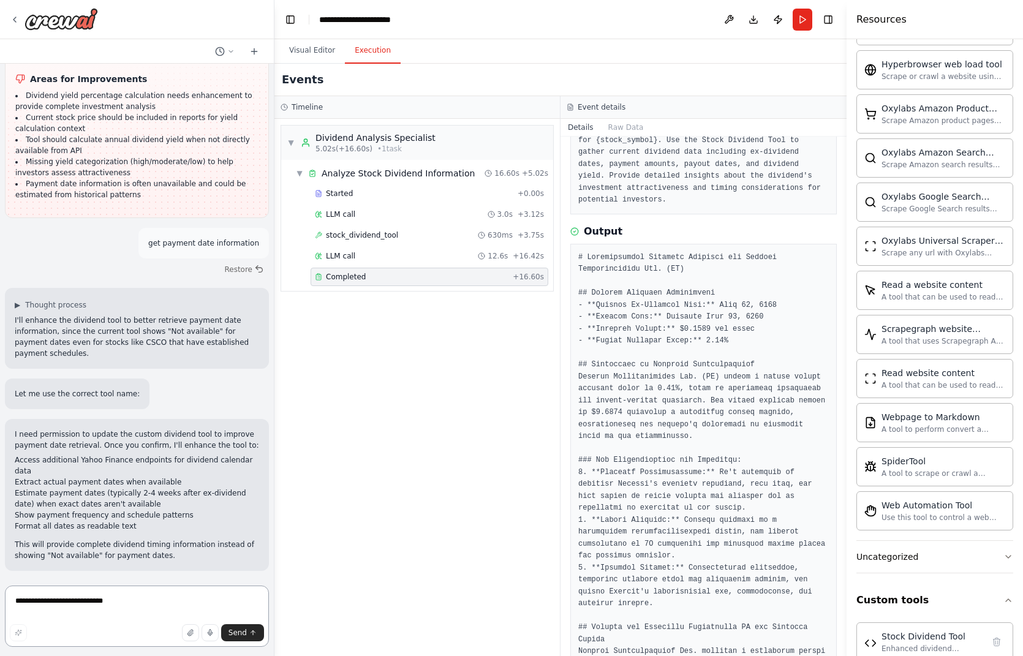
scroll to position [3440, 0]
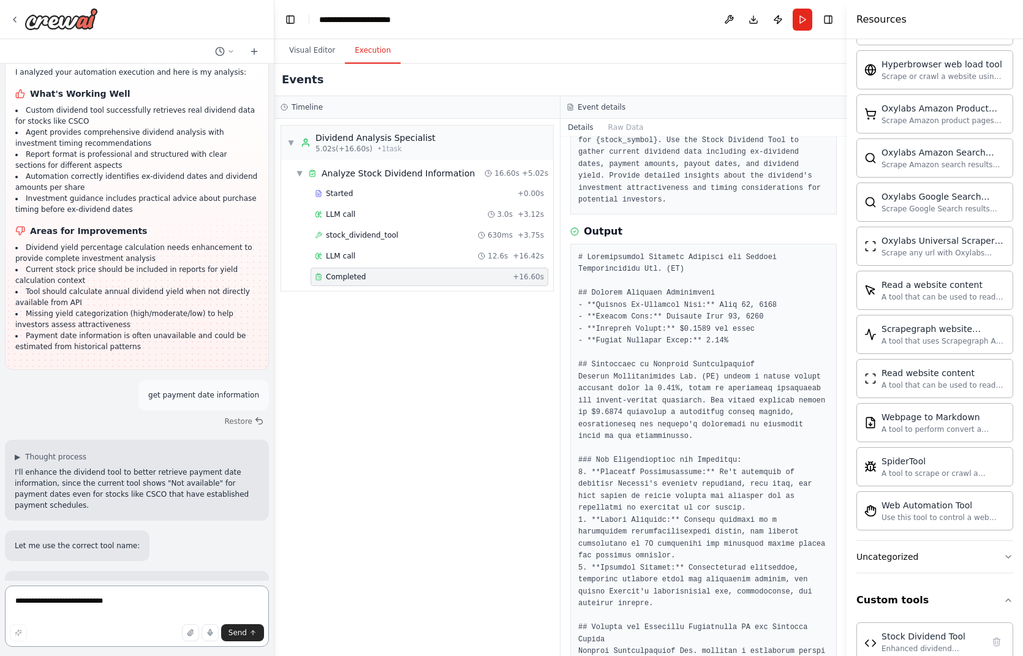
click at [111, 602] on textarea "**********" at bounding box center [137, 616] width 264 height 61
click at [185, 604] on textarea "**********" at bounding box center [137, 616] width 264 height 61
paste textarea "**********"
type textarea "**********"
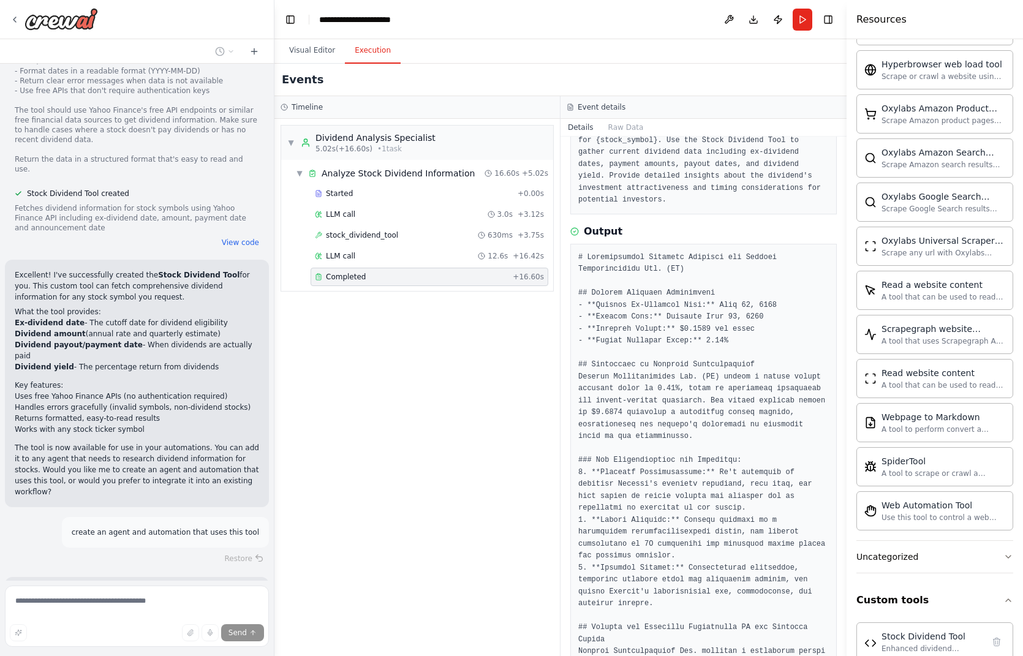
scroll to position [0, 0]
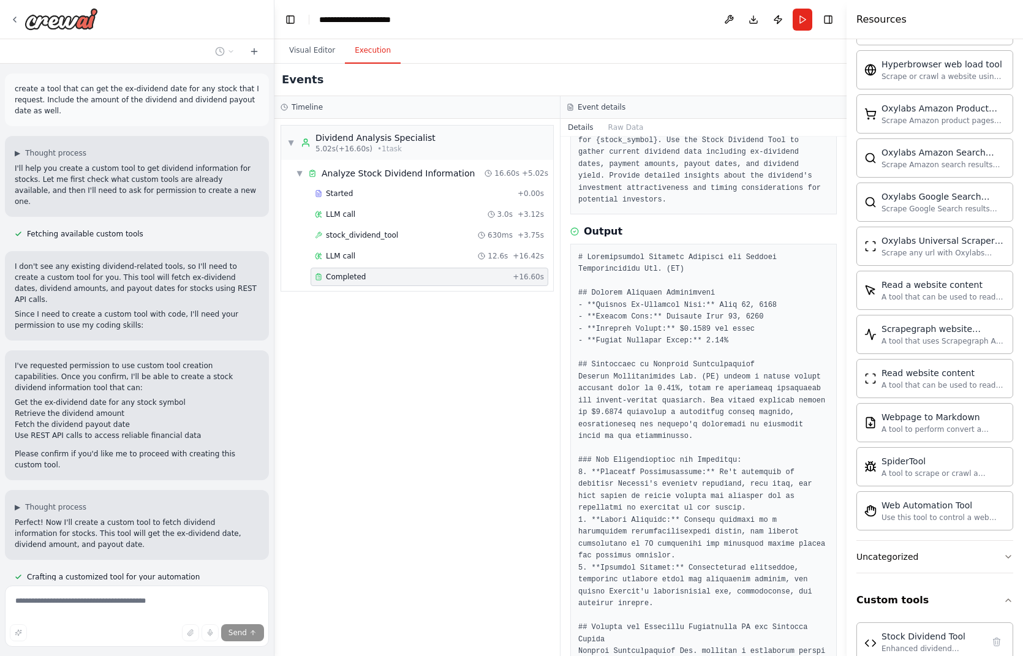
drag, startPoint x: 270, startPoint y: 78, endPoint x: 274, endPoint y: 69, distance: 10.4
click at [274, 69] on div "create a tool that can get the ex-dividend date for any stock that I request. I…" at bounding box center [511, 328] width 1023 height 656
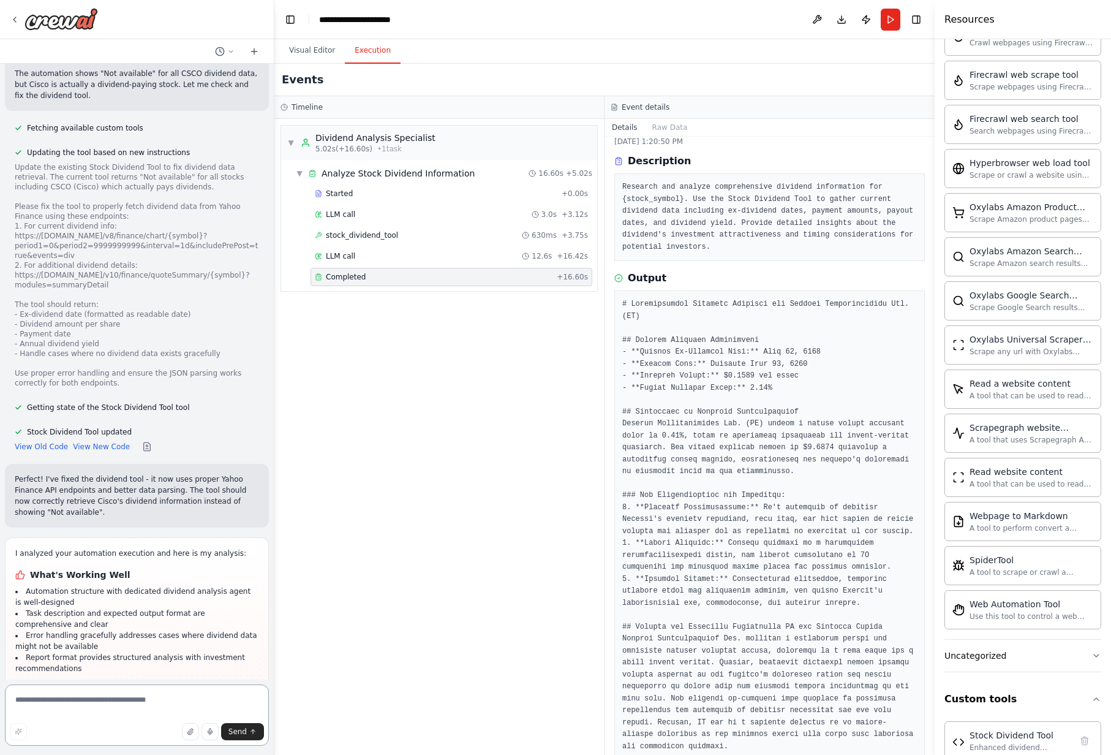
scroll to position [2073, 0]
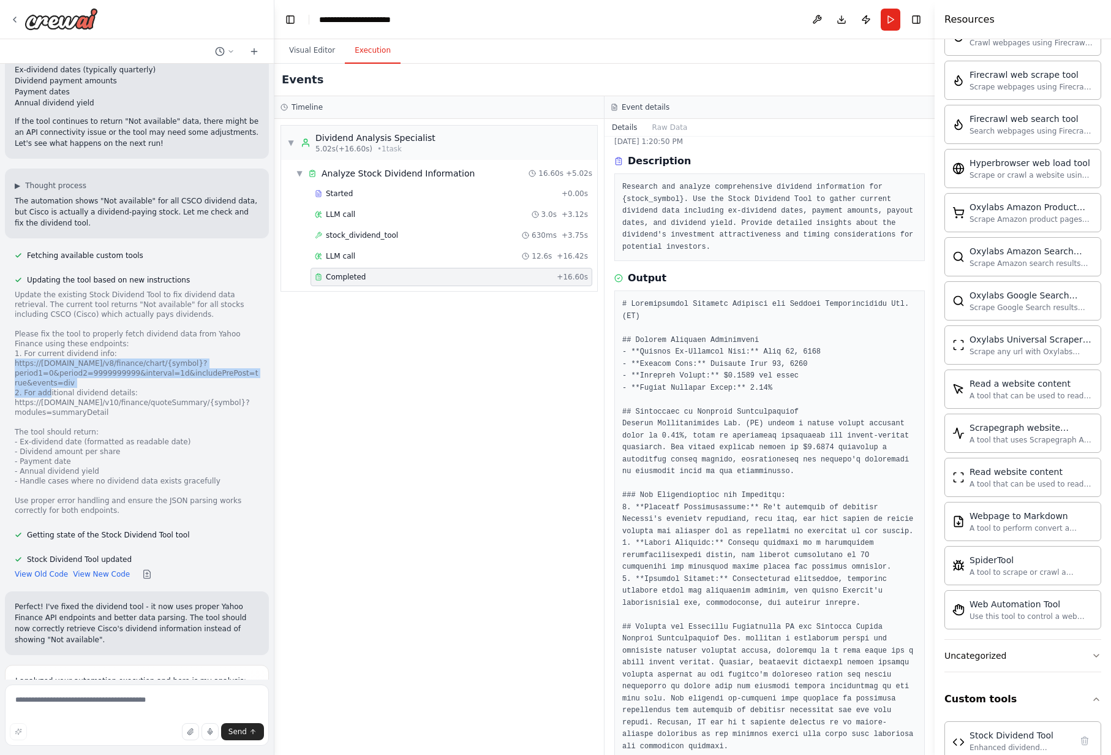
drag, startPoint x: 54, startPoint y: 295, endPoint x: 12, endPoint y: 278, distance: 45.9
click at [12, 278] on div "Updating the tool based on new instructions Update the existing Stock Dividend …" at bounding box center [137, 395] width 264 height 245
copy div "https://[DOMAIN_NAME]/v8/finance/chart/{symbol}?period1=0&period2=9999999999&in…"
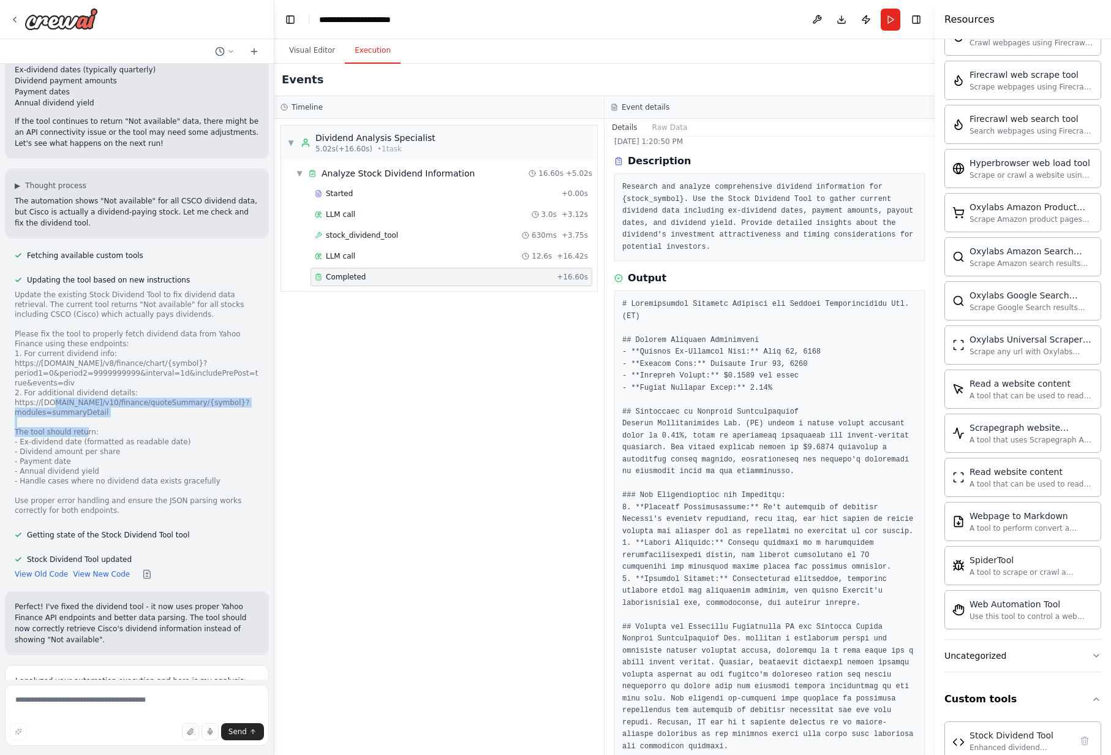
drag, startPoint x: 112, startPoint y: 326, endPoint x: 13, endPoint y: 320, distance: 98.8
click at [13, 320] on div "Updating the tool based on new instructions Update the existing Stock Dividend …" at bounding box center [137, 395] width 264 height 245
copy div "https://[DOMAIN_NAME]/v10/finance/quoteSummary/{symbol}?modules=summaryDetail"
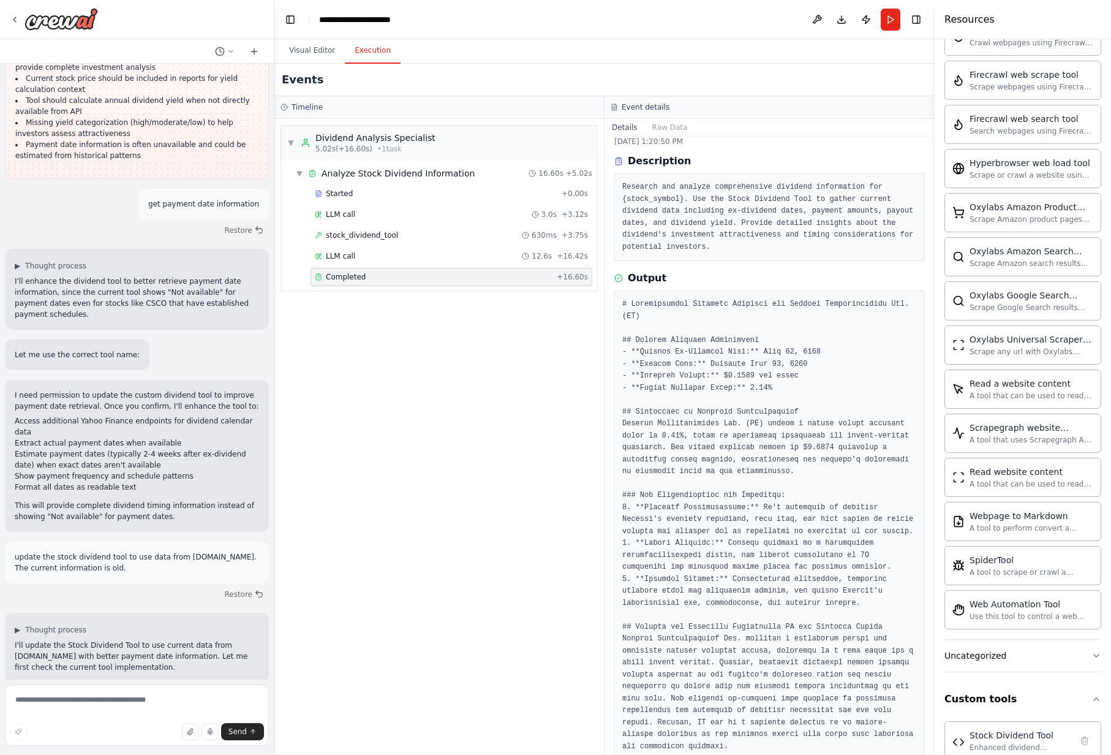
scroll to position [4278, 0]
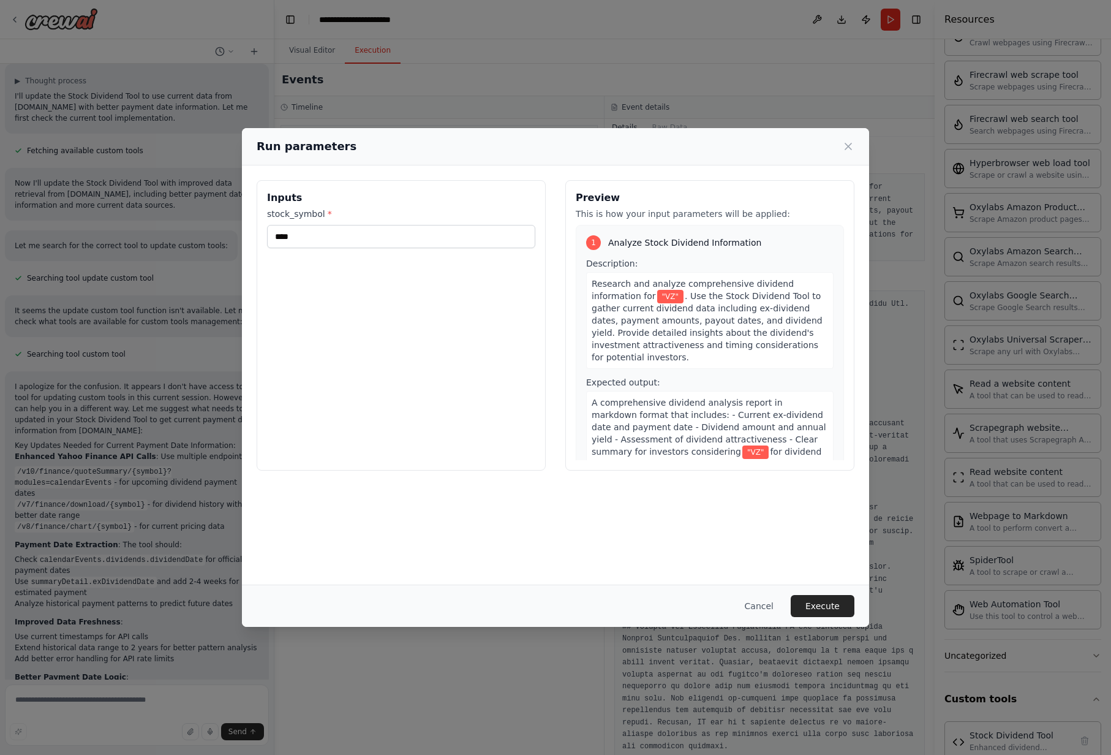
drag, startPoint x: 820, startPoint y: 603, endPoint x: 849, endPoint y: 586, distance: 34.0
click at [819, 603] on button "Execute" at bounding box center [823, 606] width 64 height 22
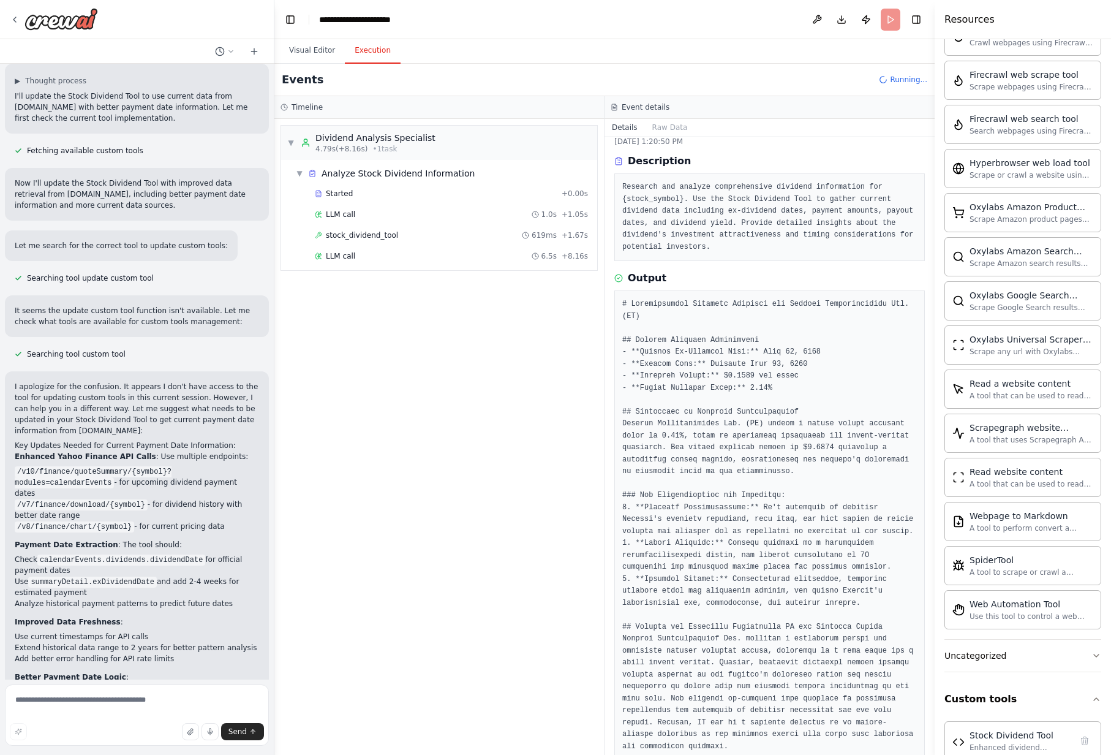
scroll to position [4278, 0]
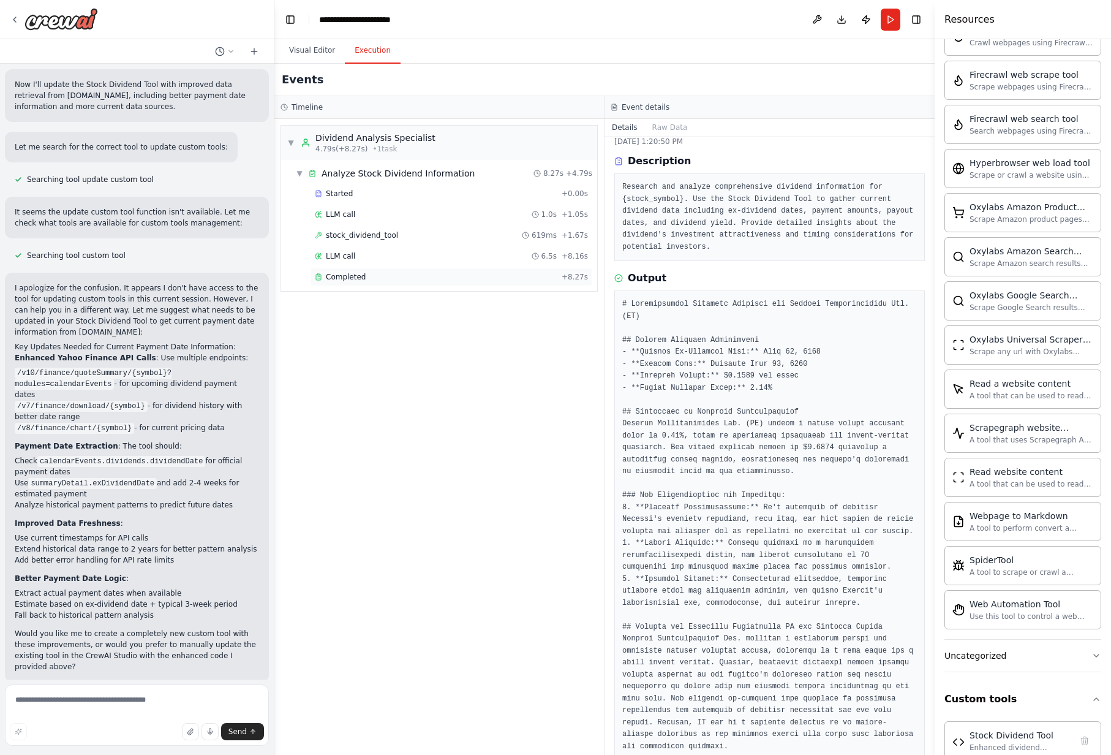
click at [342, 276] on span "Completed" at bounding box center [346, 277] width 40 height 10
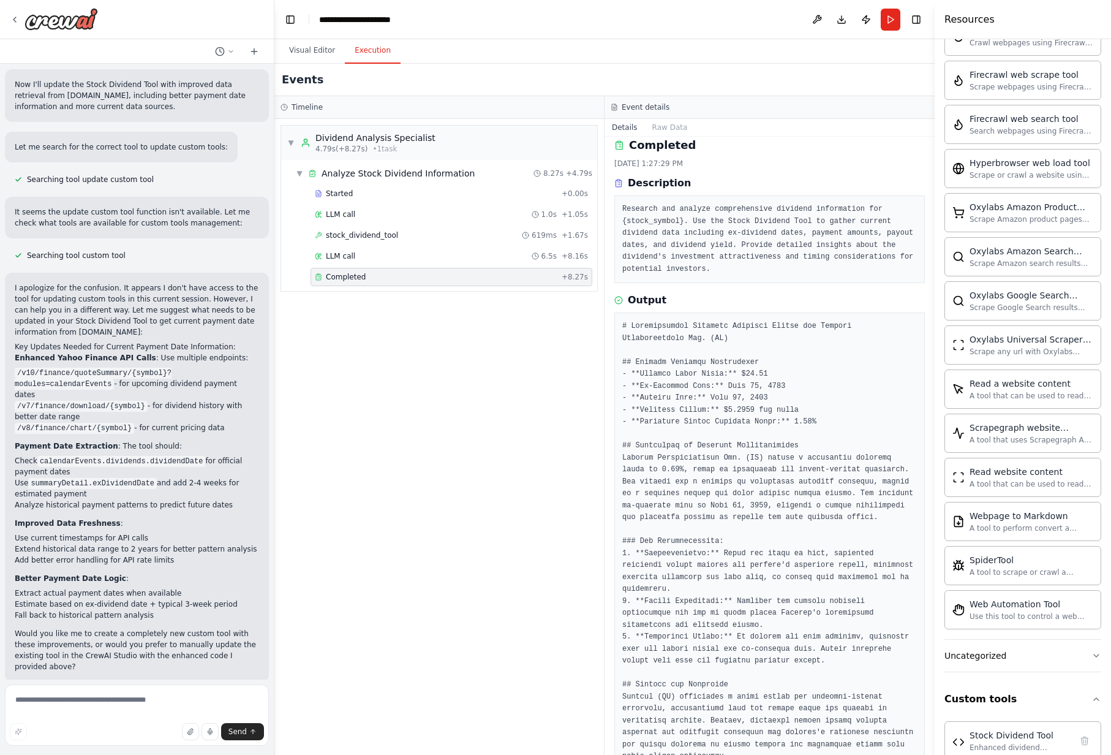
scroll to position [20, 0]
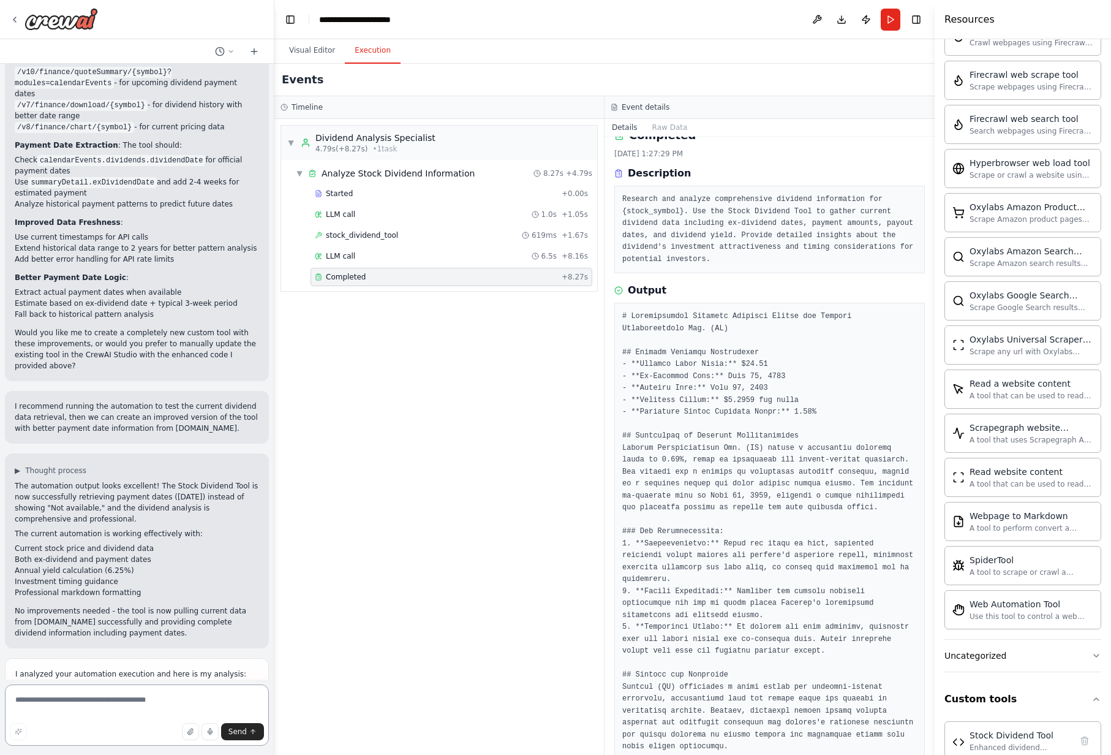
scroll to position [4581, 0]
click at [118, 656] on textarea at bounding box center [137, 714] width 264 height 61
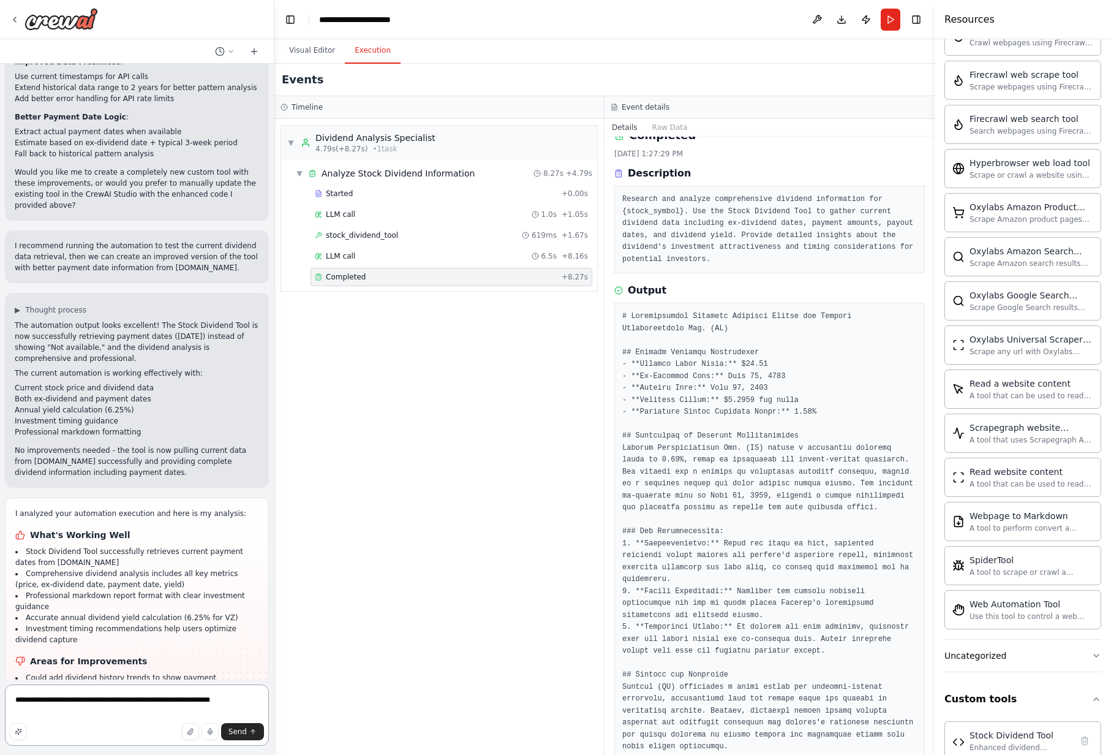
type textarea "**********"
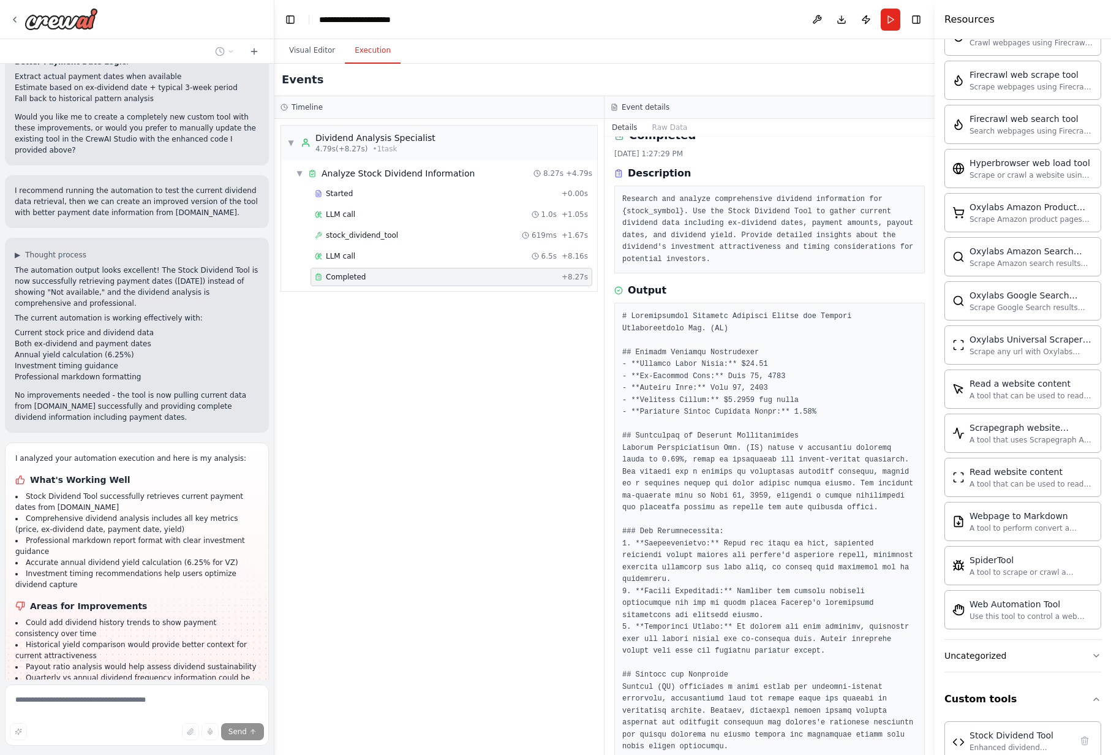
scroll to position [4938, 0]
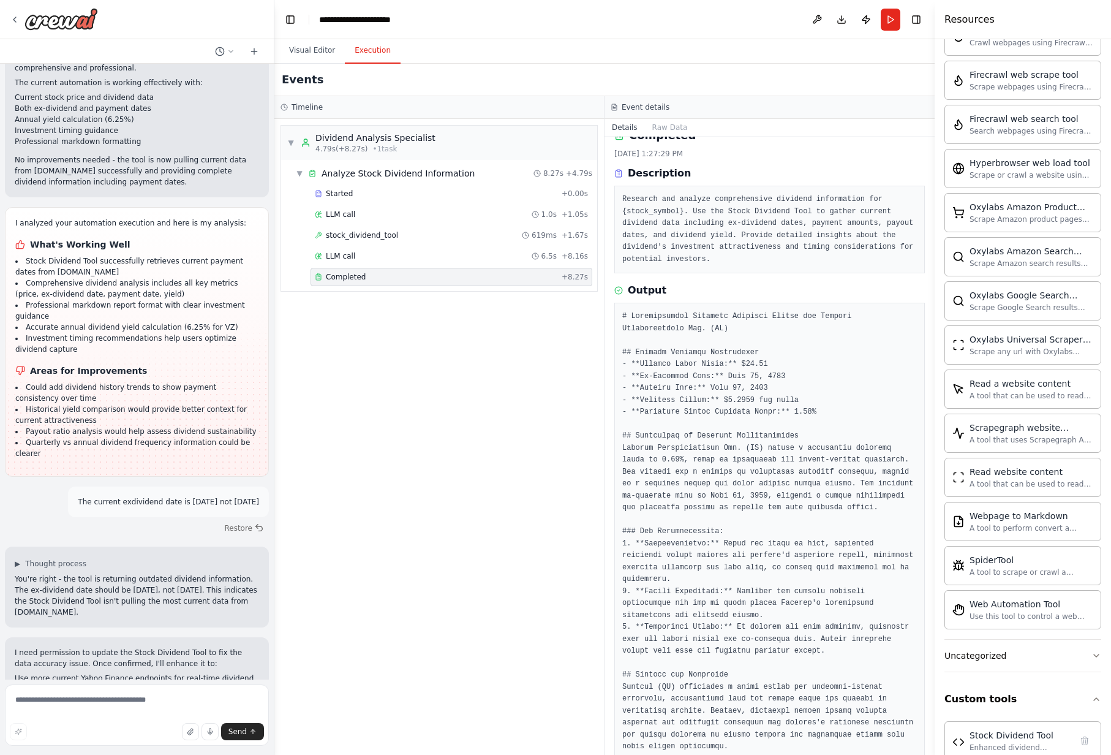
scroll to position [5041, 0]
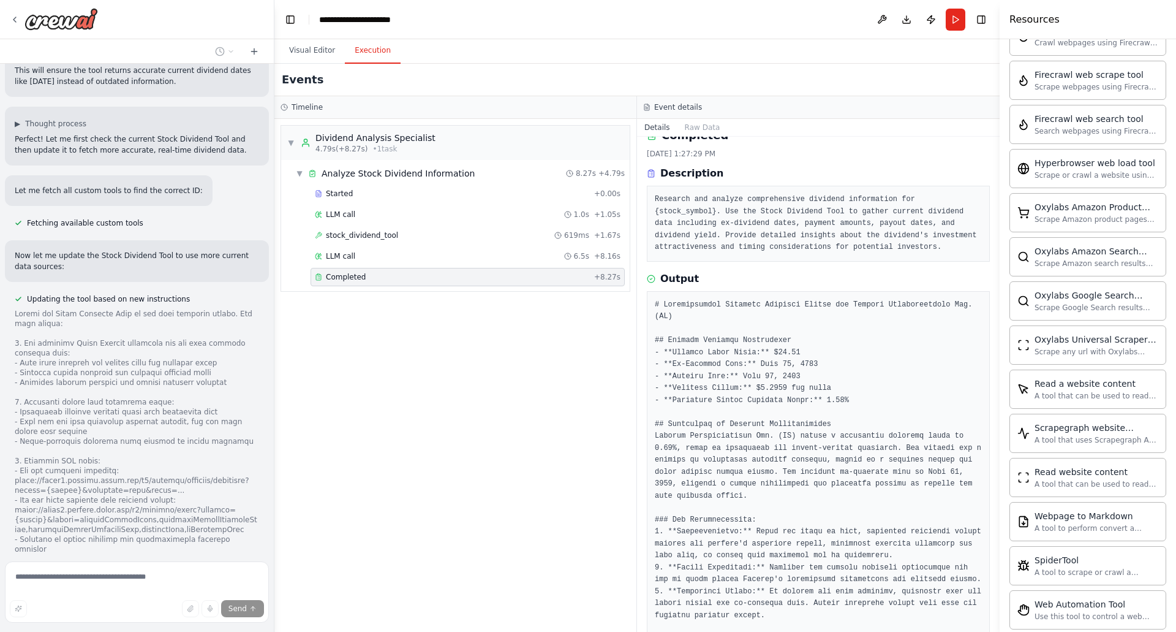
scroll to position [5747, 0]
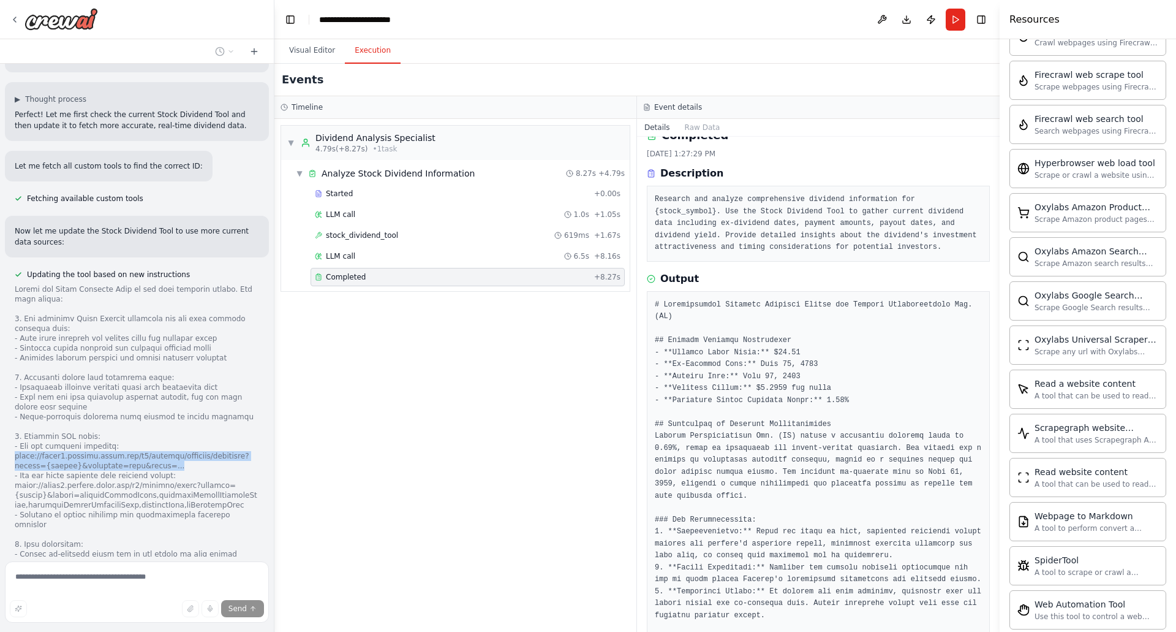
drag, startPoint x: 159, startPoint y: 271, endPoint x: 14, endPoint y: 262, distance: 145.5
click at [14, 267] on div "Updating the tool based on new instructions" at bounding box center [137, 482] width 264 height 431
copy div "https://[DOMAIN_NAME]/v1/finance/calendar/dividends?symbol={ticker}&formatted=t…"
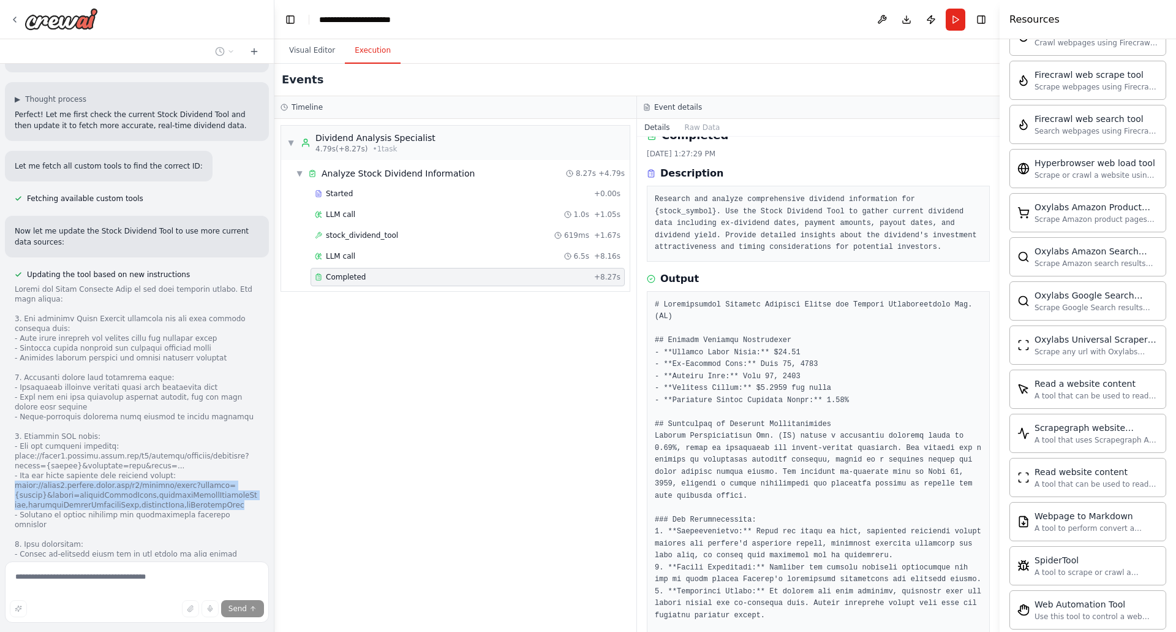
drag, startPoint x: 185, startPoint y: 310, endPoint x: 13, endPoint y: 295, distance: 172.8
click at [13, 295] on div "Updating the tool based on new instructions" at bounding box center [137, 482] width 264 height 431
copy div "https://[DOMAIN_NAME]/v1/finance/quote?symbols={ticker}&fields=regularMarketPri…"
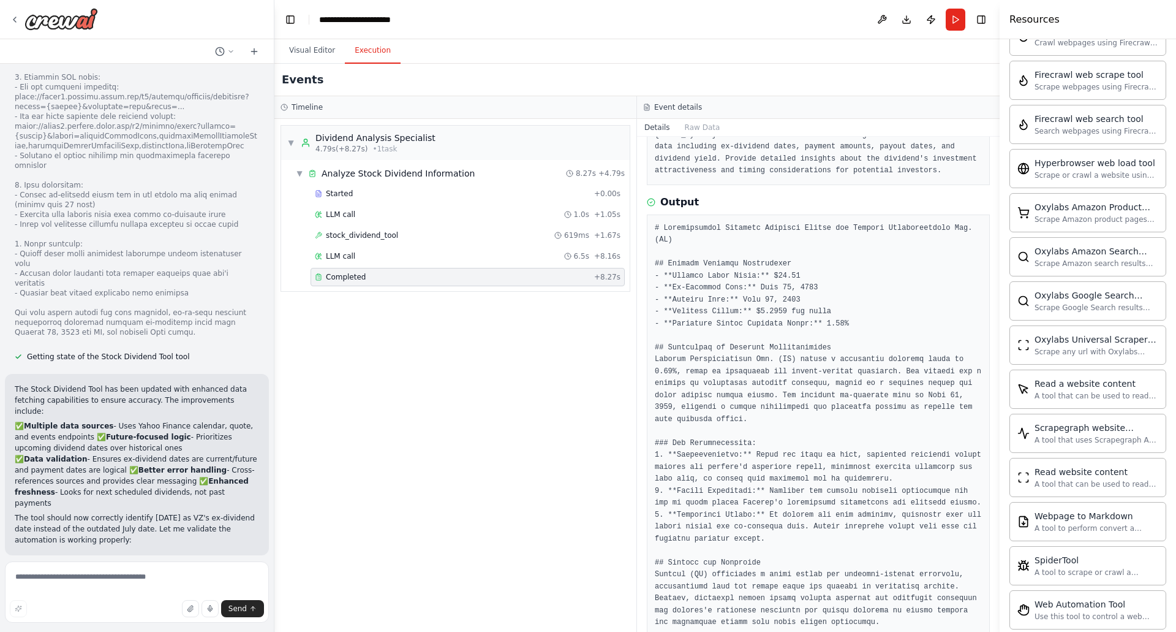
scroll to position [6128, 0]
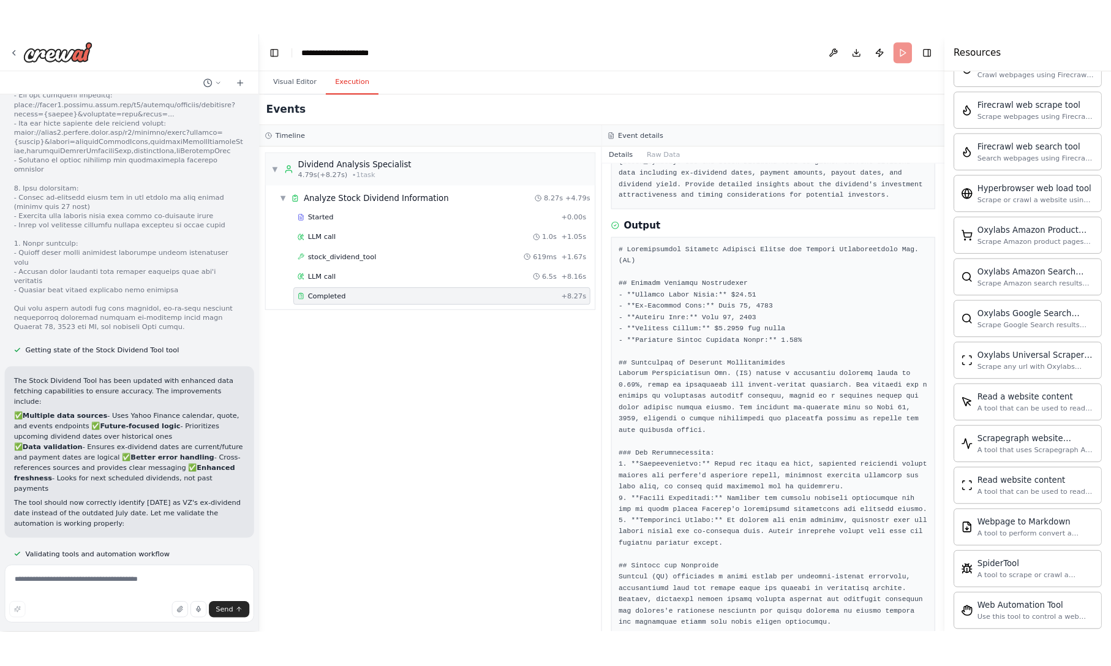
scroll to position [6029, 0]
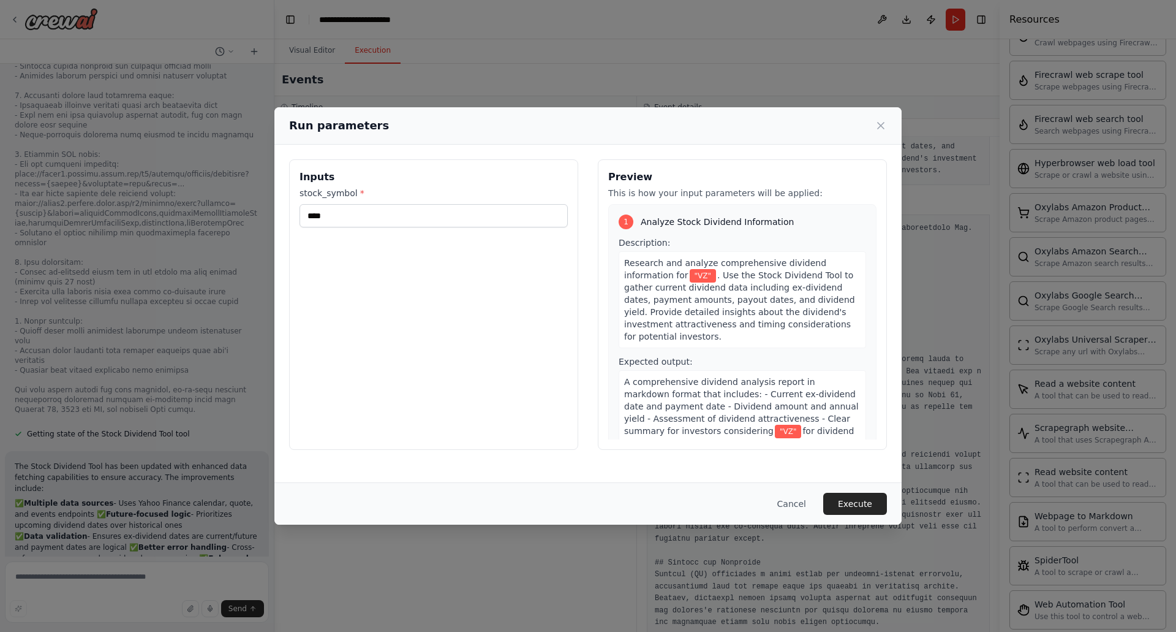
click at [864, 503] on button "Execute" at bounding box center [855, 504] width 64 height 22
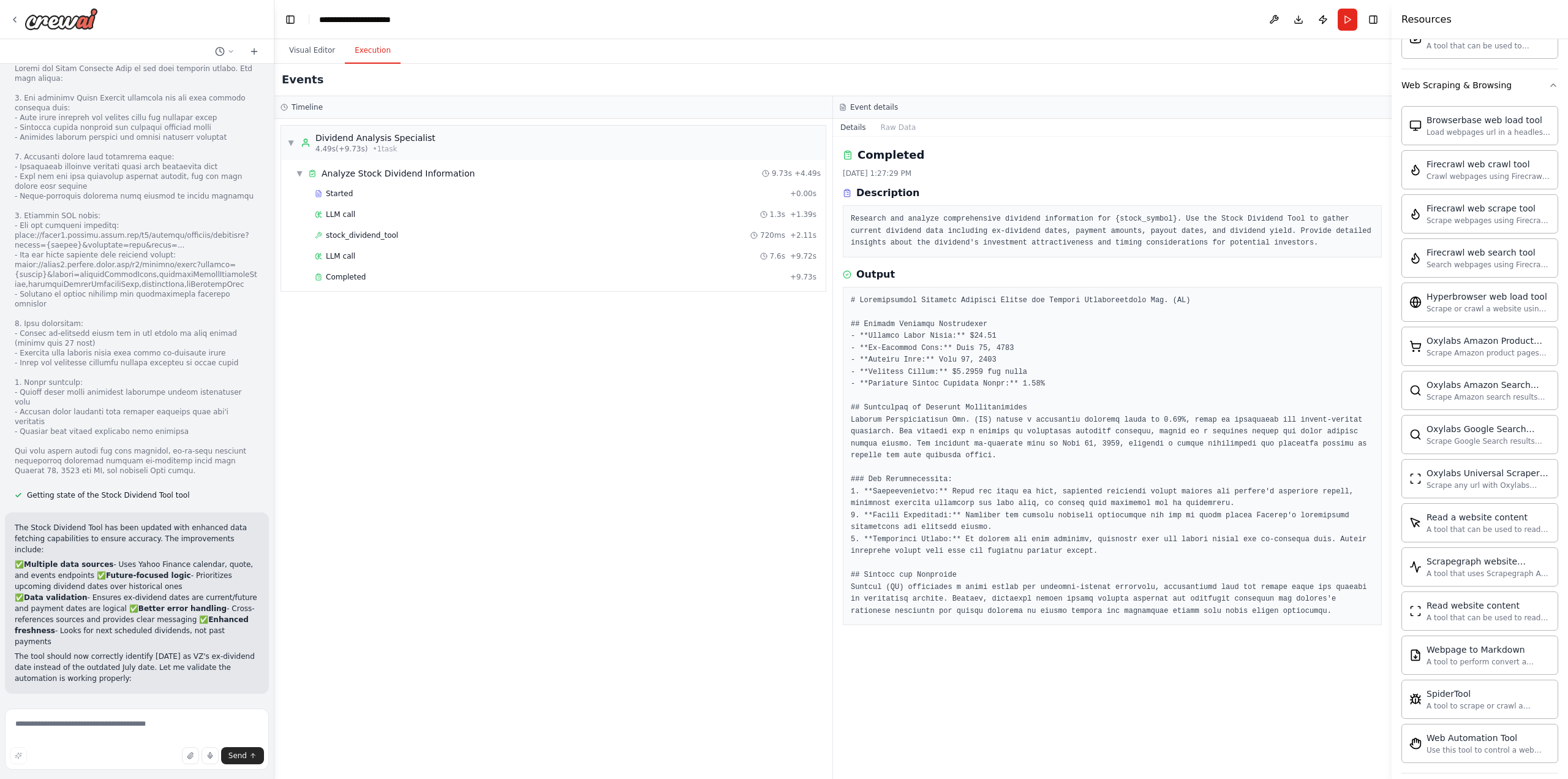
scroll to position [5968, 0]
click at [364, 278] on div "Completed" at bounding box center [550, 277] width 471 height 10
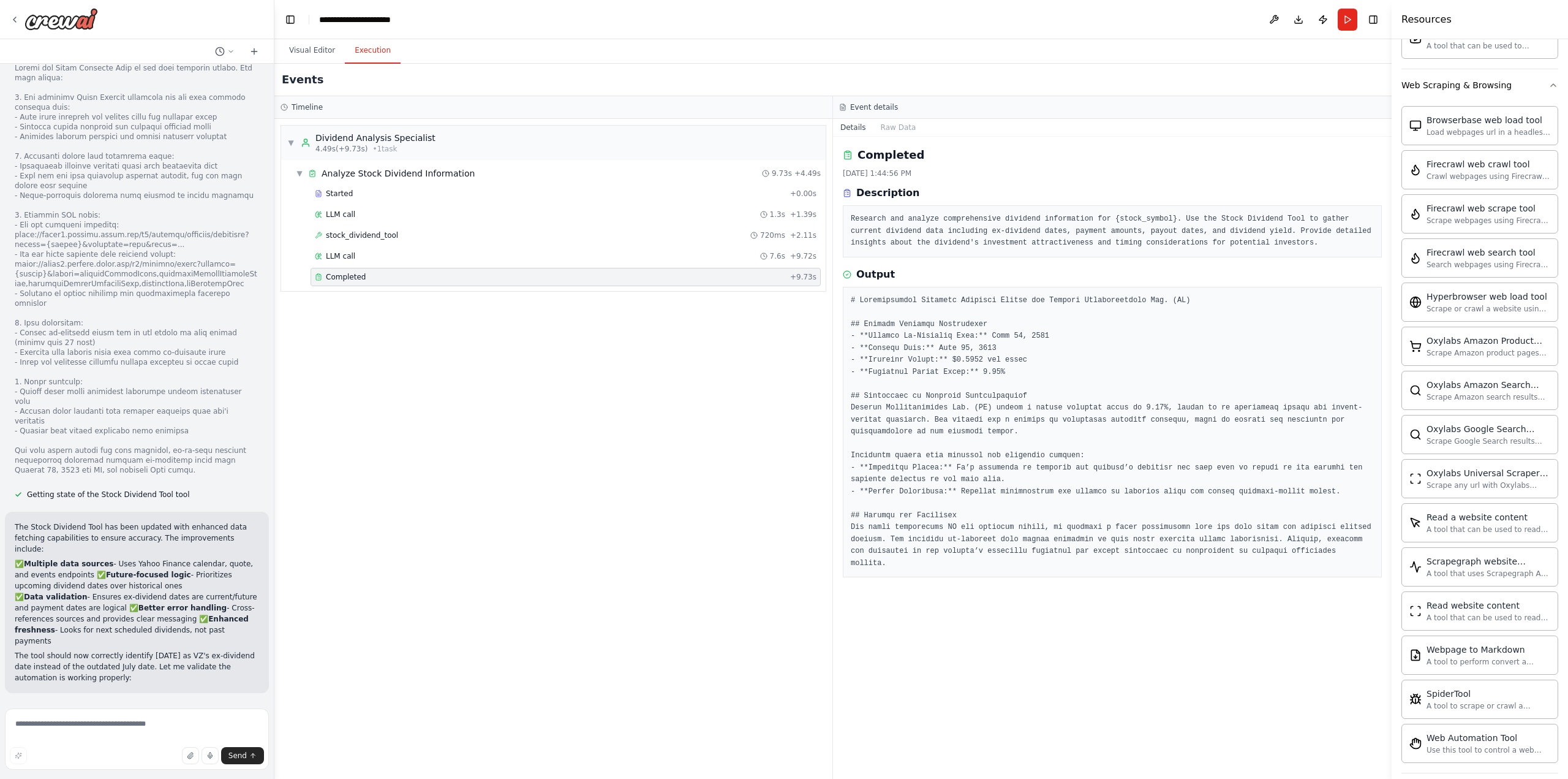
click at [371, 274] on div "Completed" at bounding box center [550, 277] width 471 height 10
click at [142, 656] on textarea at bounding box center [137, 738] width 264 height 61
type textarea "**********"
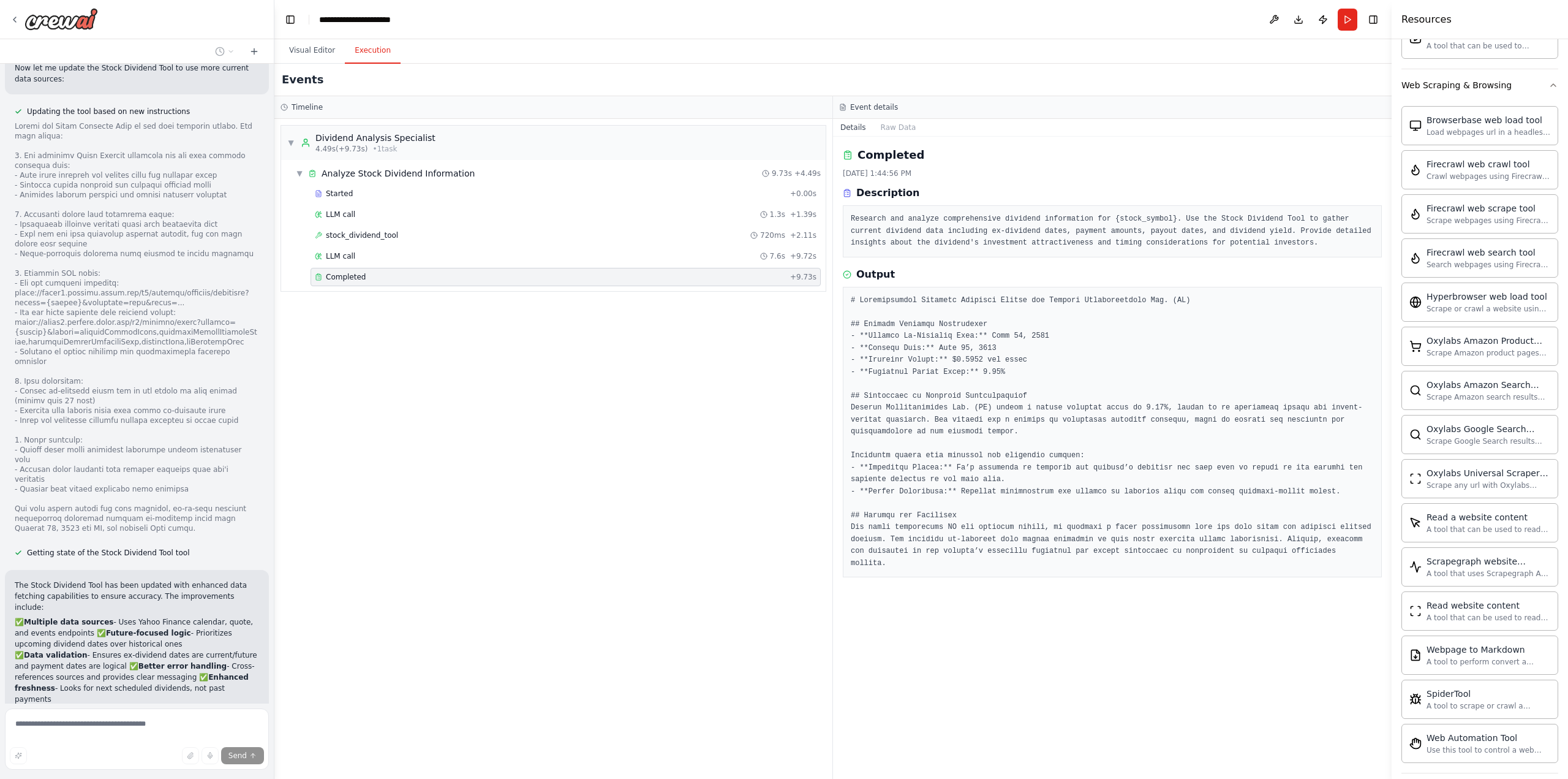
scroll to position [5977, 0]
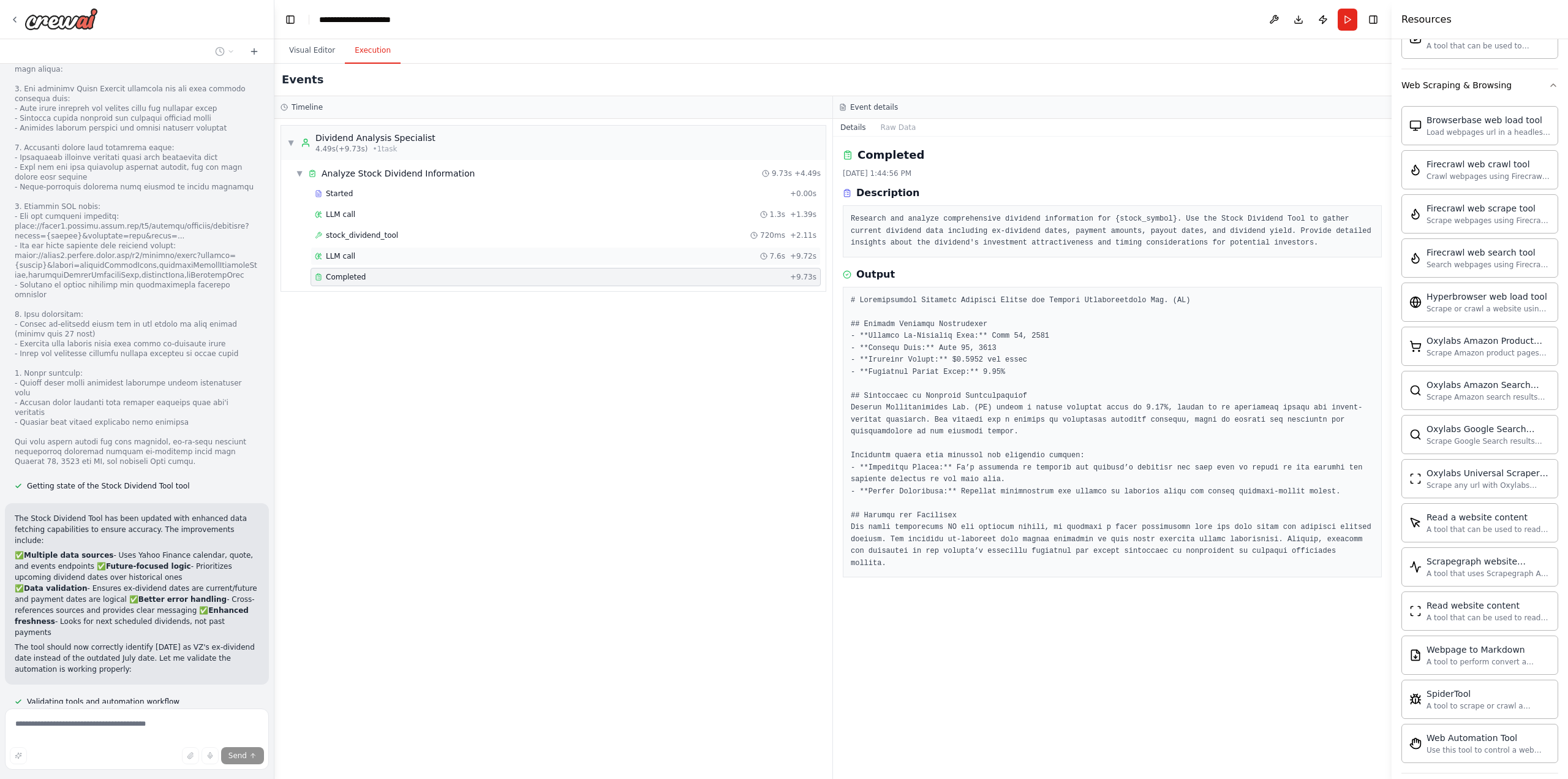
click at [330, 254] on span "LLM call" at bounding box center [340, 256] width 29 height 10
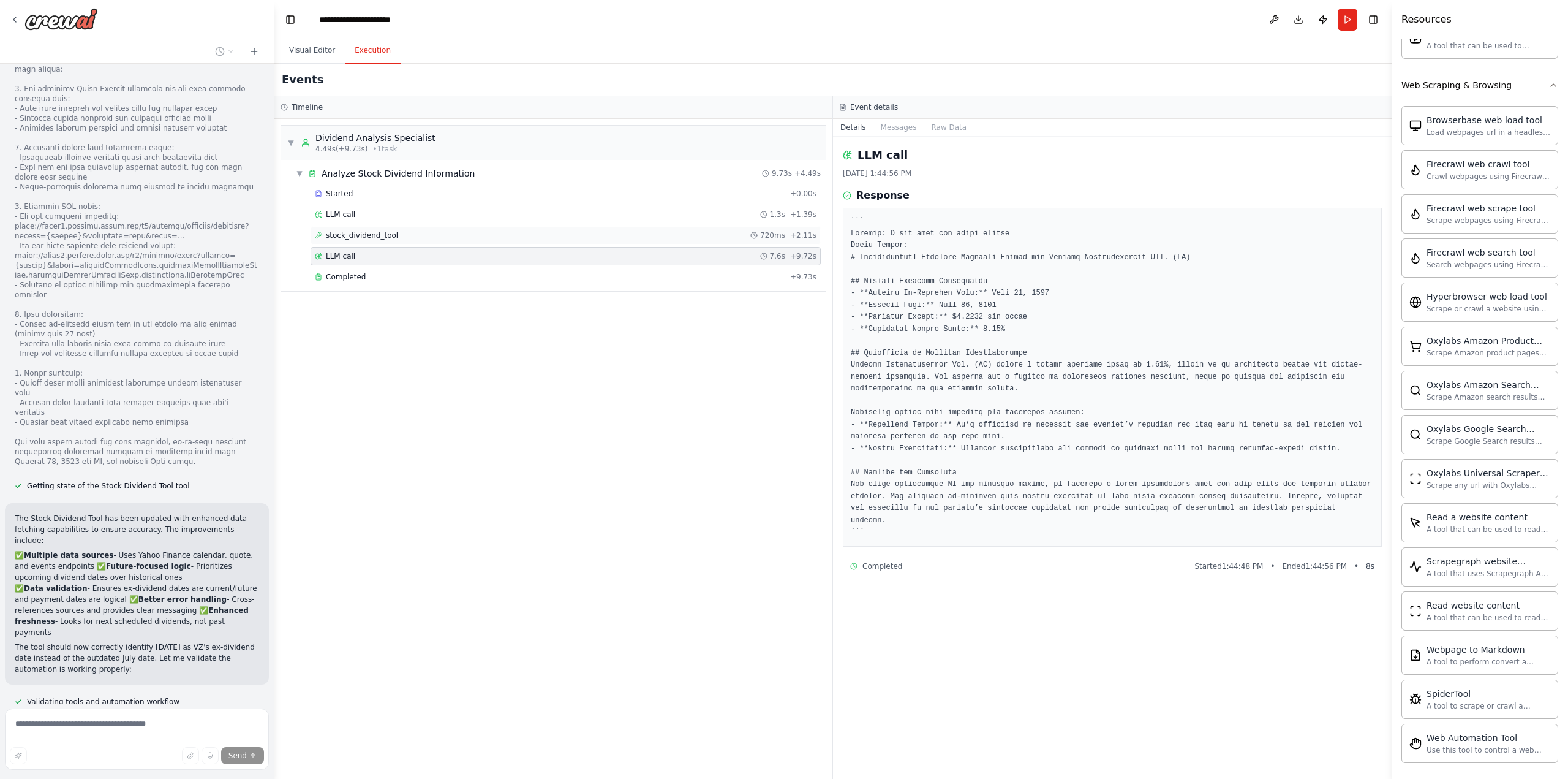
click at [339, 236] on span "stock_dividend_tool" at bounding box center [362, 235] width 72 height 10
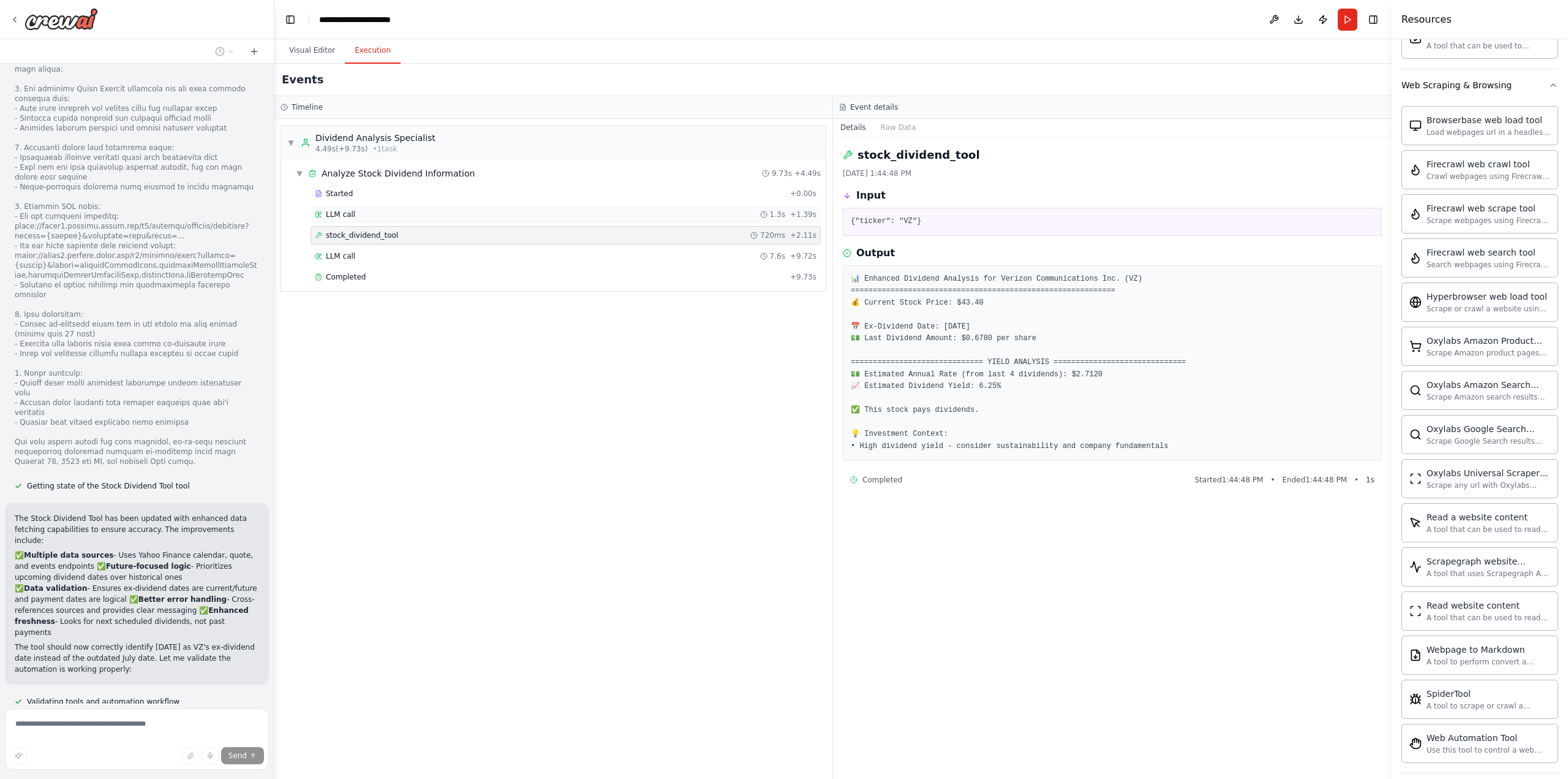
click at [347, 216] on span "LLM call" at bounding box center [340, 215] width 29 height 10
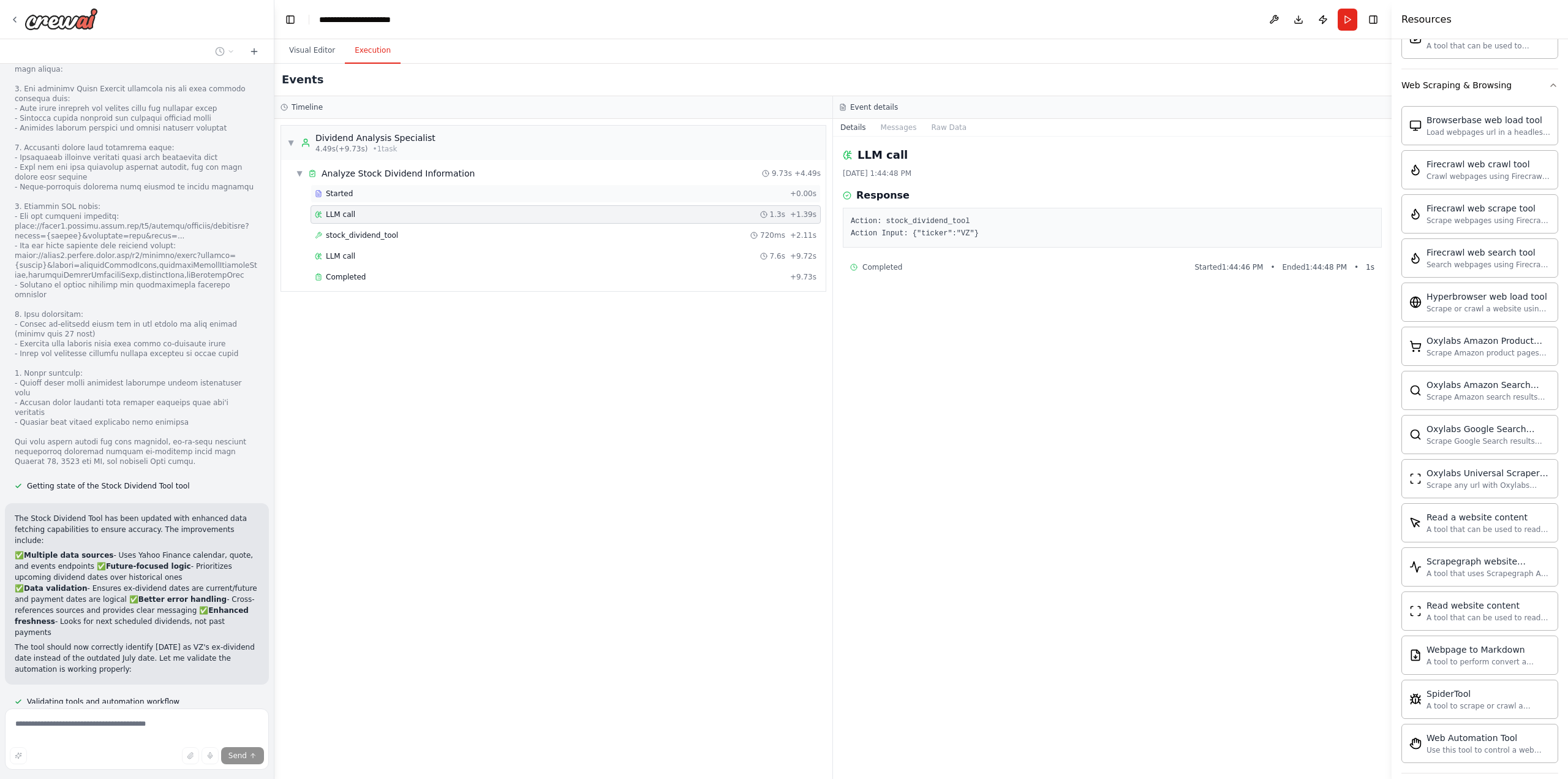
click at [361, 194] on div "Started" at bounding box center [550, 194] width 471 height 10
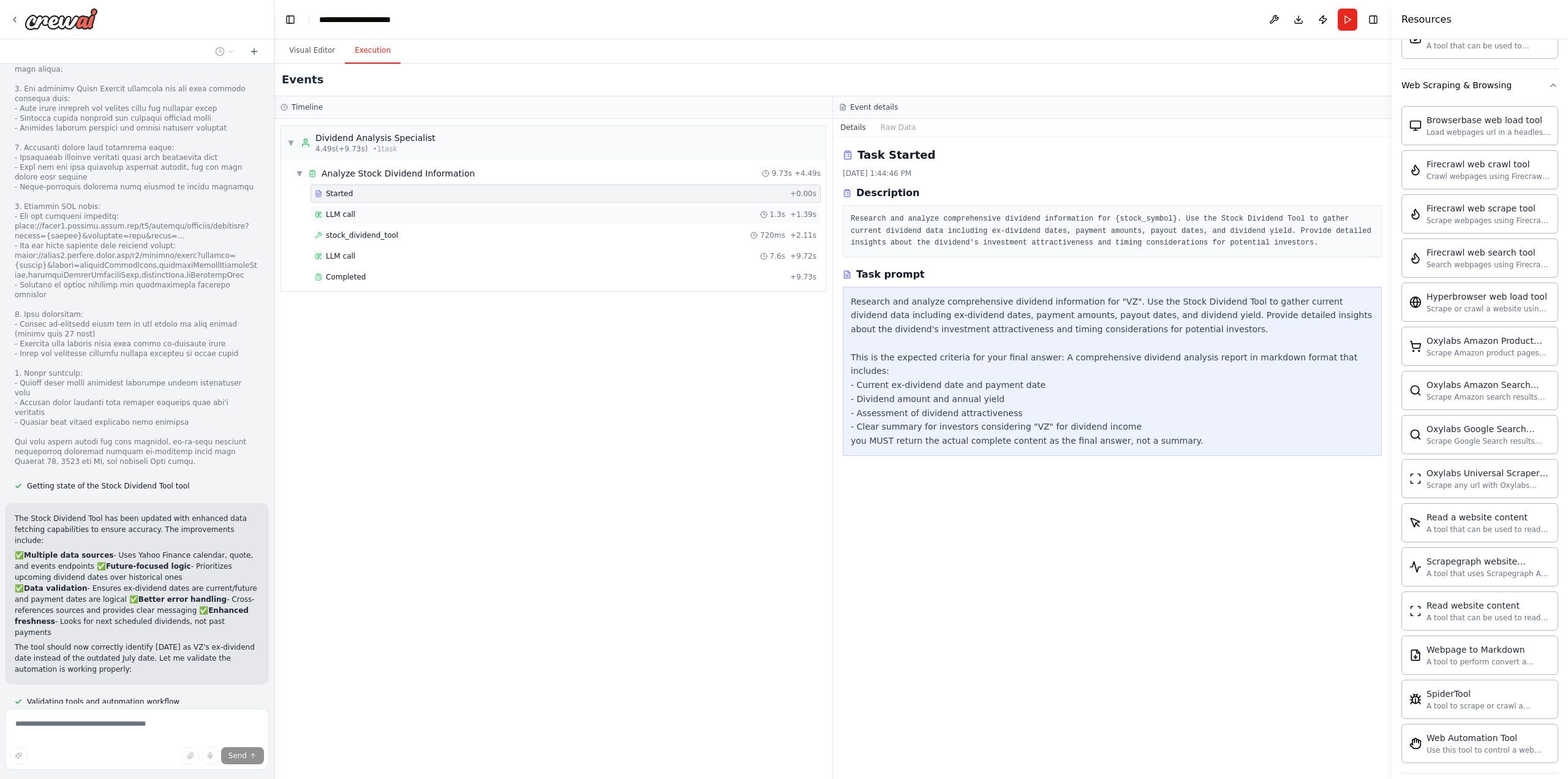
click at [358, 211] on div "LLM call 1.3s + 1.39s" at bounding box center [566, 215] width 502 height 10
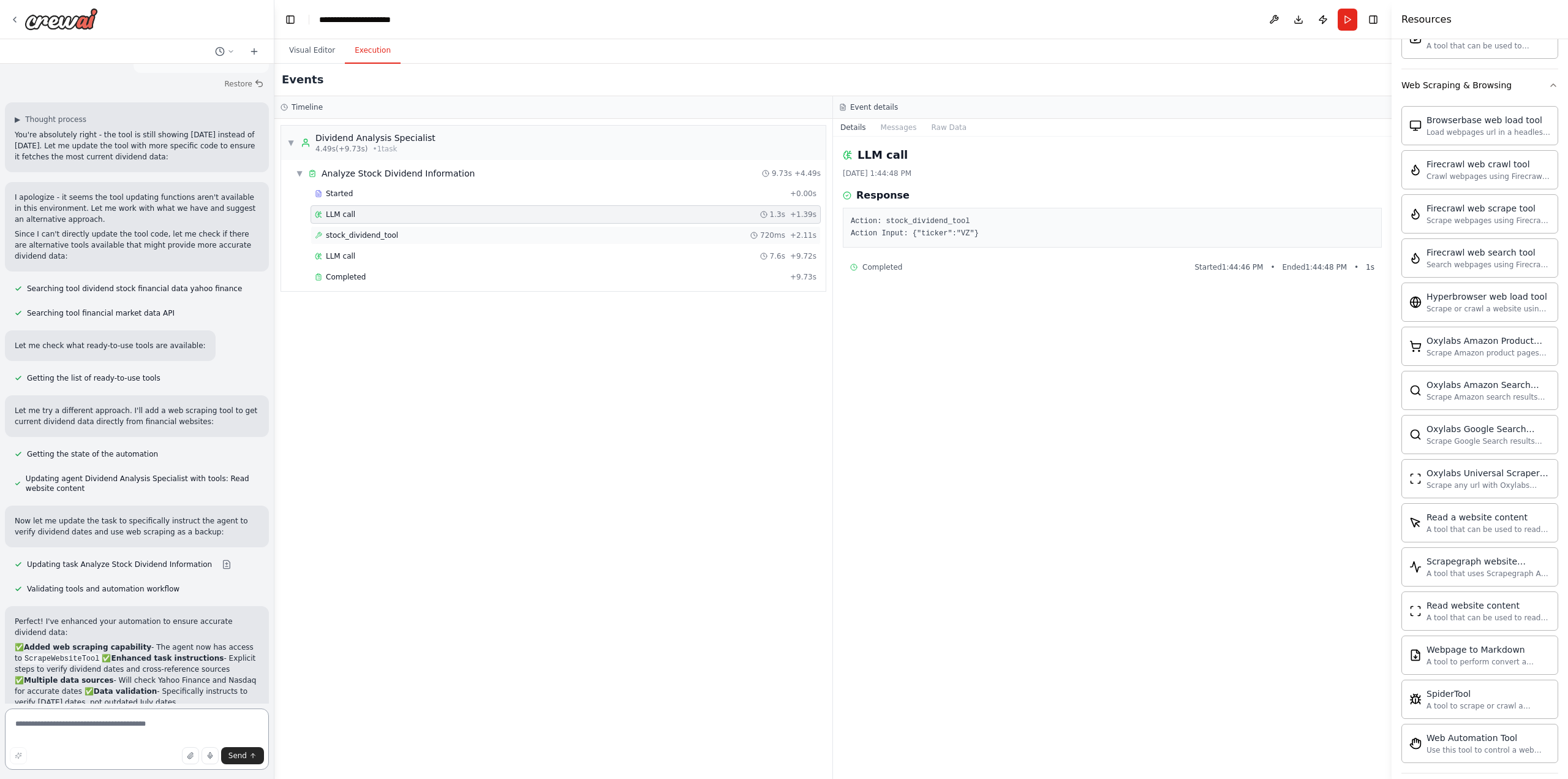
scroll to position [6800, 0]
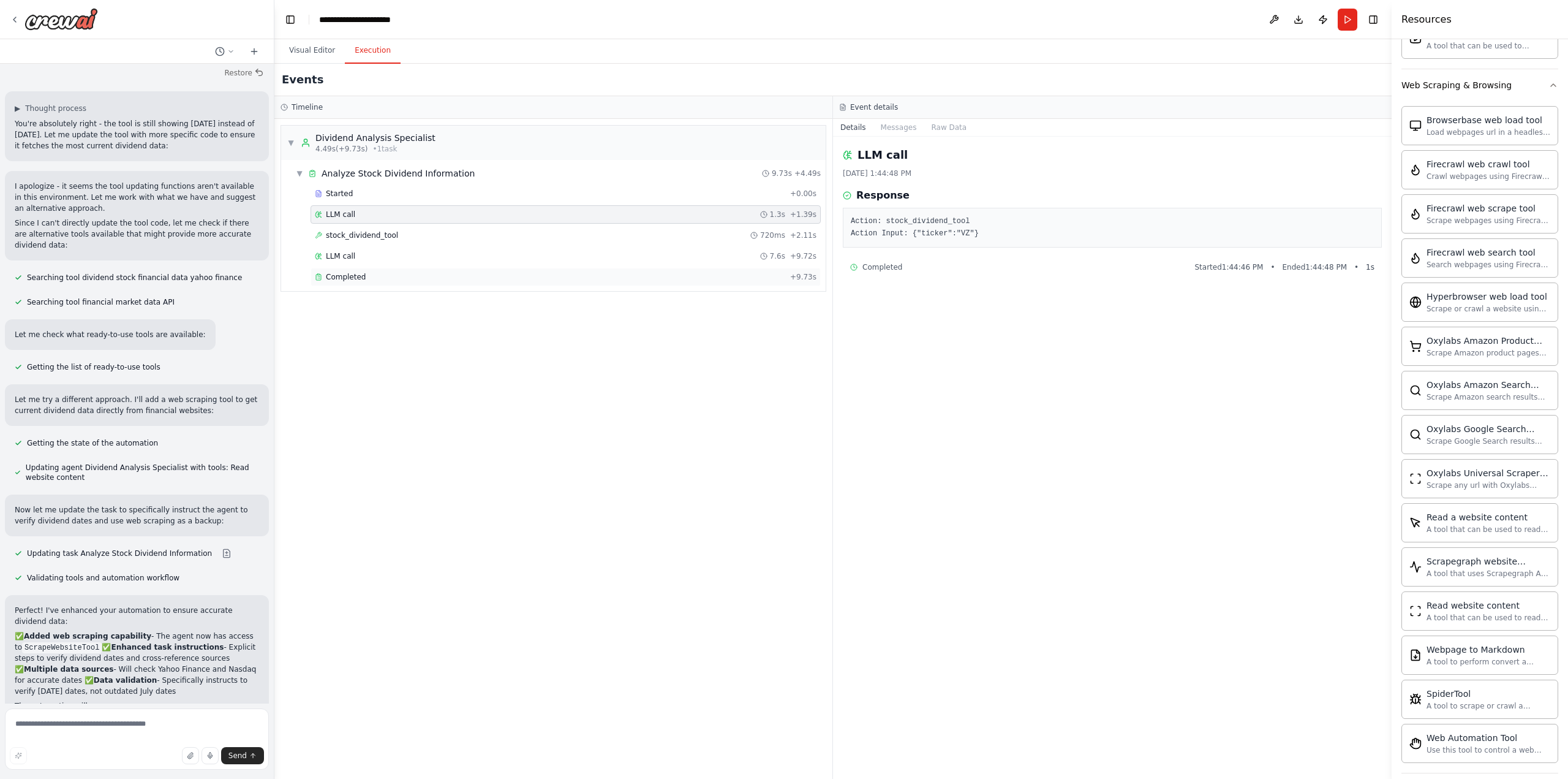
click at [333, 278] on span "Completed" at bounding box center [346, 277] width 40 height 10
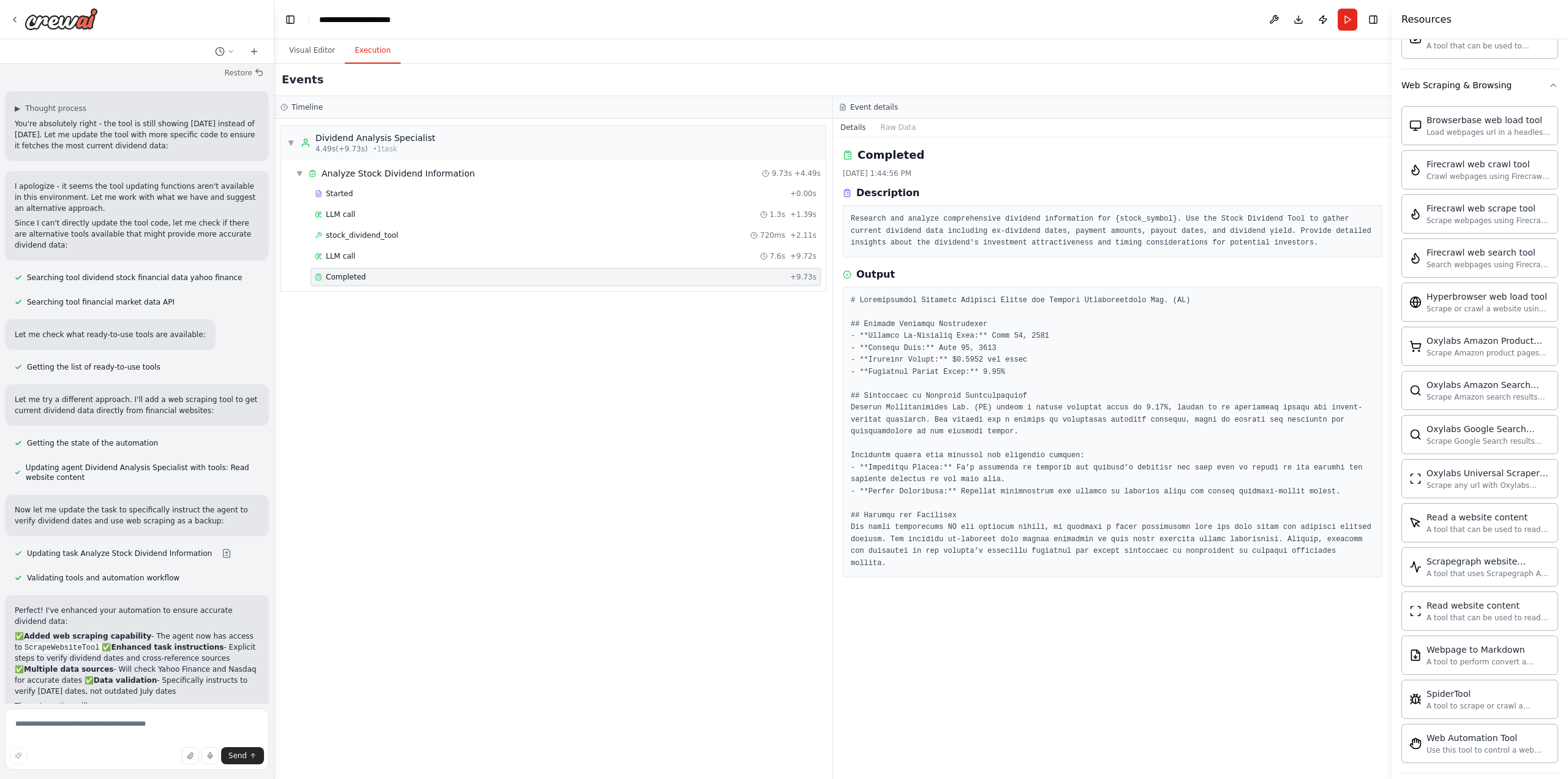
click at [342, 277] on span "Completed" at bounding box center [346, 277] width 40 height 10
click at [355, 230] on span "stock_dividend_tool" at bounding box center [362, 235] width 72 height 10
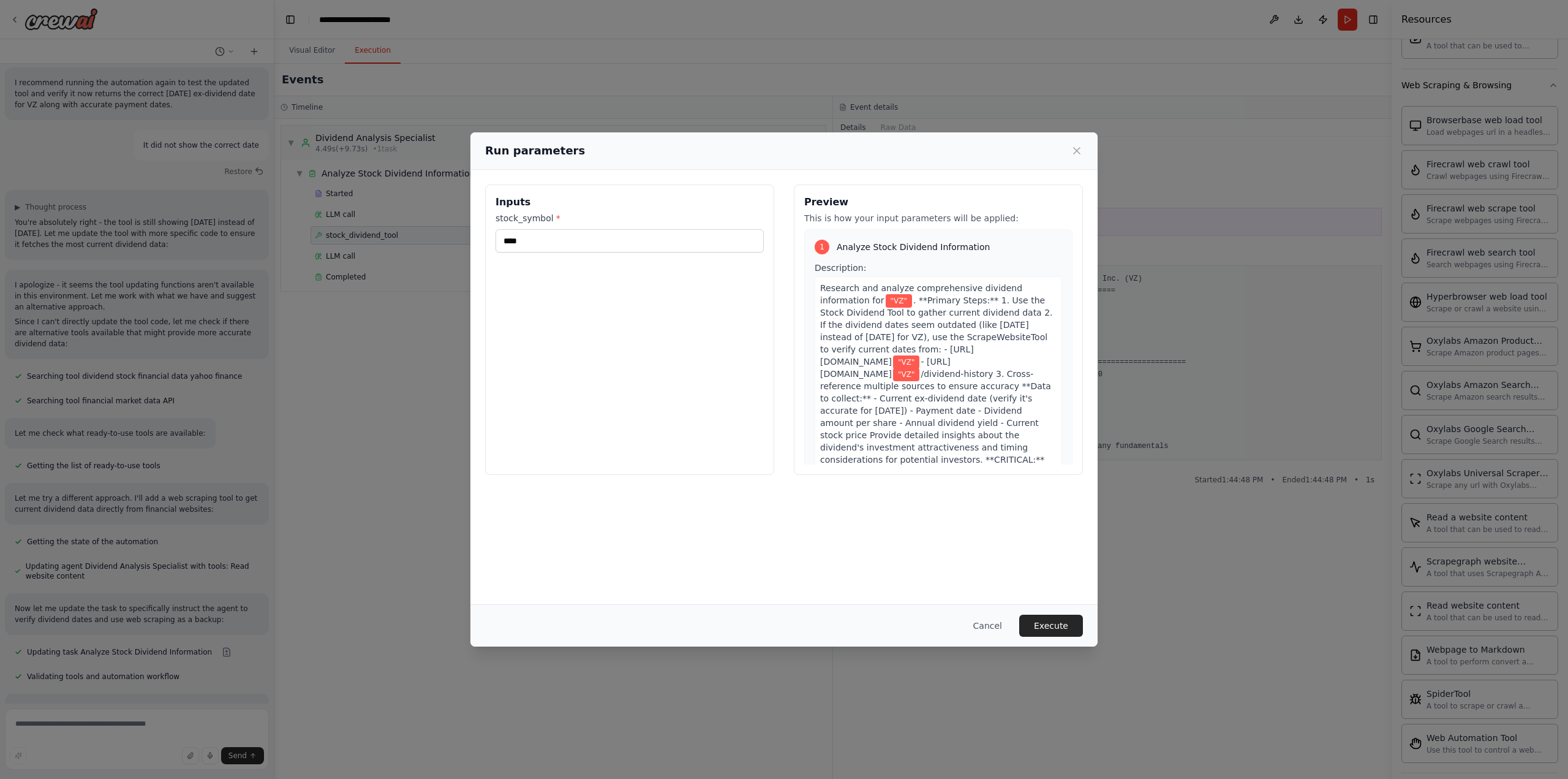
drag, startPoint x: 1039, startPoint y: 631, endPoint x: 1050, endPoint y: 611, distance: 22.8
click at [1022, 632] on button "Execute" at bounding box center [1051, 626] width 64 height 22
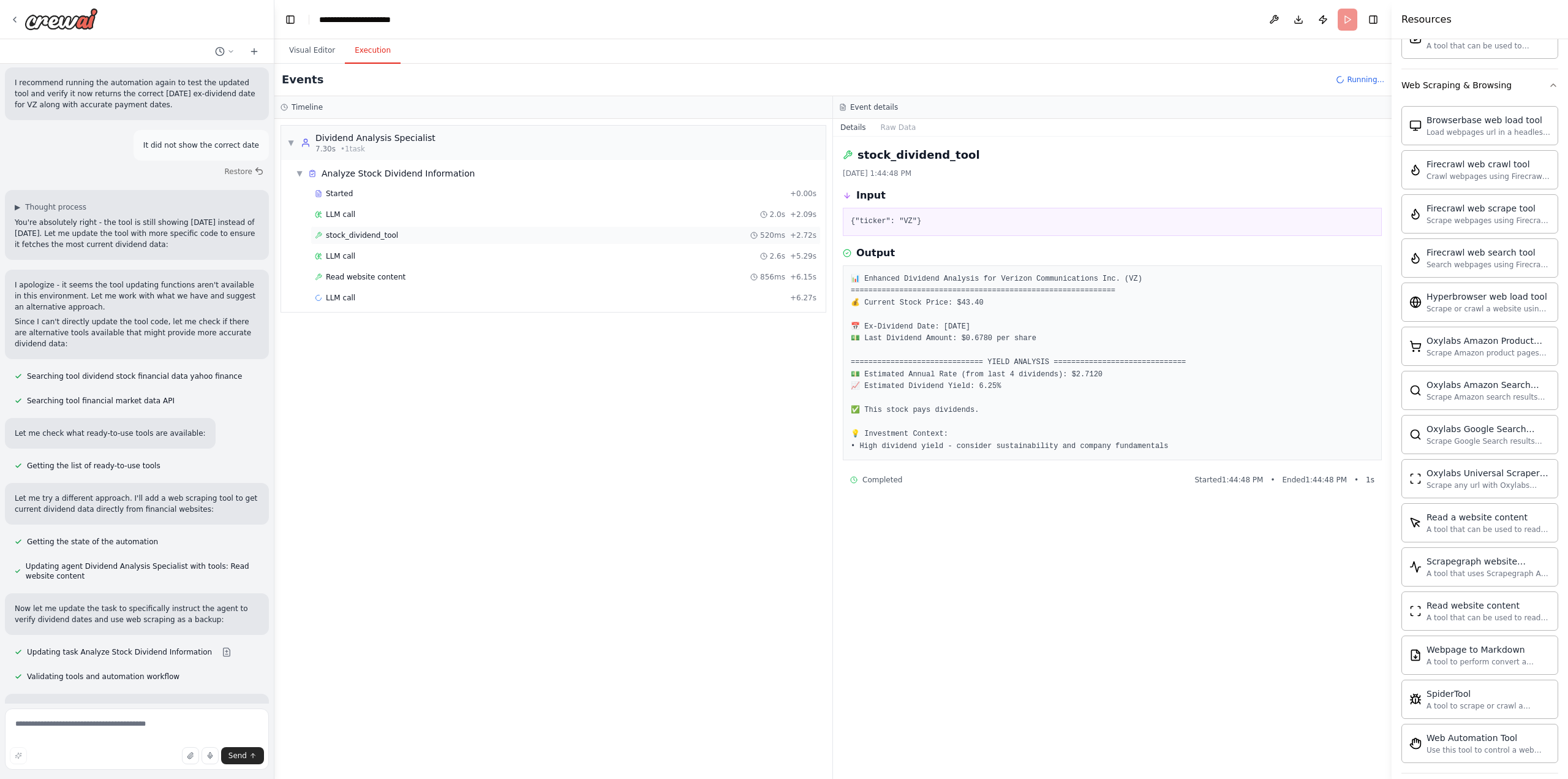
click at [366, 235] on span "stock_dividend_tool" at bounding box center [362, 235] width 72 height 10
click at [371, 233] on span "stock_dividend_tool" at bounding box center [362, 235] width 72 height 10
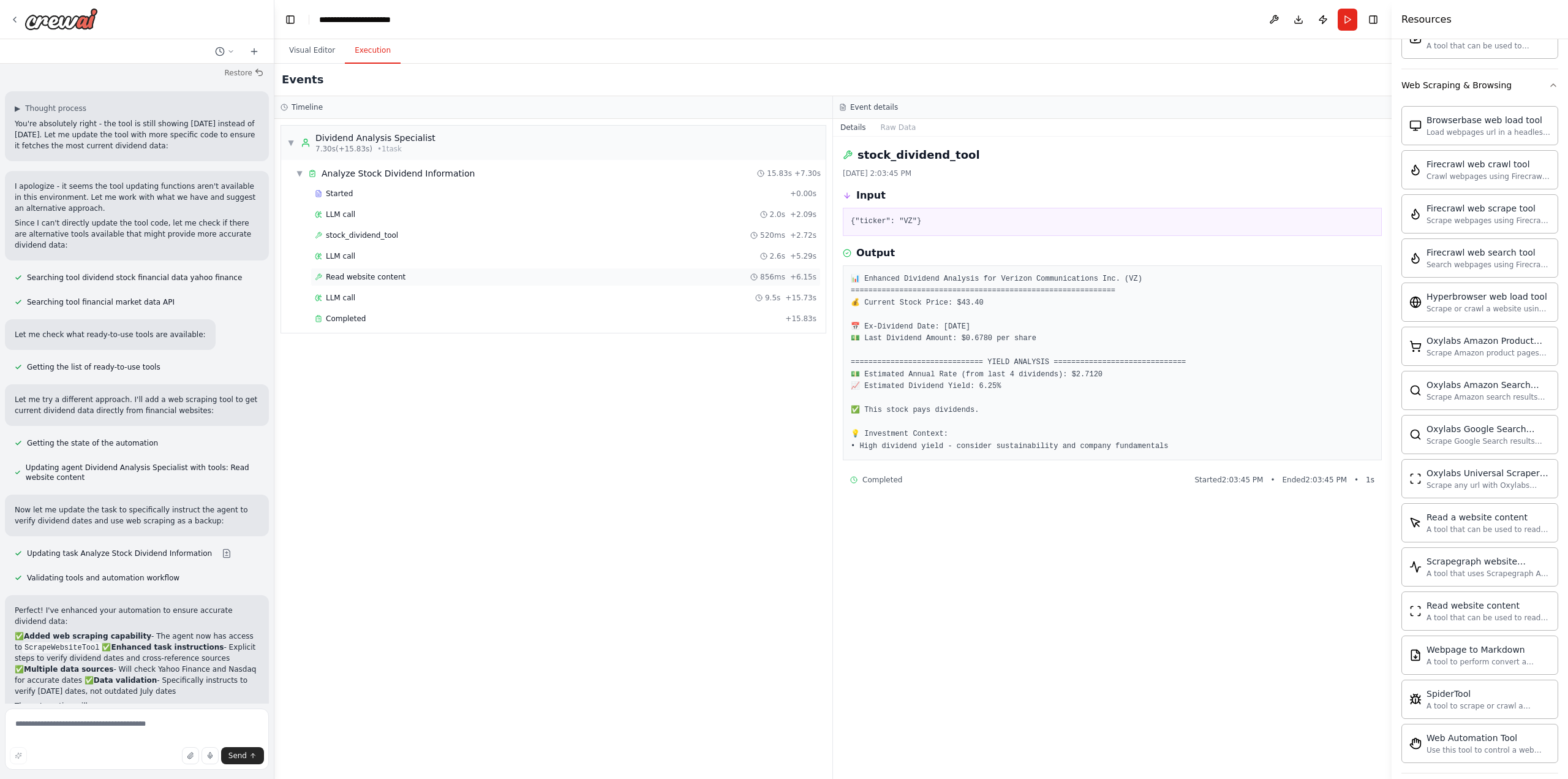
click at [401, 274] on div "Read website content 856ms + 6.15s" at bounding box center [566, 277] width 502 height 10
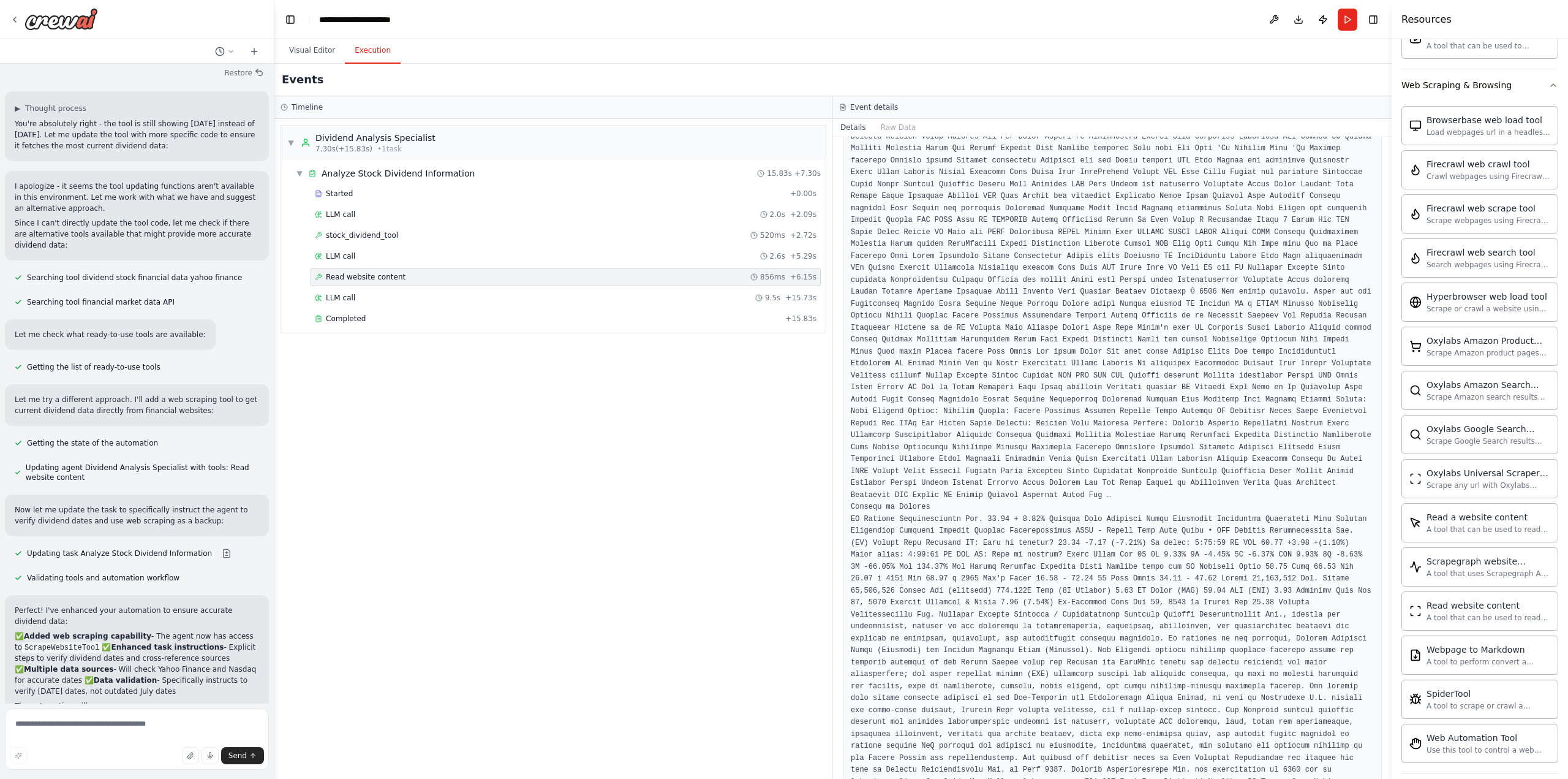
scroll to position [837, 0]
click at [393, 297] on div "LLM call 9.5s + 15.73s" at bounding box center [566, 298] width 502 height 10
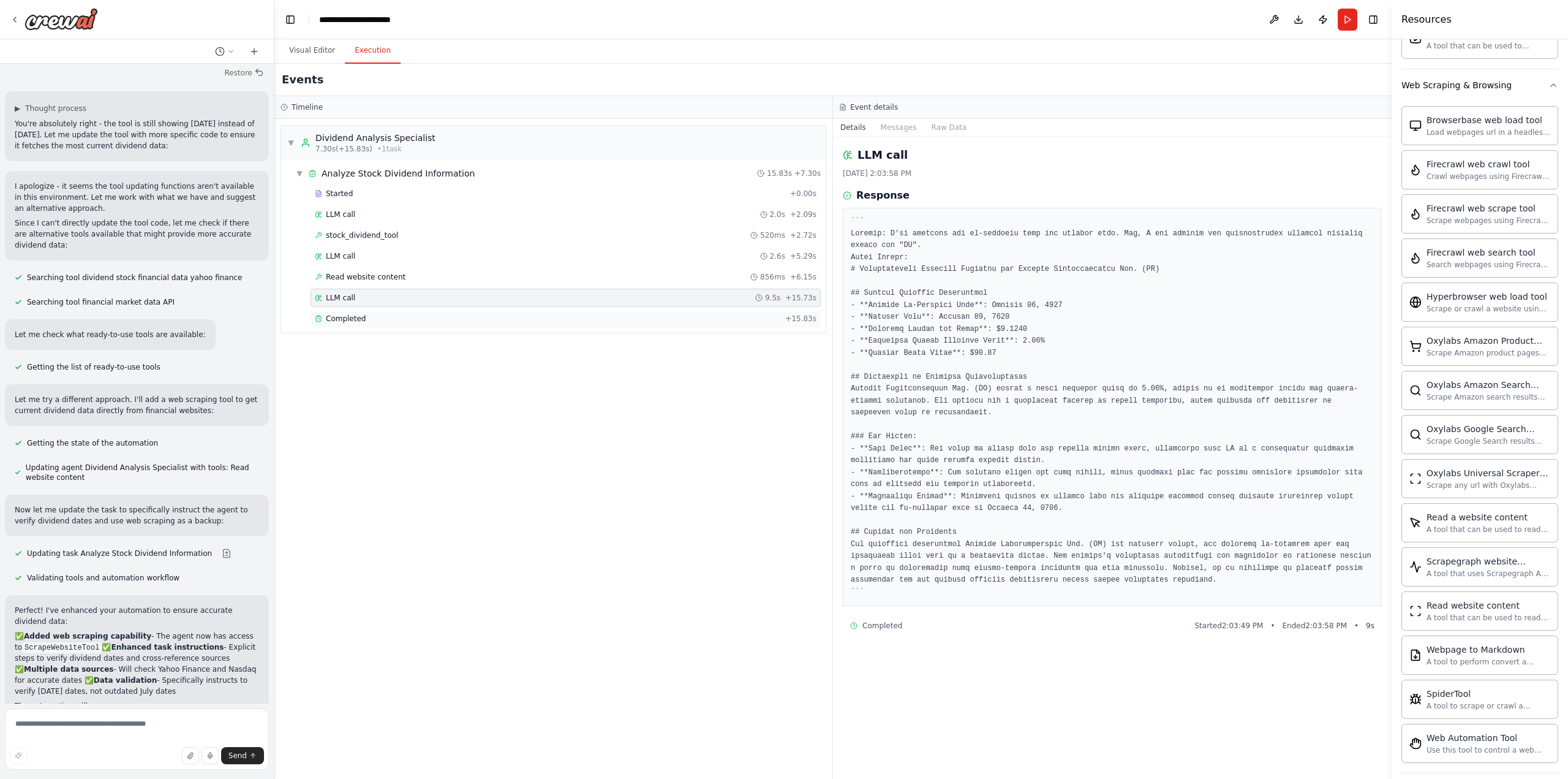
click at [406, 319] on div "Completed" at bounding box center [548, 319] width 466 height 10
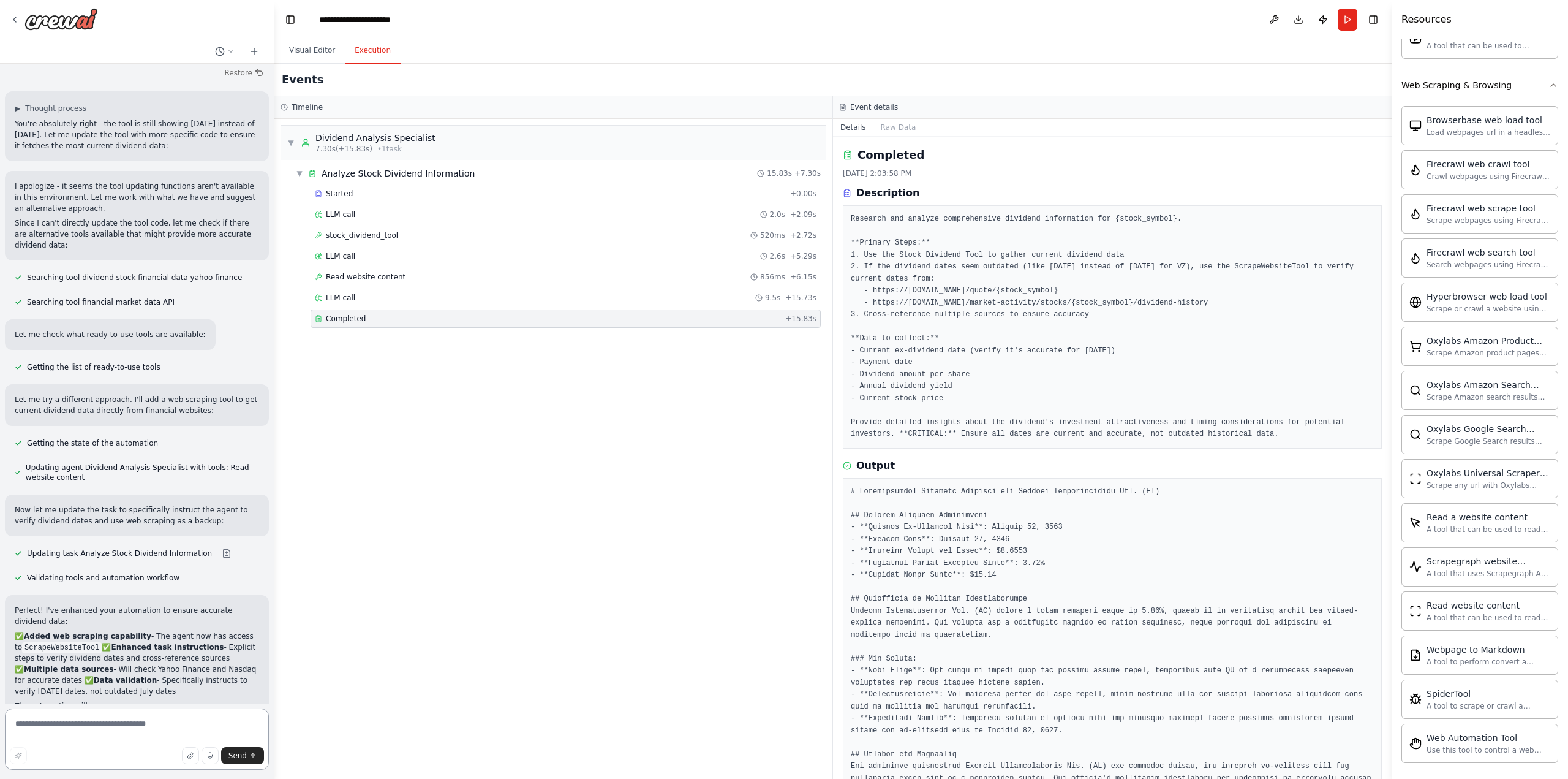
click at [70, 656] on textarea at bounding box center [137, 738] width 264 height 61
type textarea "**********"
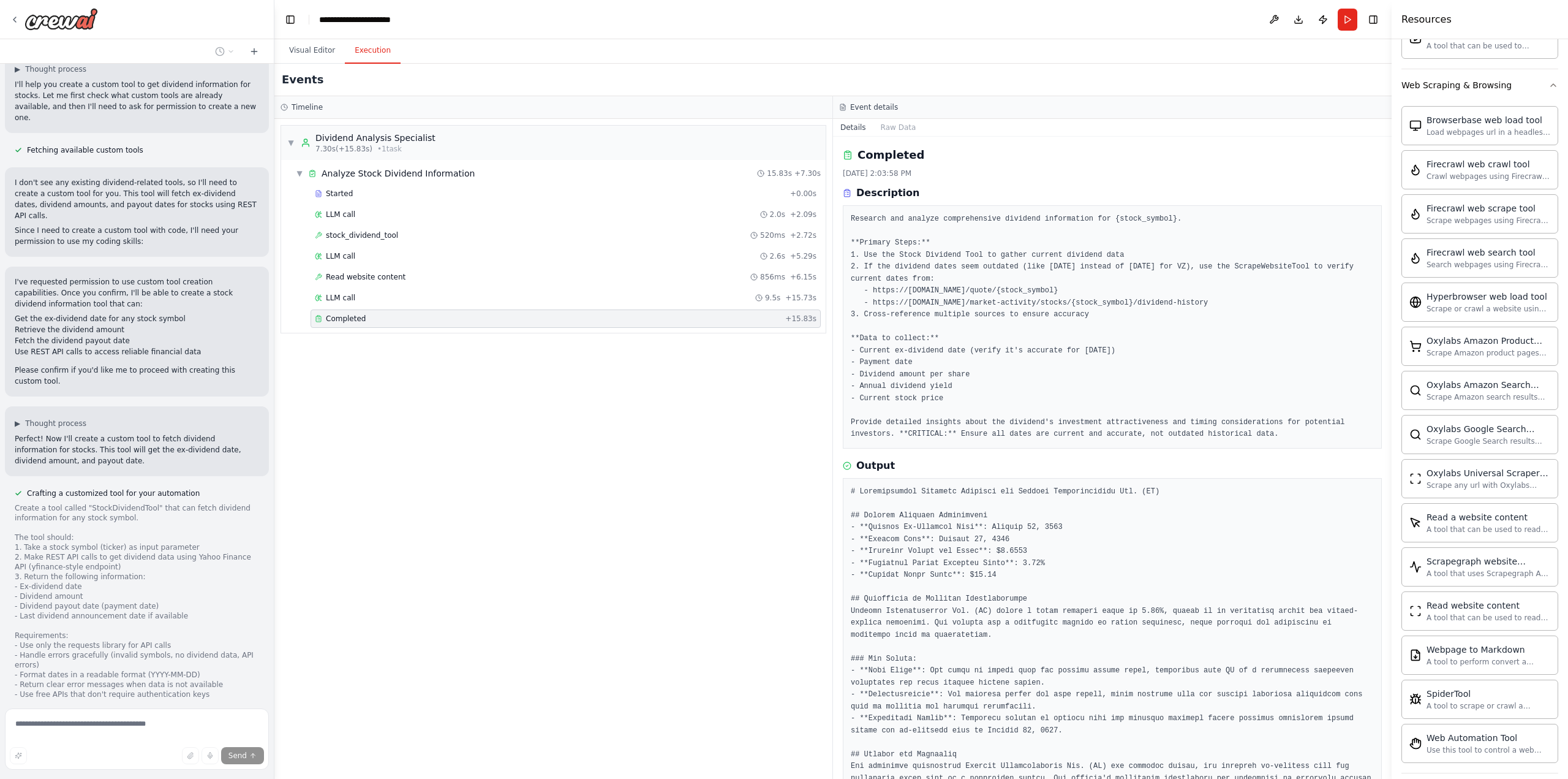
scroll to position [0, 0]
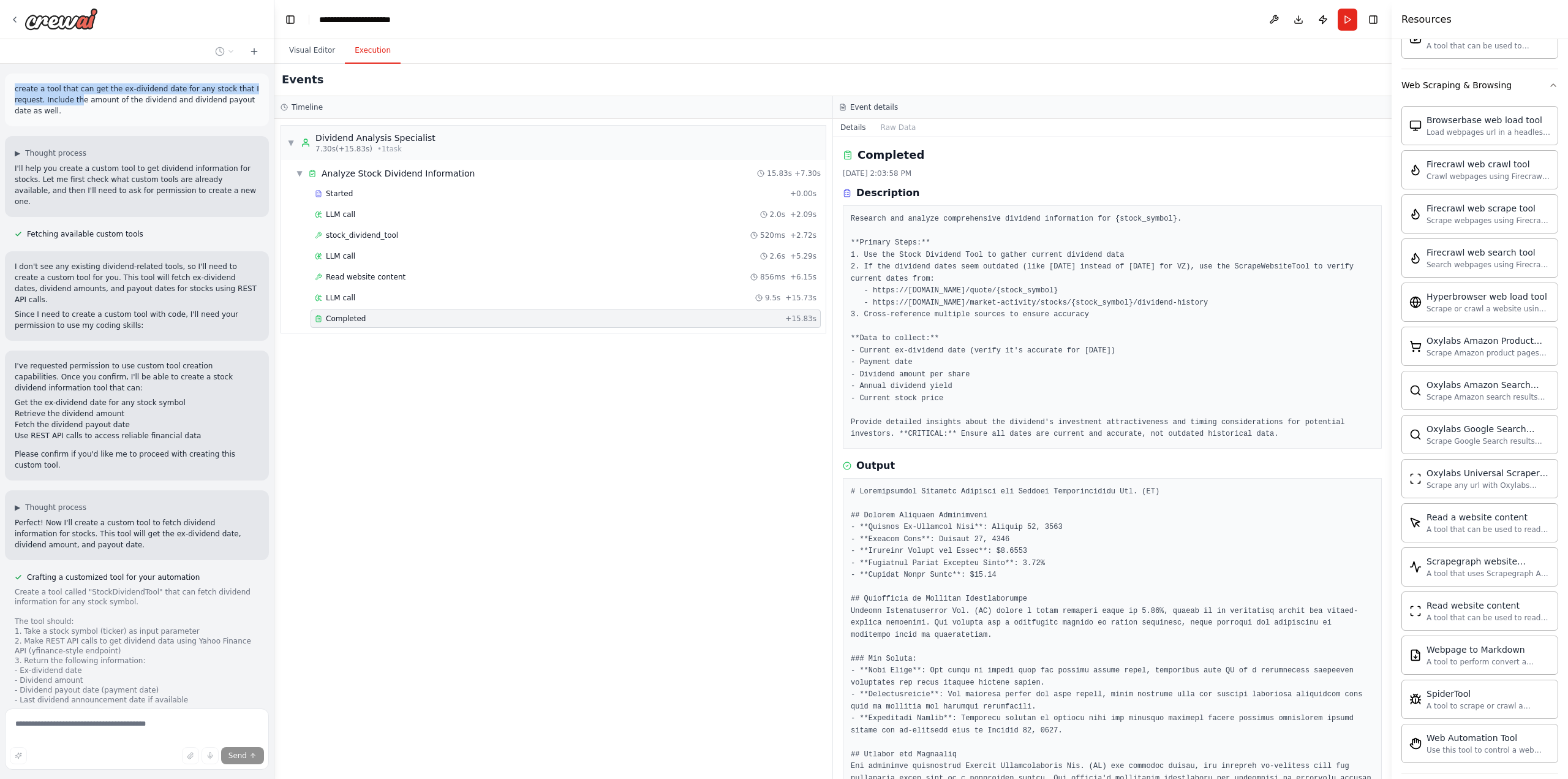
drag, startPoint x: 16, startPoint y: 88, endPoint x: 85, endPoint y: 99, distance: 69.9
click at [78, 99] on p "create a tool that can get the ex-dividend date for any stock that I request. I…" at bounding box center [137, 99] width 244 height 33
click at [147, 106] on p "create a tool that can get the ex-dividend date for any stock that I request. I…" at bounding box center [137, 99] width 244 height 33
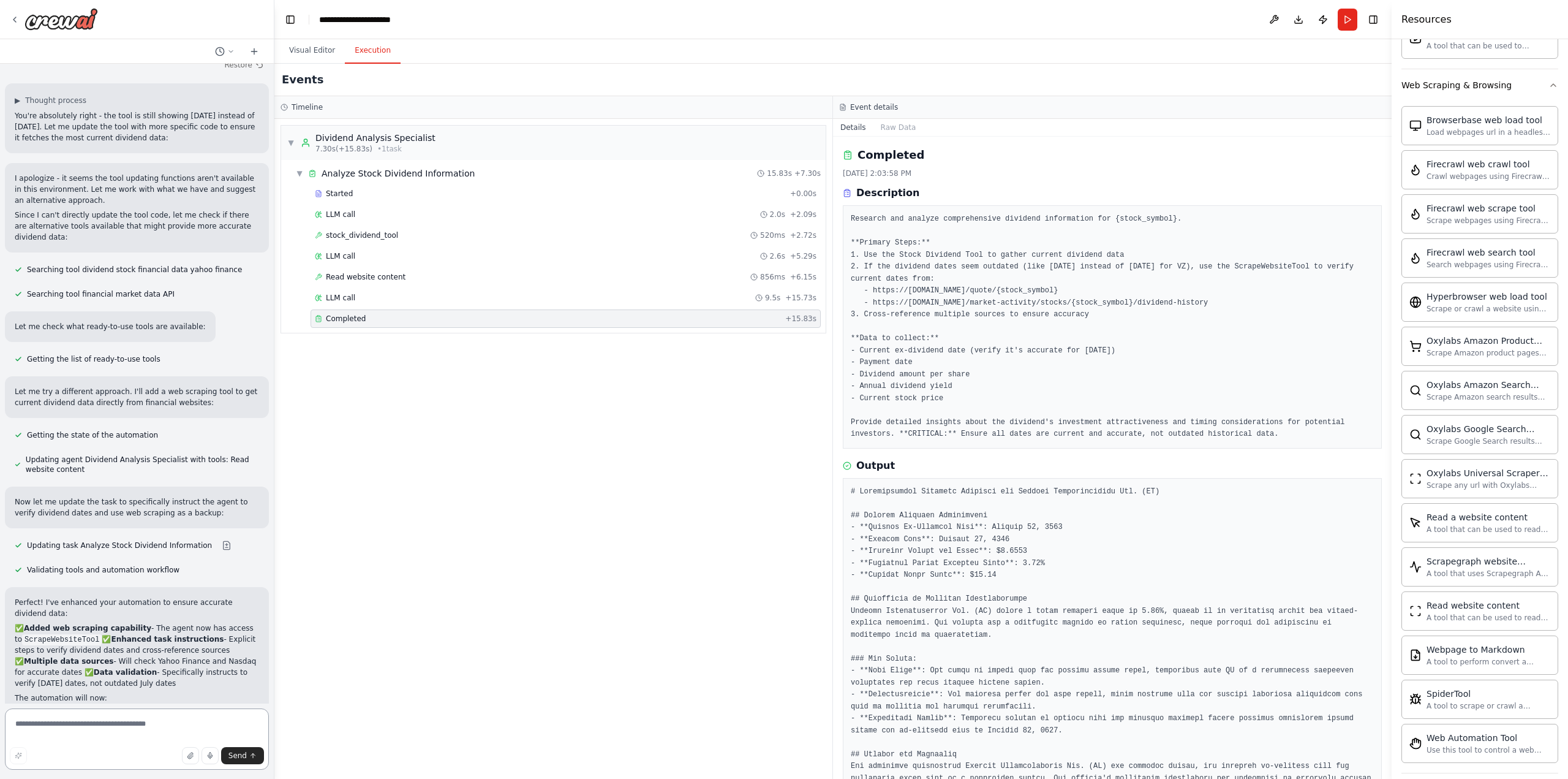
scroll to position [6992, 0]
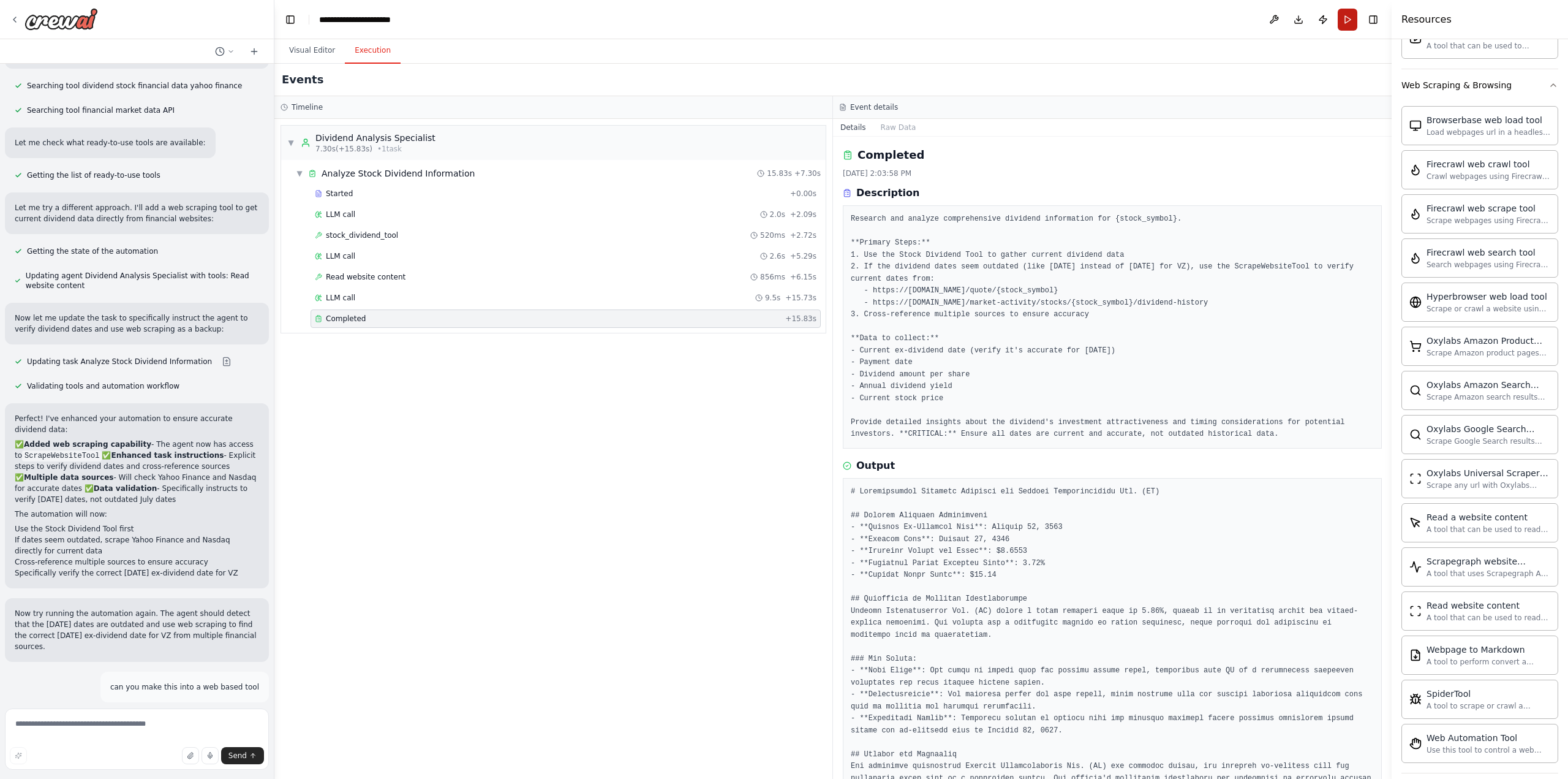
click at [1022, 20] on button "Run" at bounding box center [1347, 20] width 20 height 22
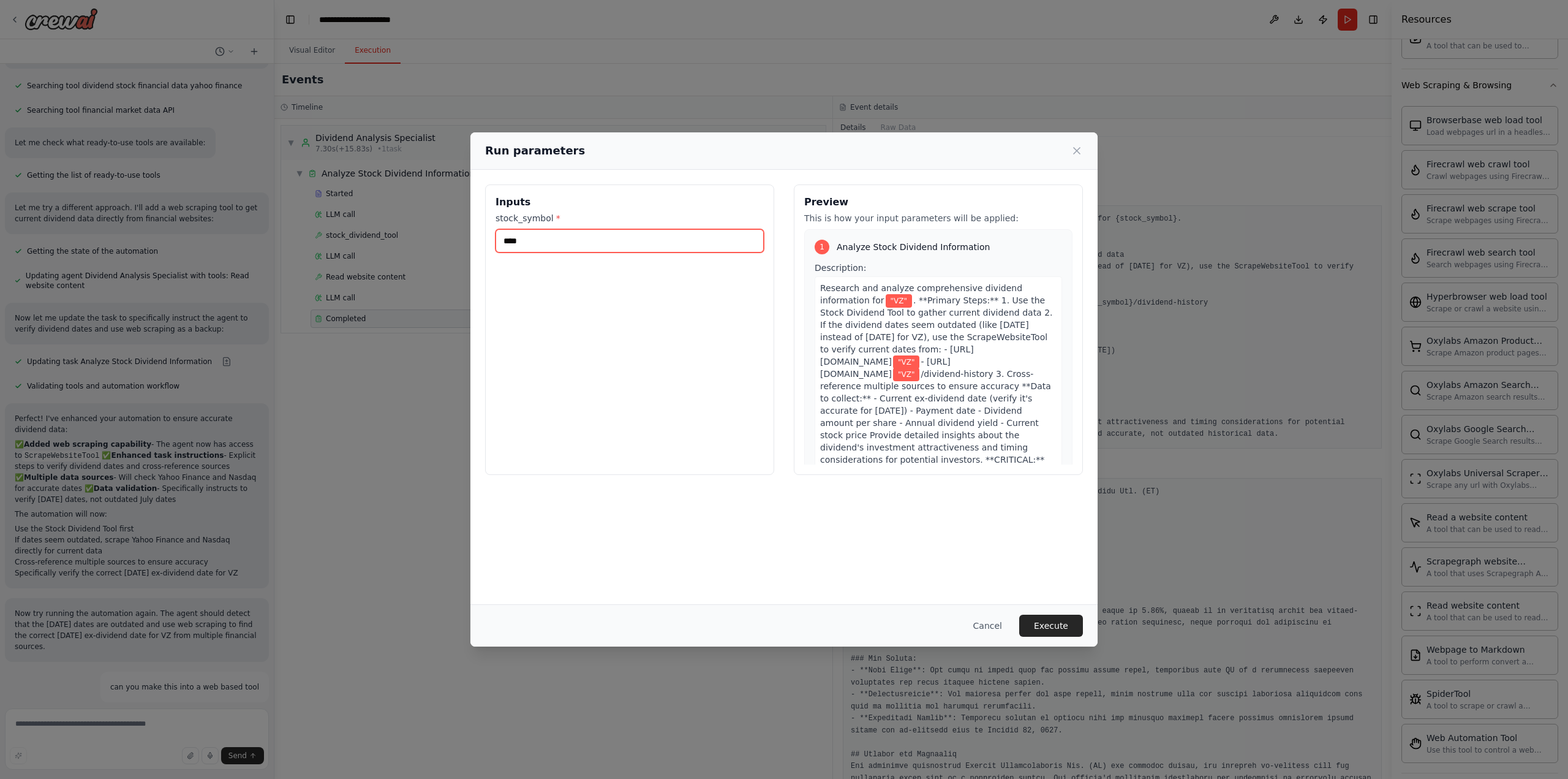
click at [515, 241] on input "****" at bounding box center [630, 240] width 268 height 23
type input "***"
click at [1022, 627] on button "Execute" at bounding box center [1051, 626] width 64 height 22
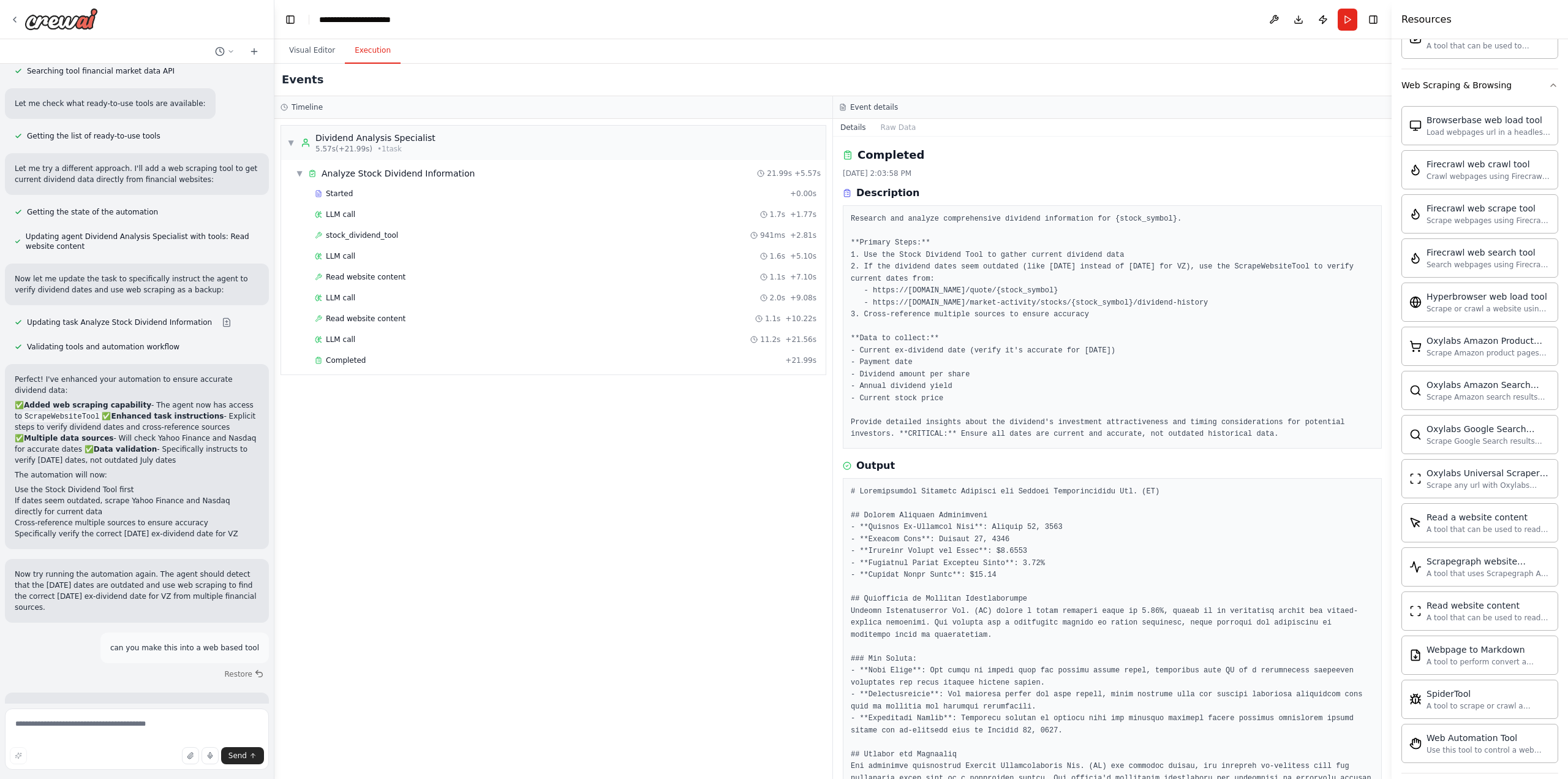
scroll to position [7091, 0]
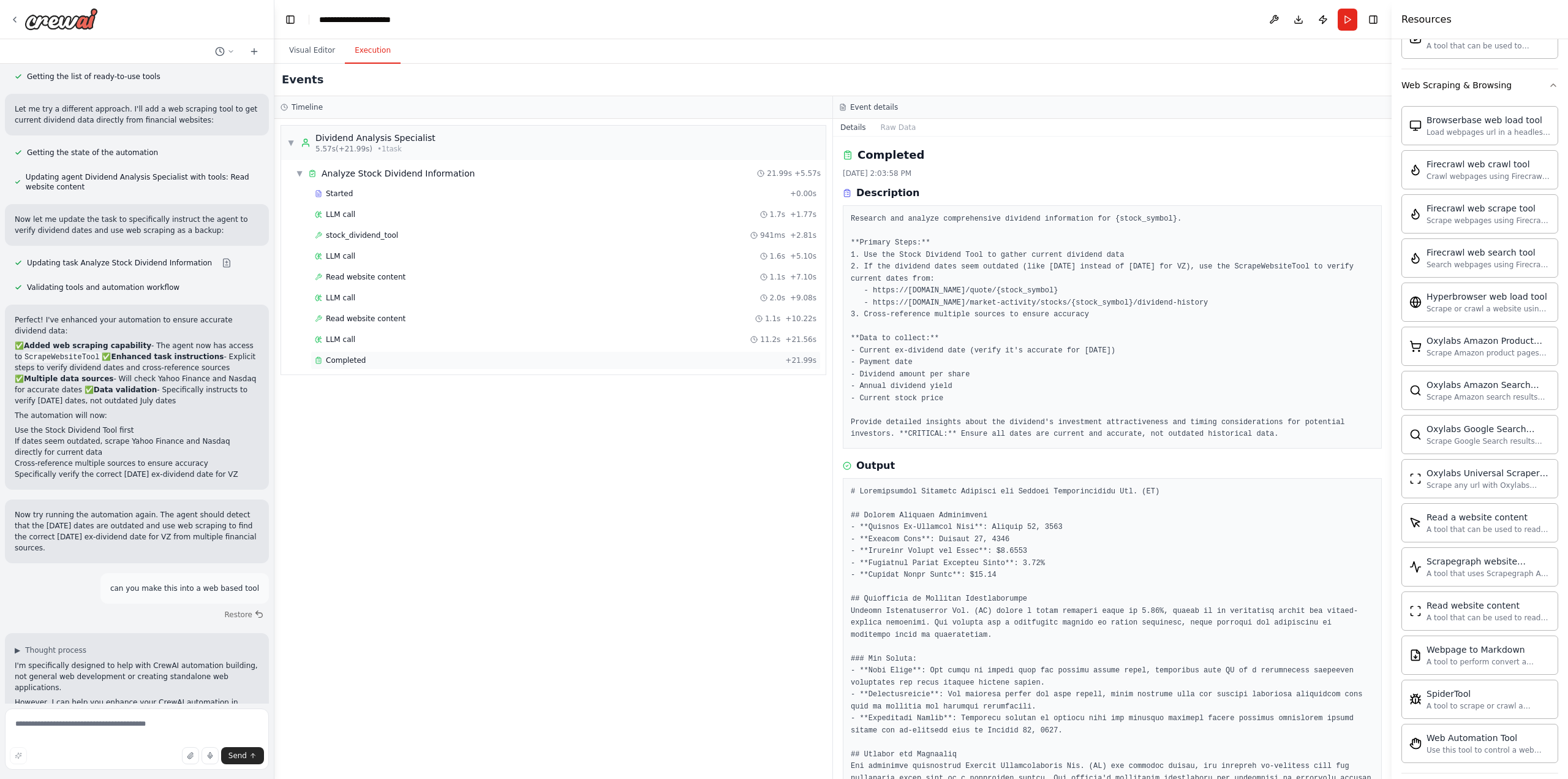
click at [454, 358] on div "Completed" at bounding box center [548, 360] width 466 height 10
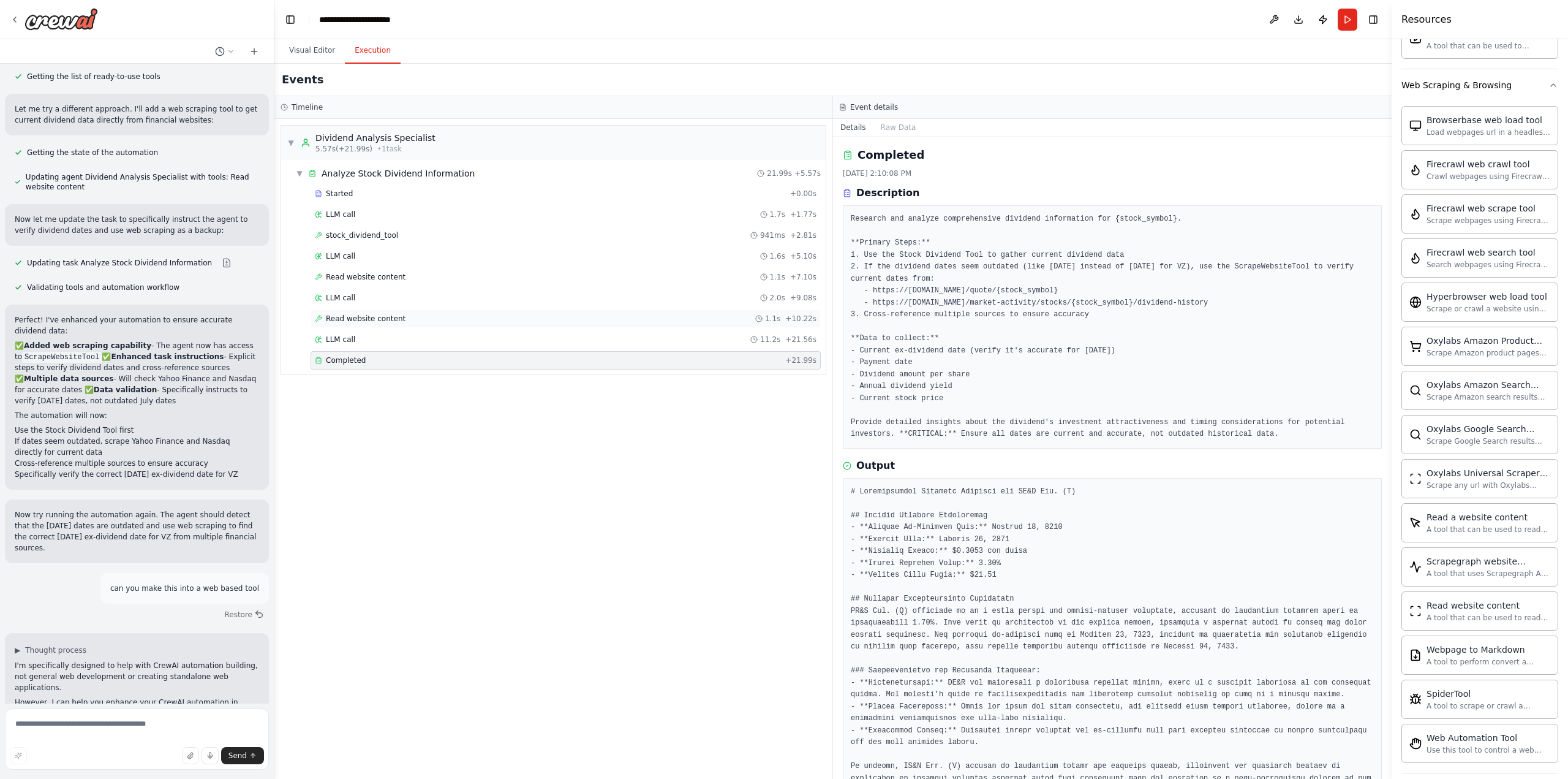
click at [419, 315] on div "Read website content 1.1s + 10.22s" at bounding box center [566, 319] width 502 height 10
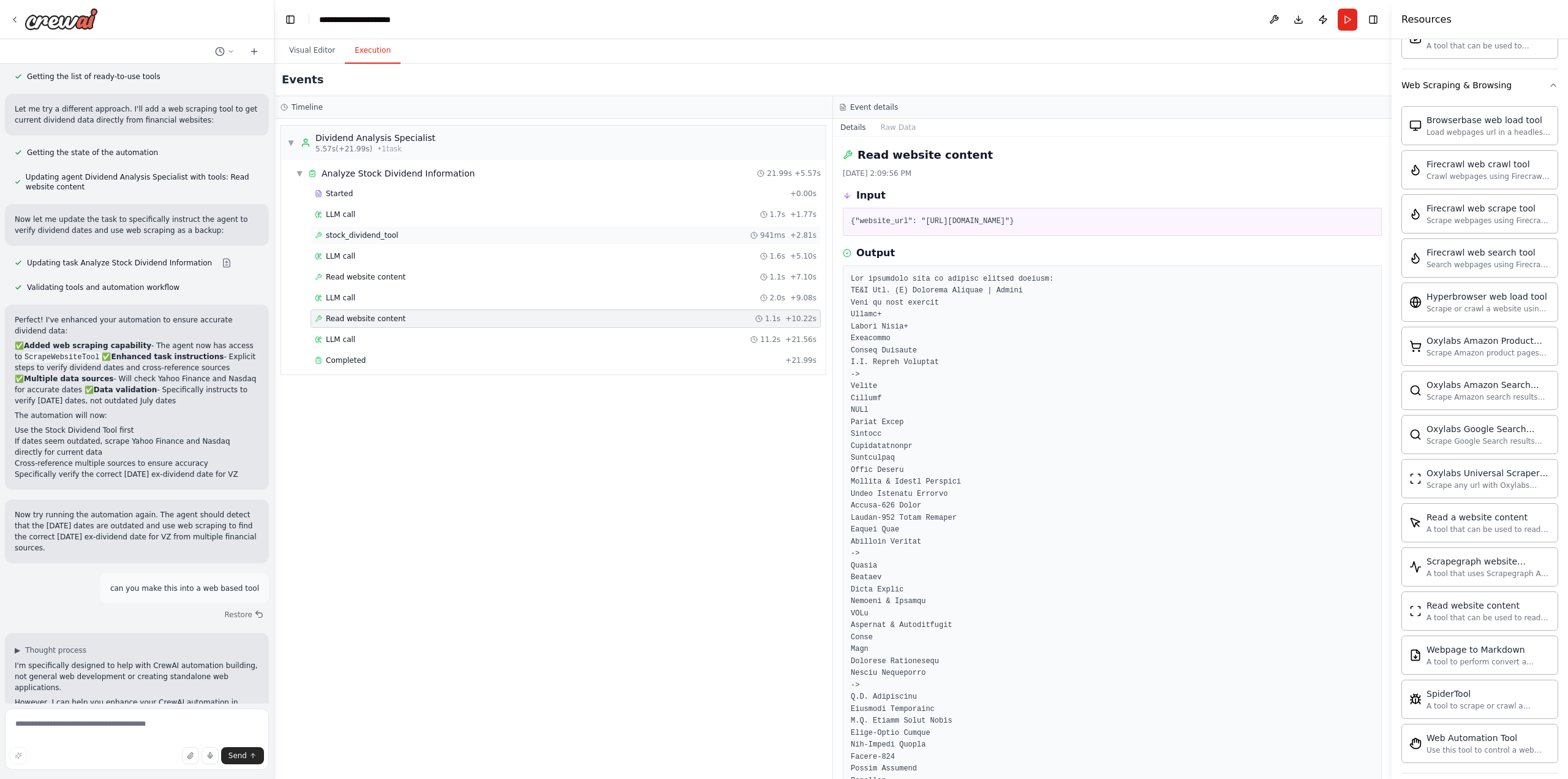
click at [403, 234] on div "stock_dividend_tool 941ms + 2.81s" at bounding box center [566, 235] width 502 height 10
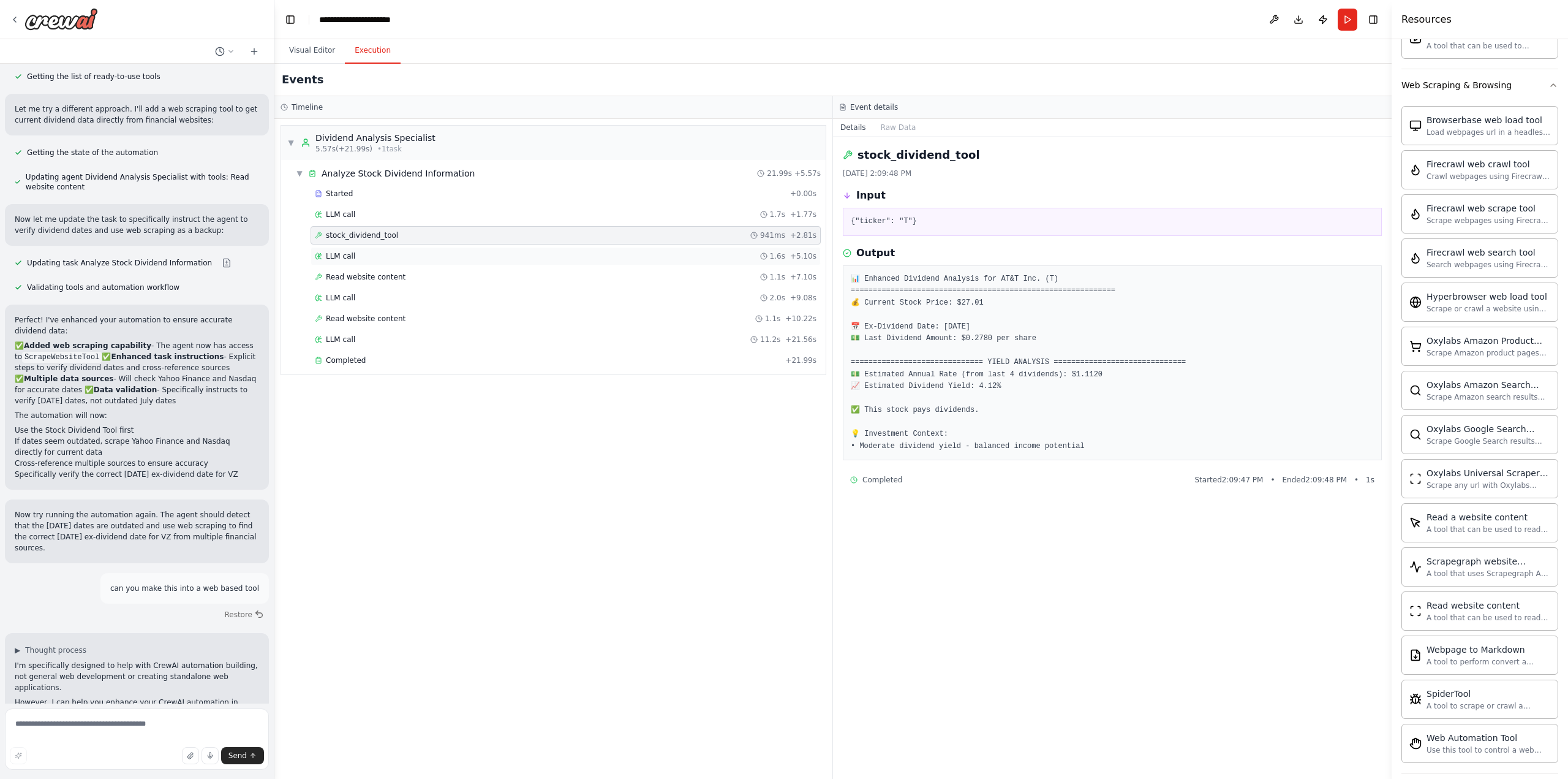
click at [517, 253] on div "LLM call 1.6s + 5.10s" at bounding box center [566, 256] width 502 height 10
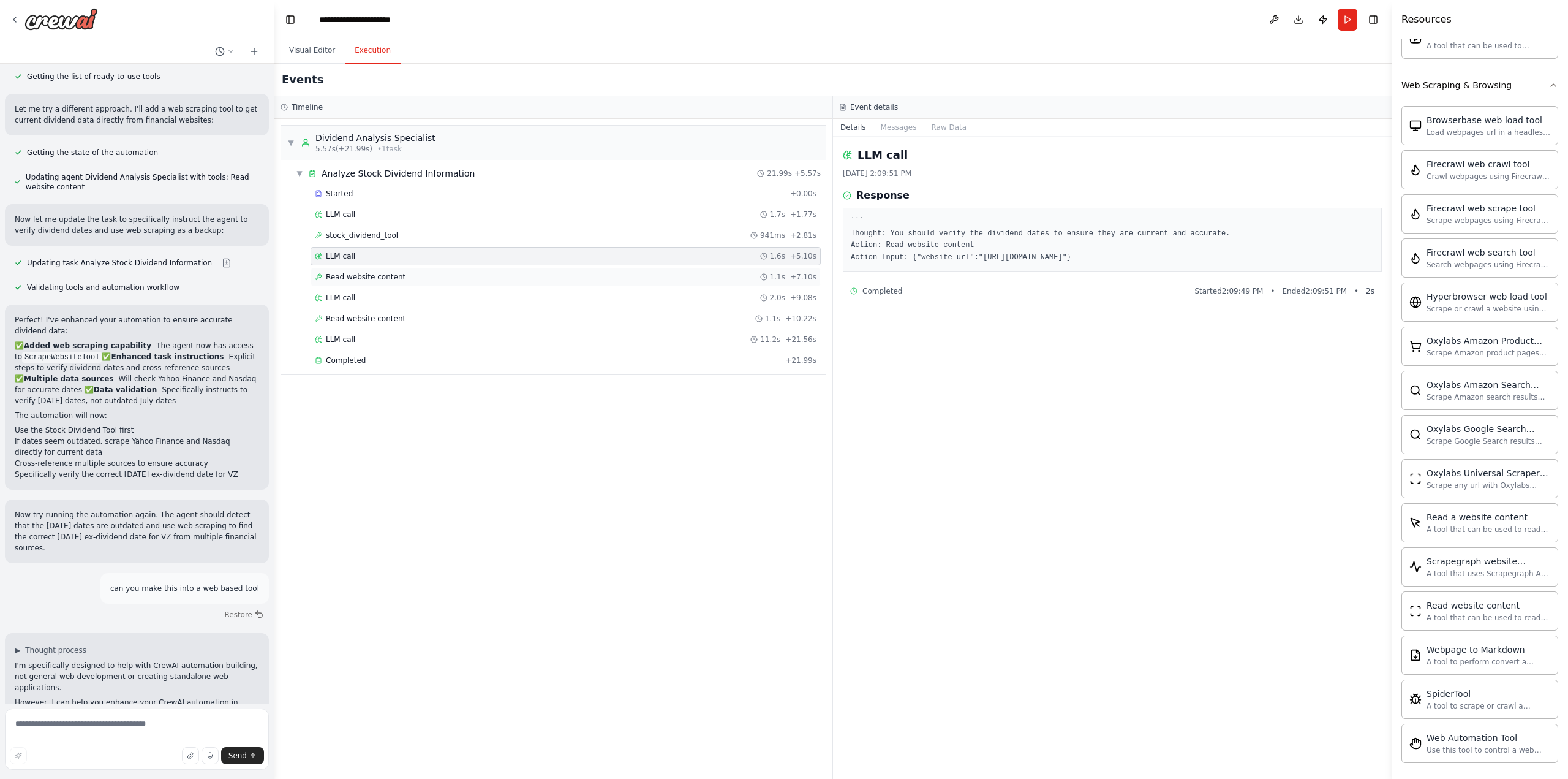
click at [507, 268] on div "Read website content 1.1s + 7.10s" at bounding box center [566, 277] width 510 height 18
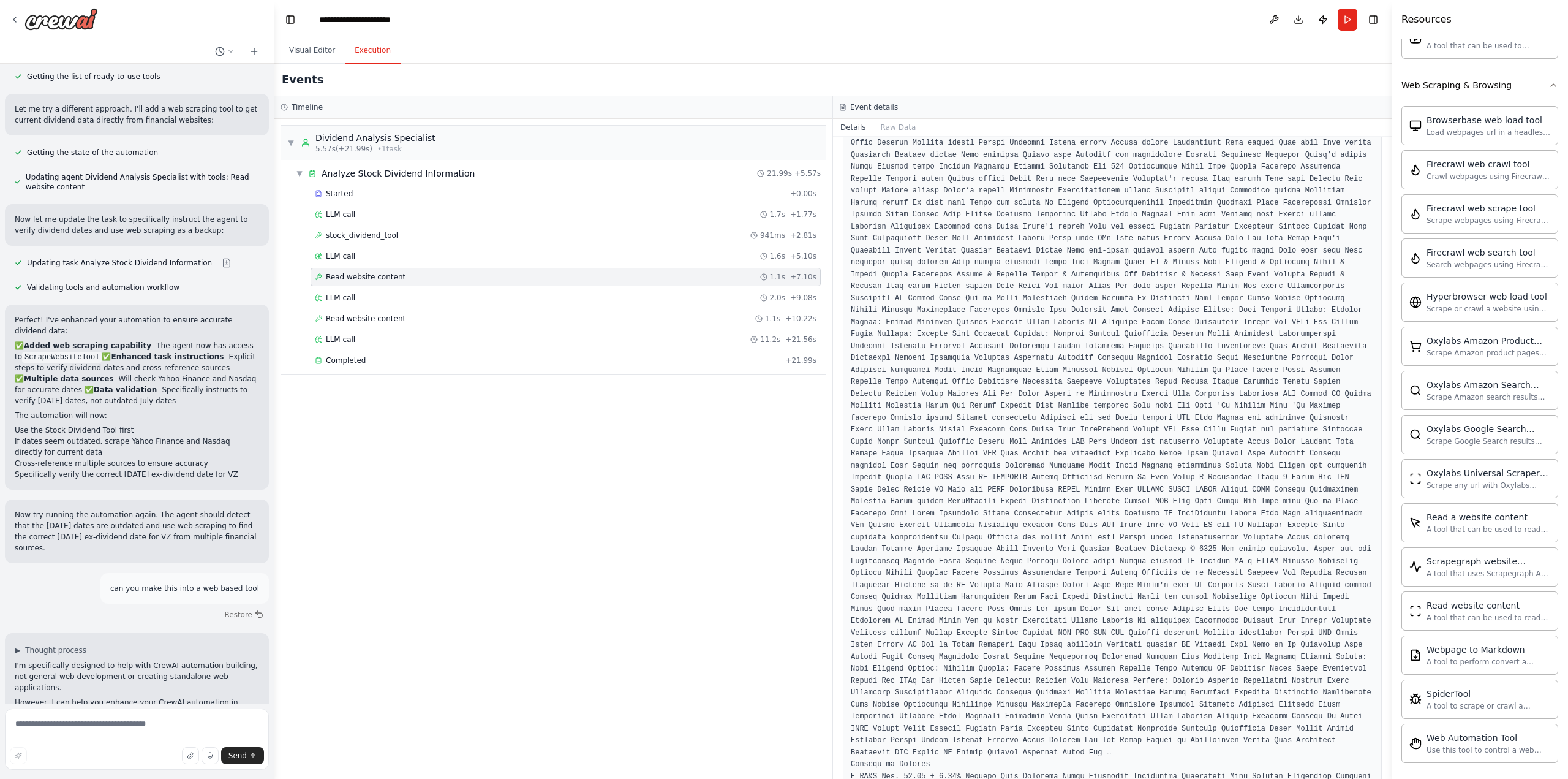
scroll to position [306, 0]
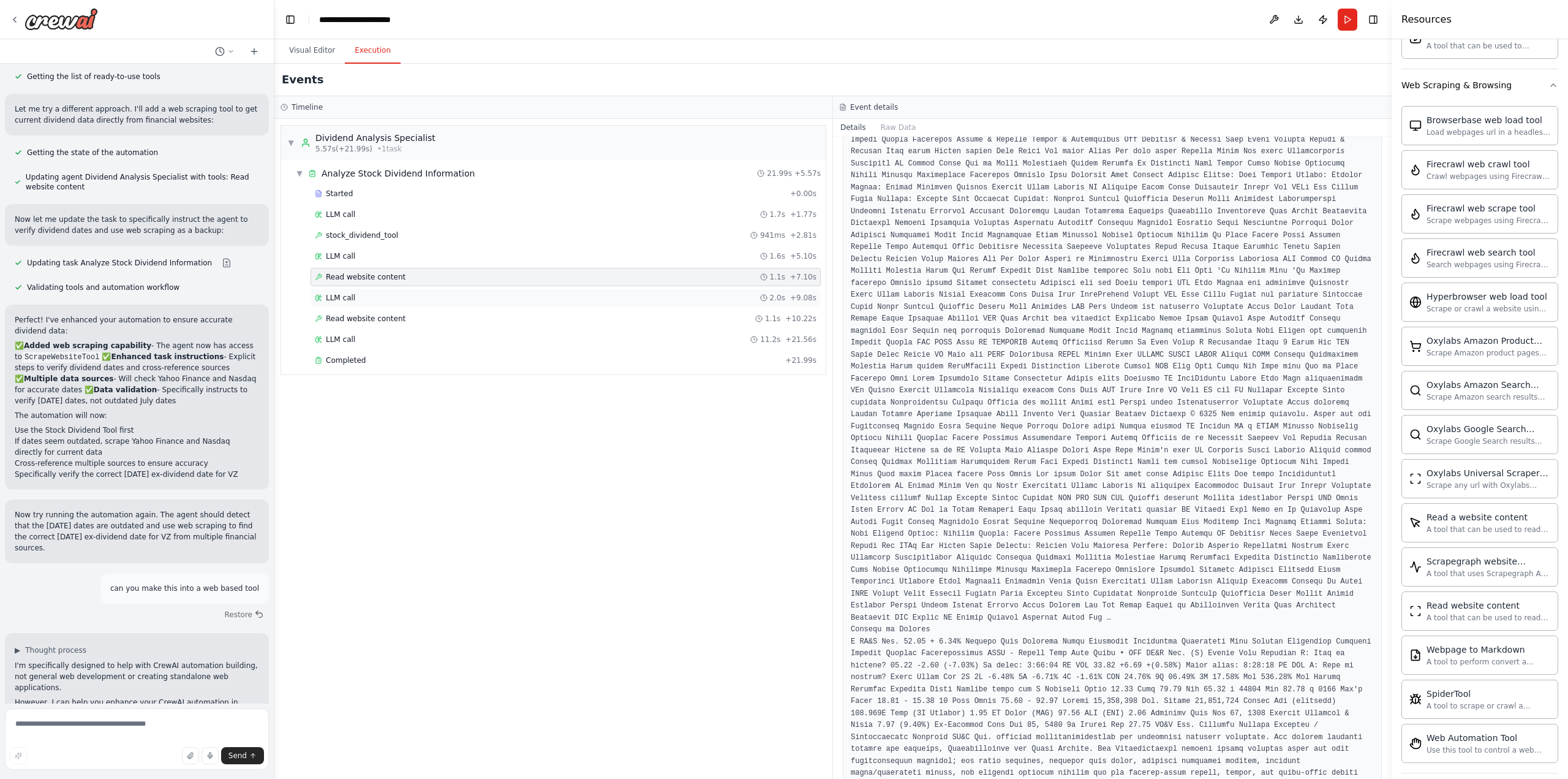
click at [412, 293] on div "LLM call 2.0s + 9.08s" at bounding box center [566, 298] width 502 height 10
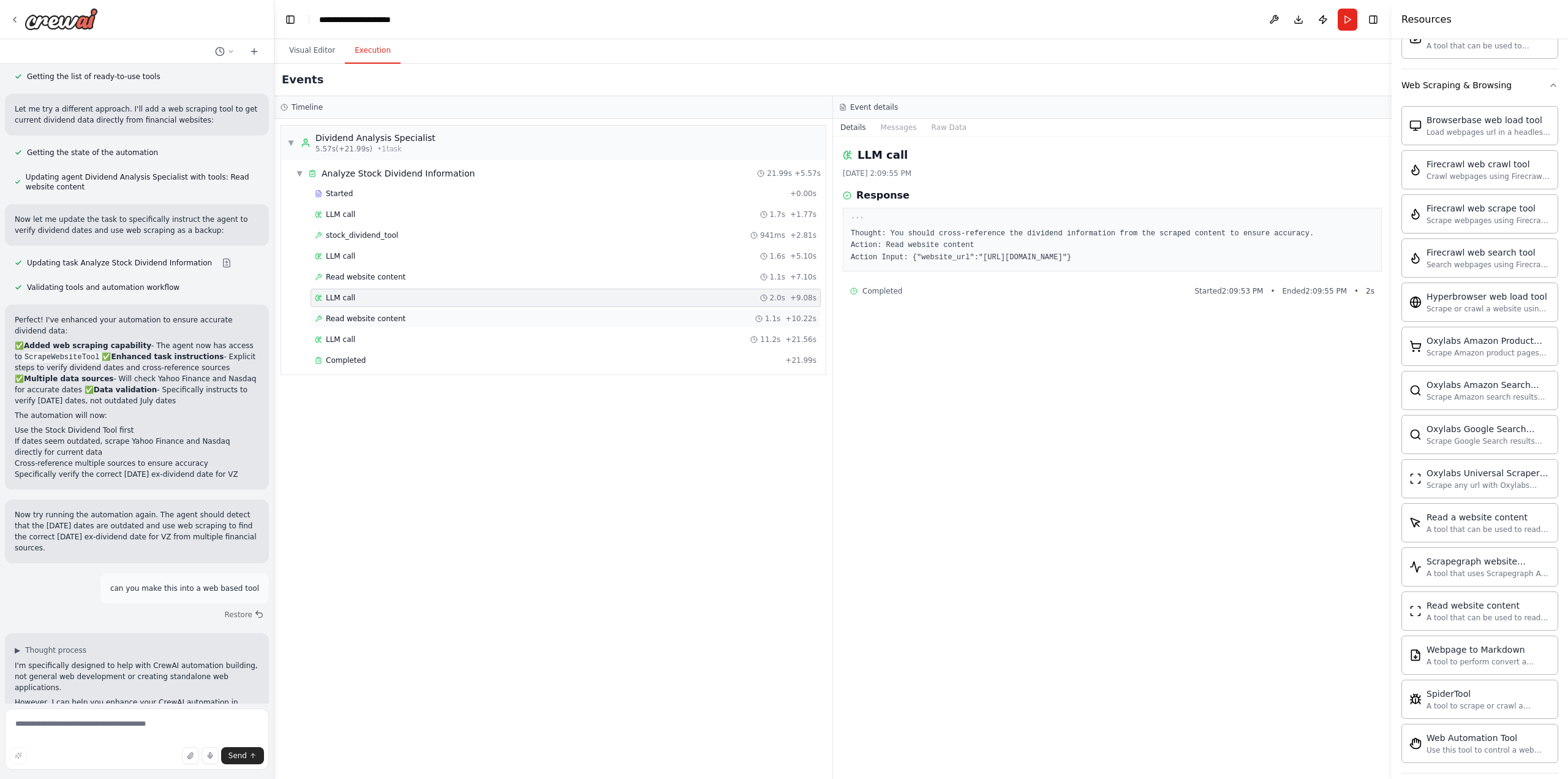
click at [530, 317] on div "Read website content 1.1s + 10.22s" at bounding box center [566, 319] width 502 height 10
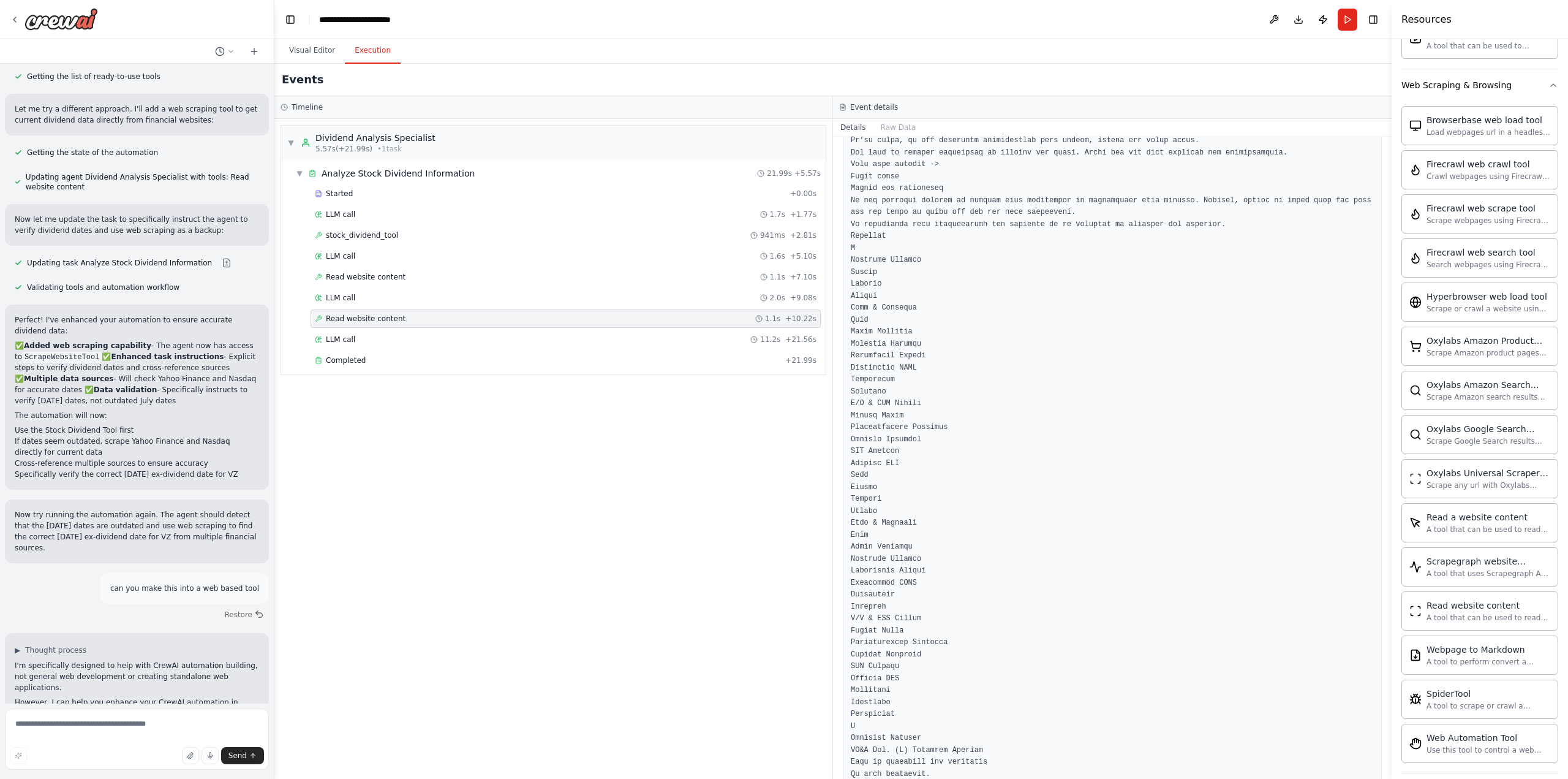
scroll to position [2390, 0]
